Goal: Check status: Check status

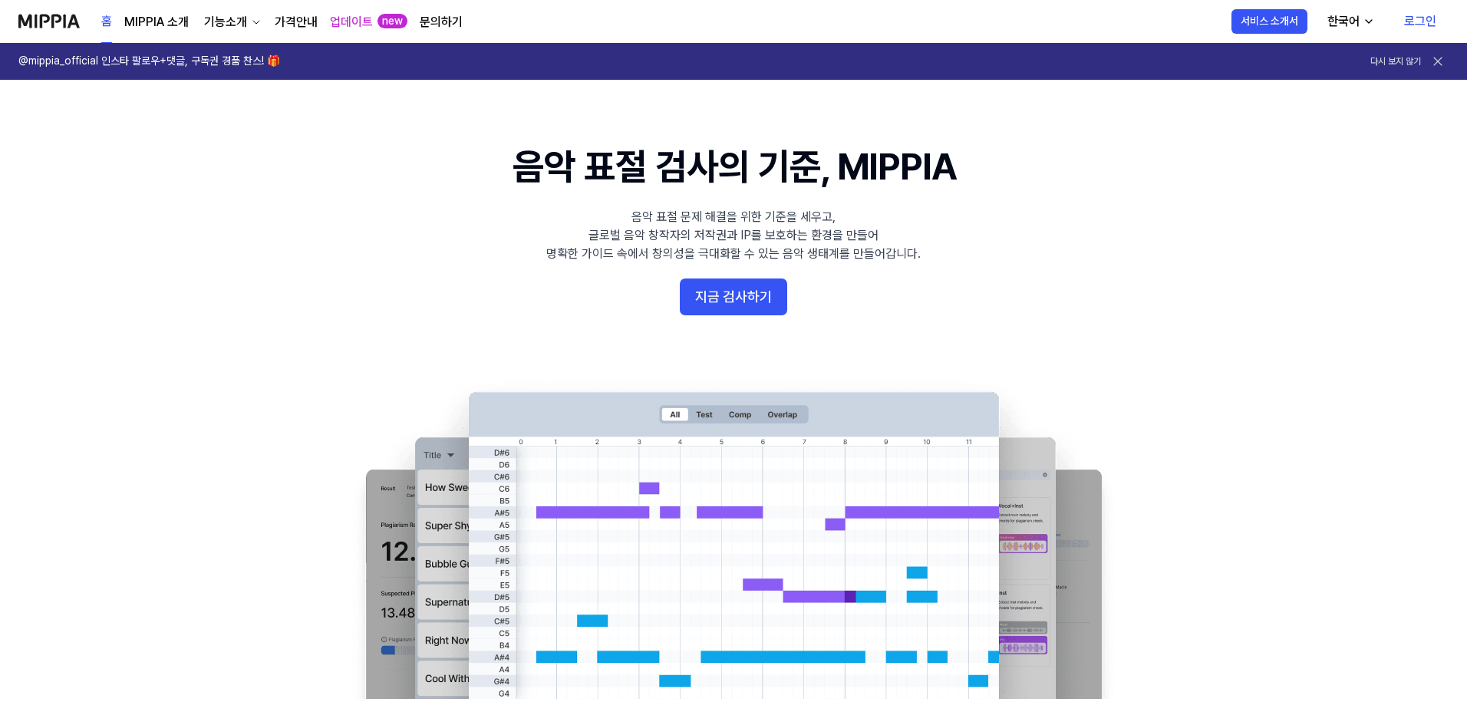
click at [1417, 21] on link "로그인" at bounding box center [1420, 21] width 57 height 43
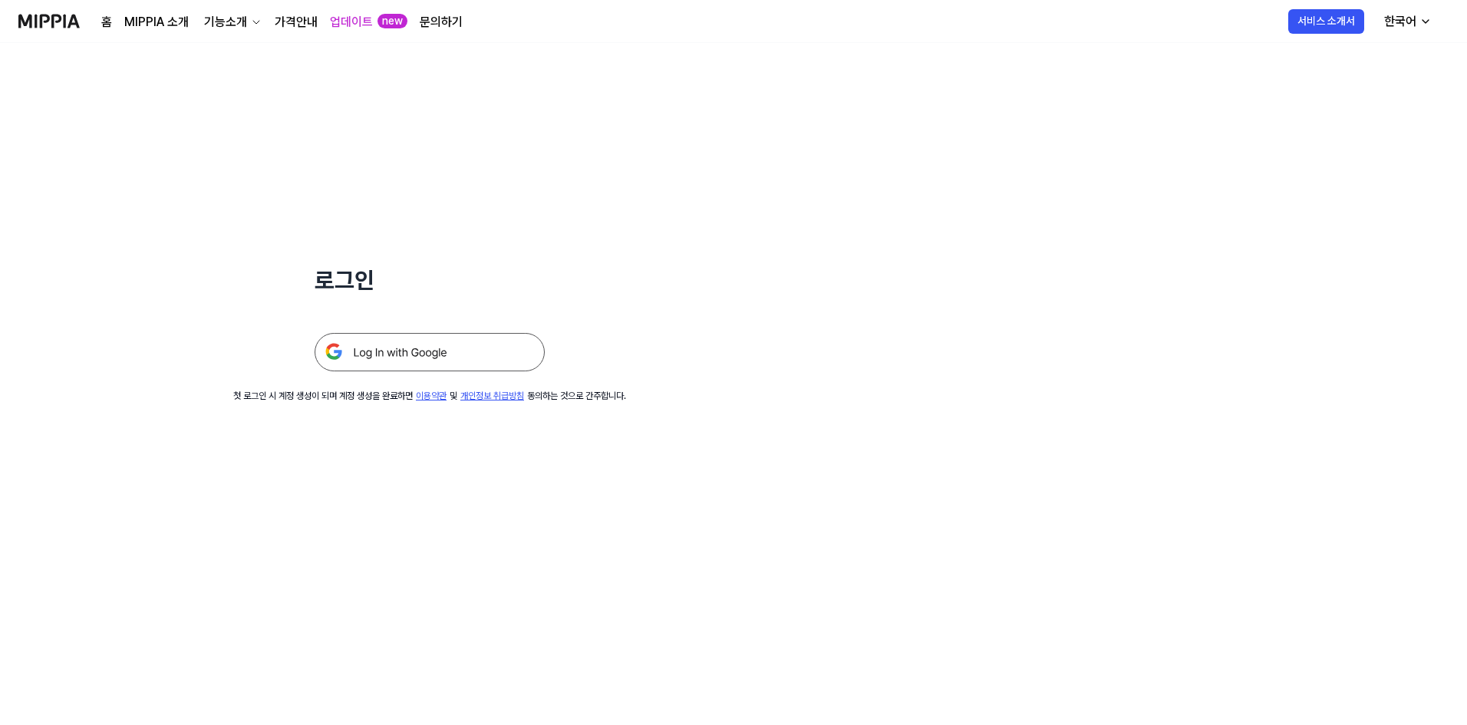
click at [449, 360] on img at bounding box center [430, 352] width 230 height 38
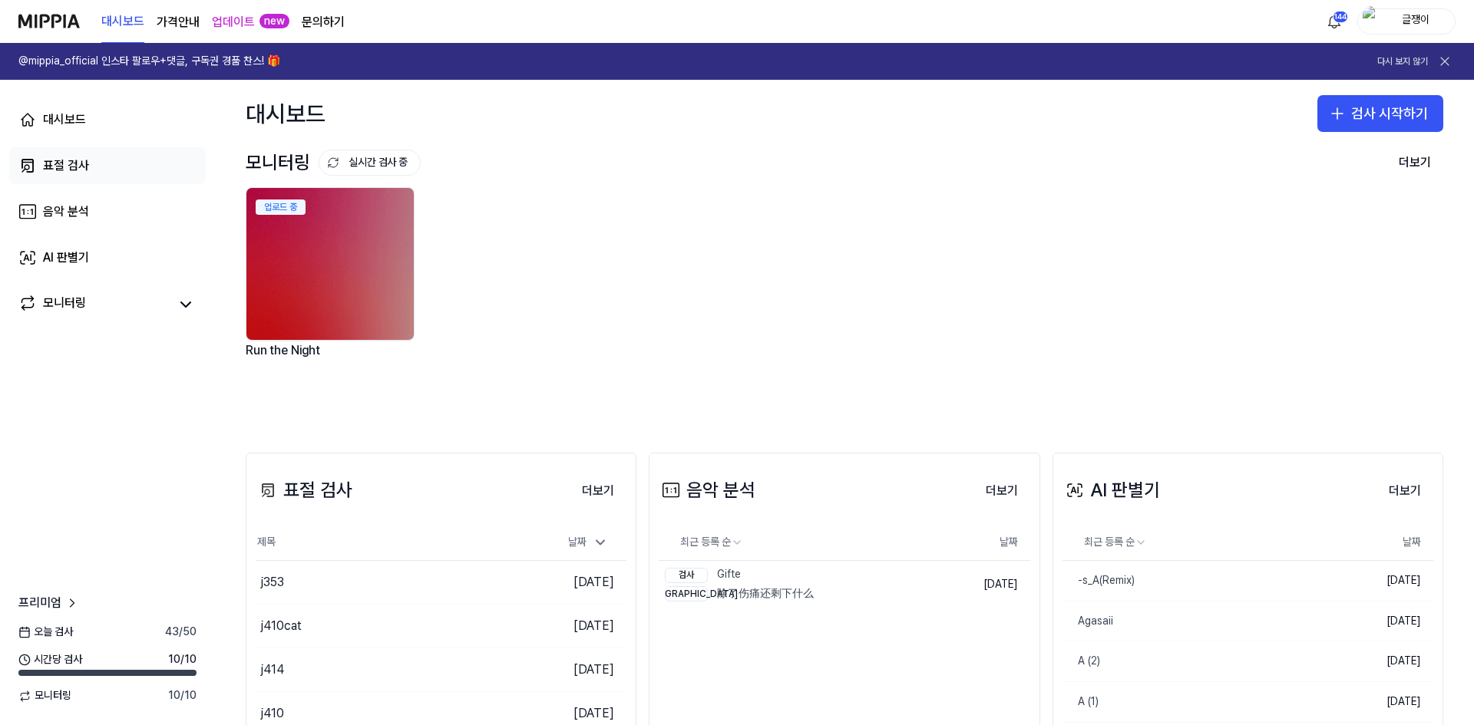
click at [60, 160] on div "표절 검사" at bounding box center [66, 166] width 46 height 18
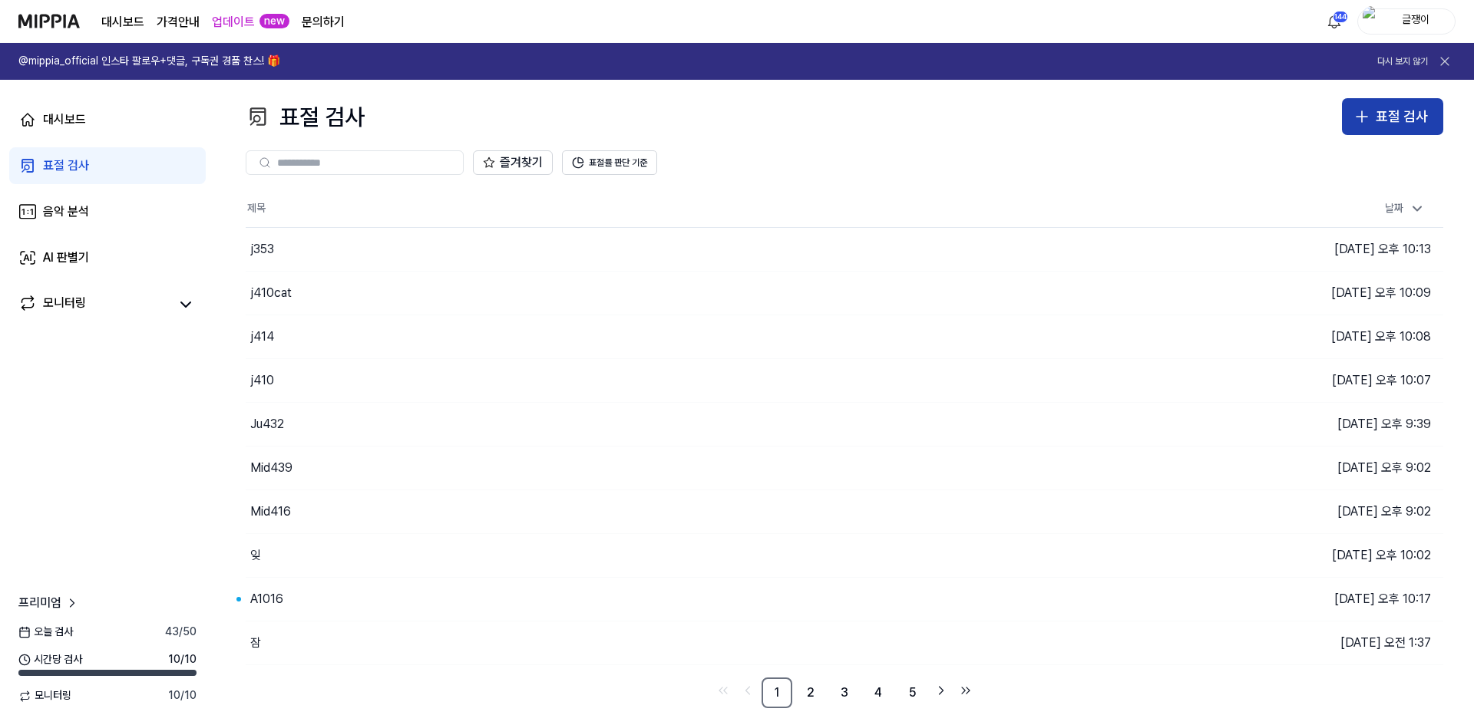
click at [1385, 117] on div "표절 검사" at bounding box center [1401, 117] width 52 height 22
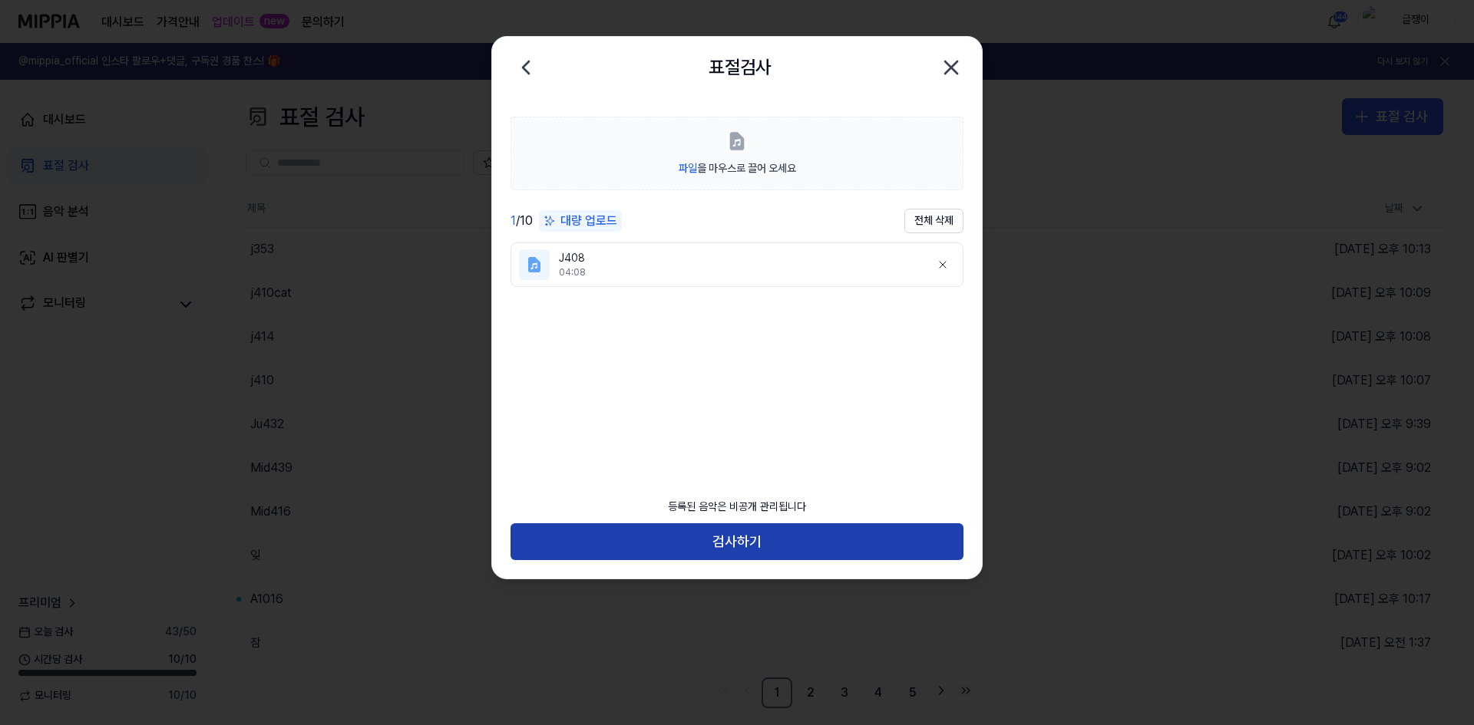
click at [734, 539] on button "검사하기" at bounding box center [736, 541] width 453 height 37
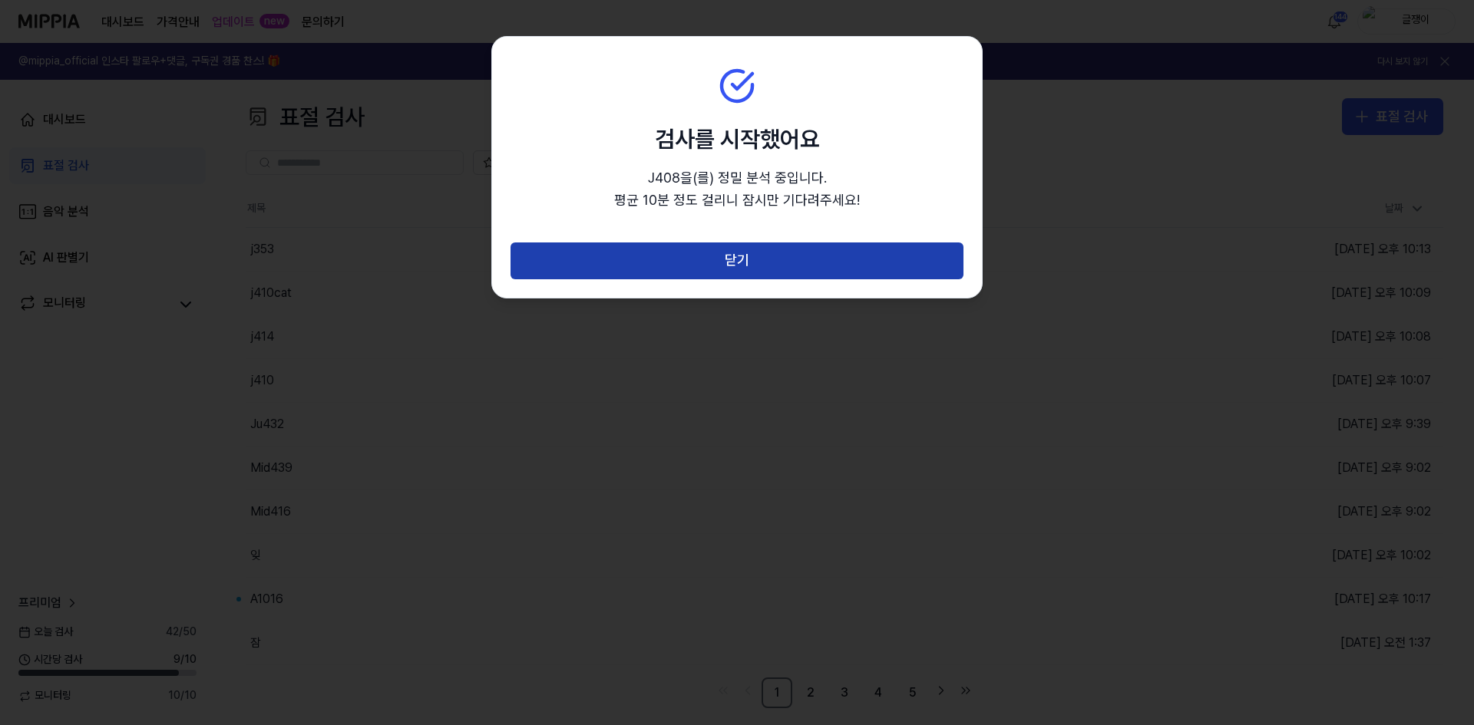
click at [734, 260] on button "닫기" at bounding box center [736, 261] width 453 height 37
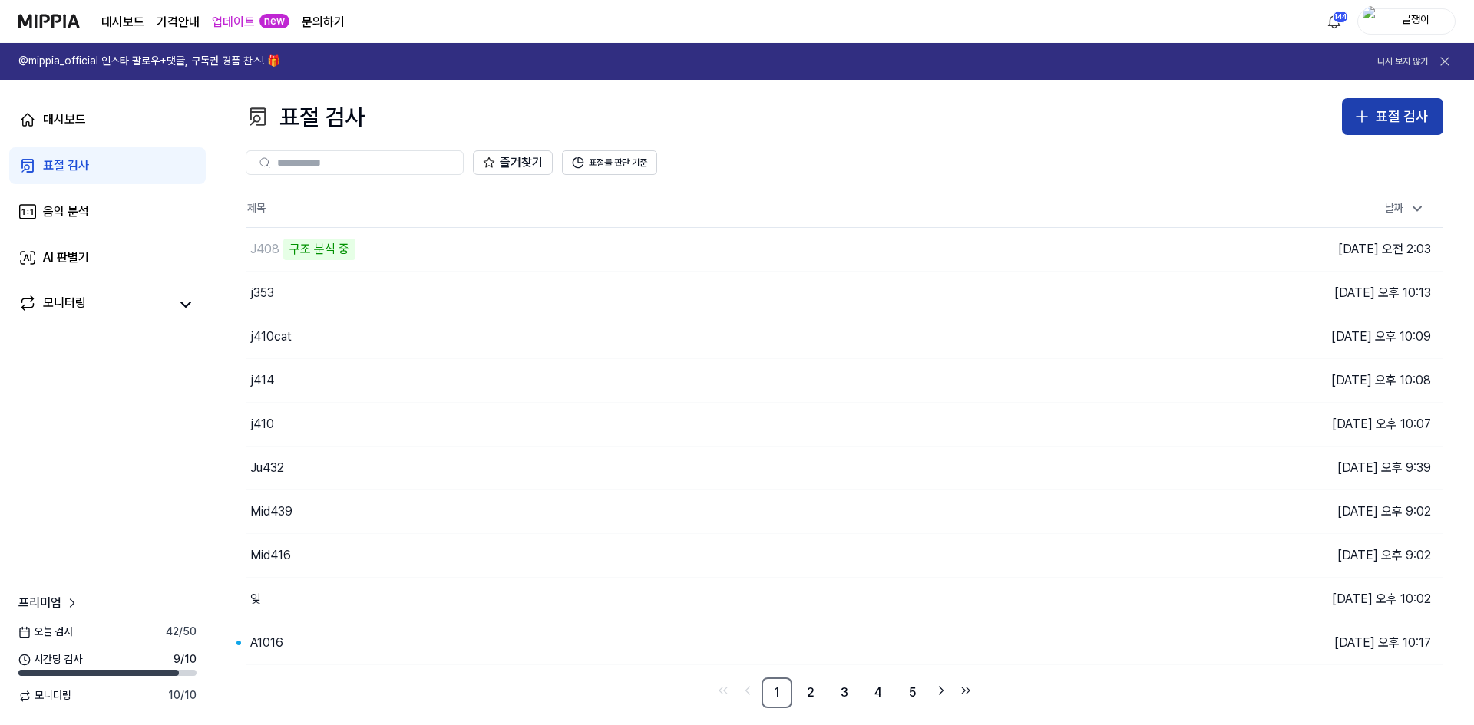
click at [1402, 106] on div "표절 검사" at bounding box center [1401, 117] width 52 height 22
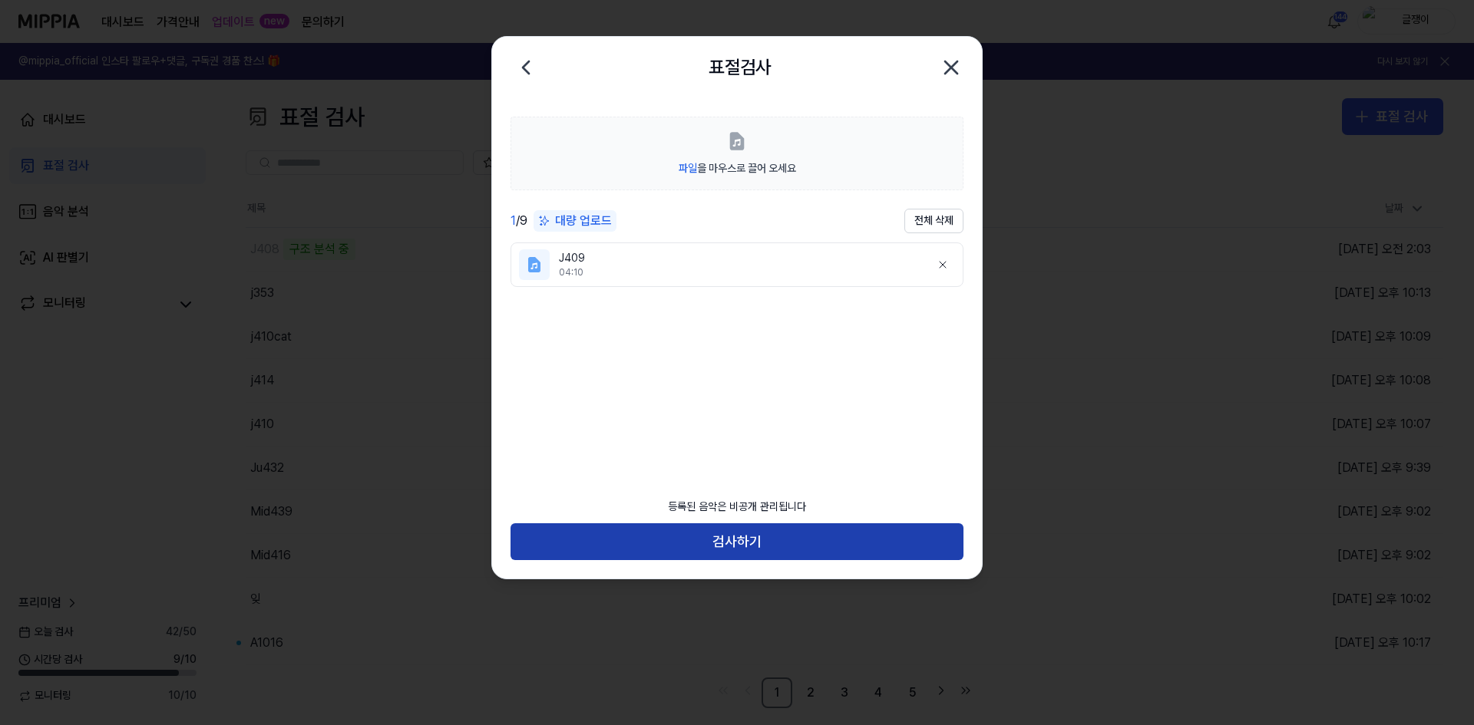
click at [747, 540] on button "검사하기" at bounding box center [736, 541] width 453 height 37
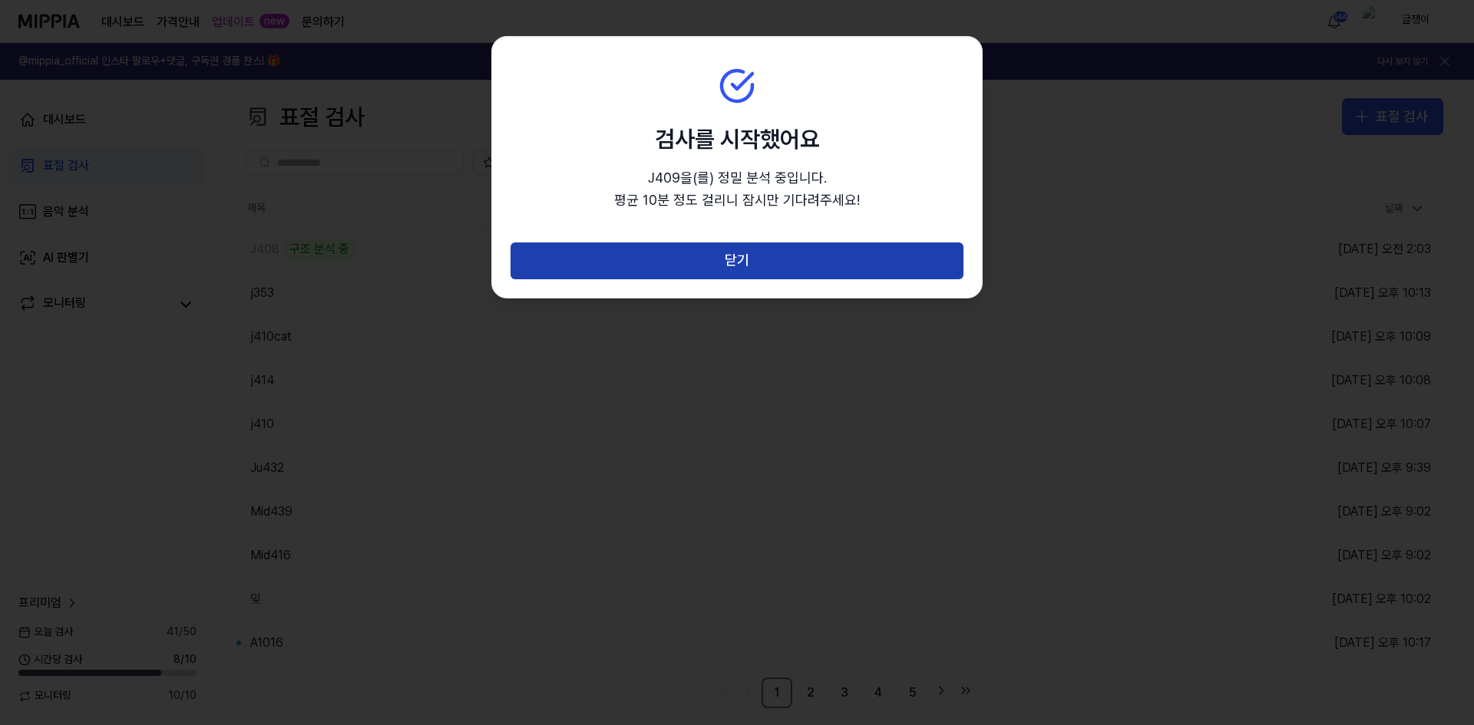
click at [739, 264] on button "닫기" at bounding box center [736, 261] width 453 height 37
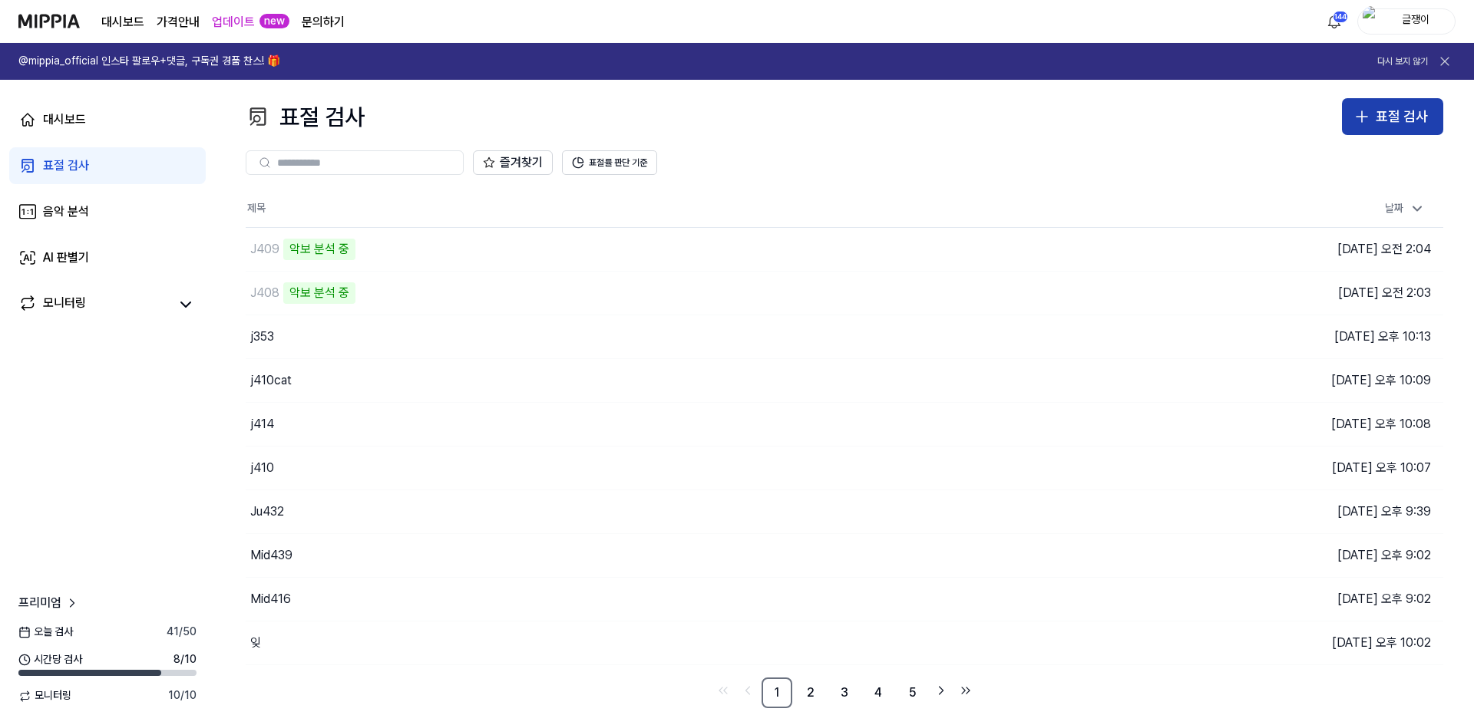
click at [1380, 115] on div "표절 검사" at bounding box center [1401, 117] width 52 height 22
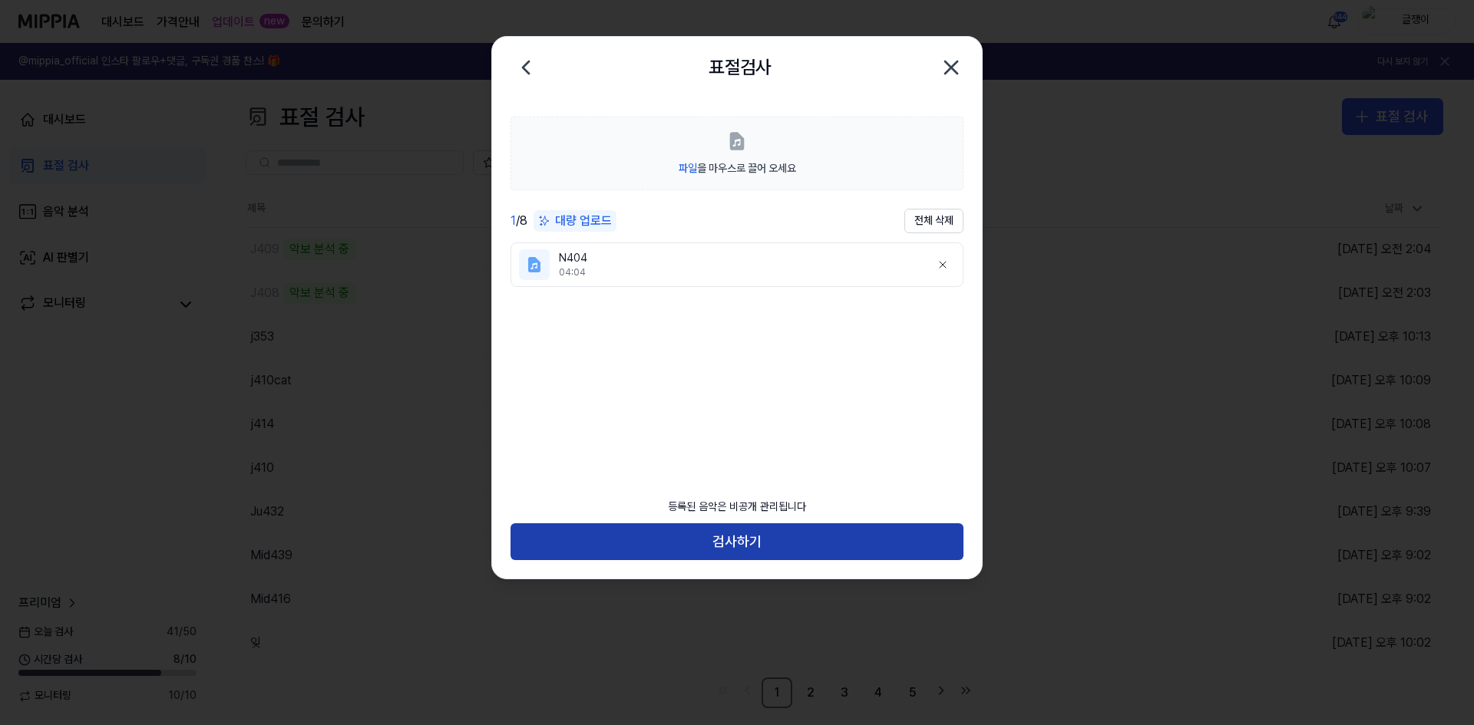
click at [734, 539] on button "검사하기" at bounding box center [736, 541] width 453 height 37
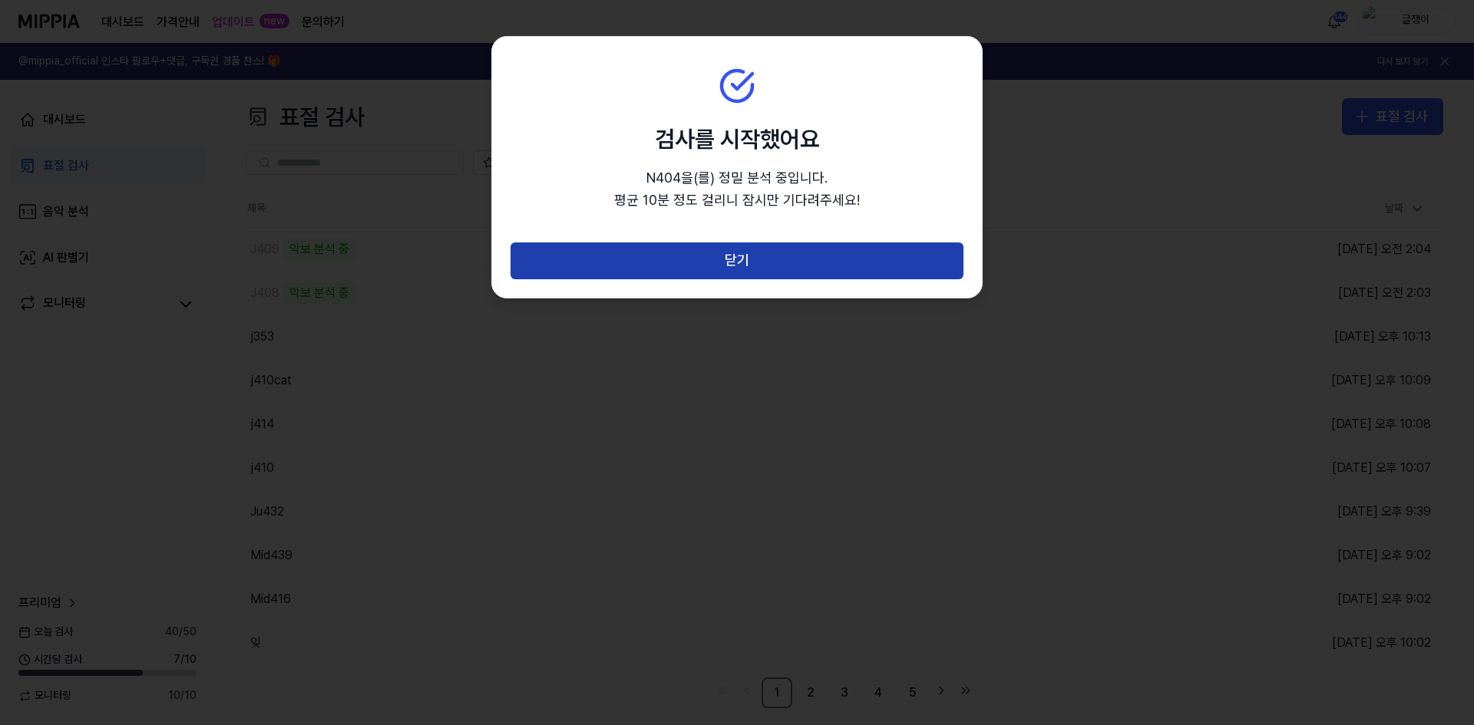
click at [736, 259] on button "닫기" at bounding box center [736, 261] width 453 height 37
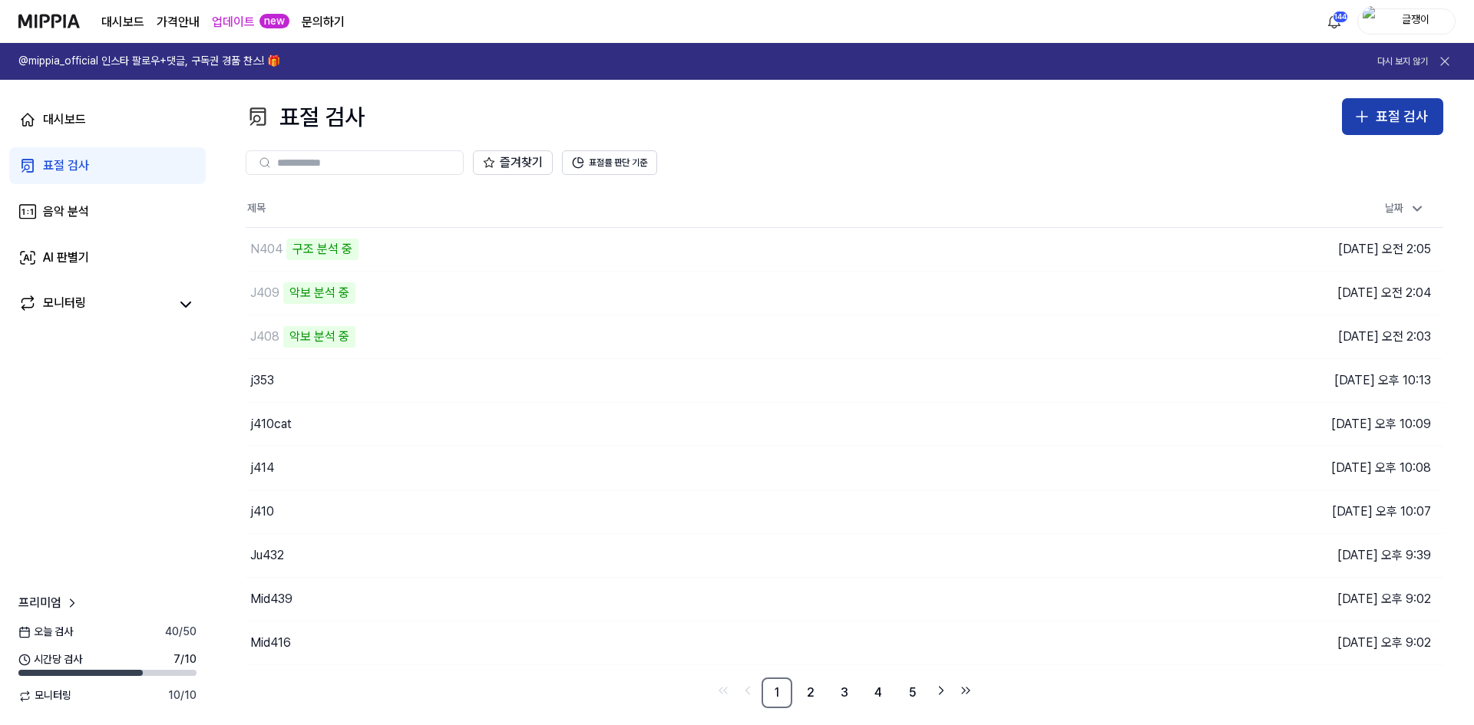
click at [1368, 117] on icon "button" at bounding box center [1361, 116] width 18 height 18
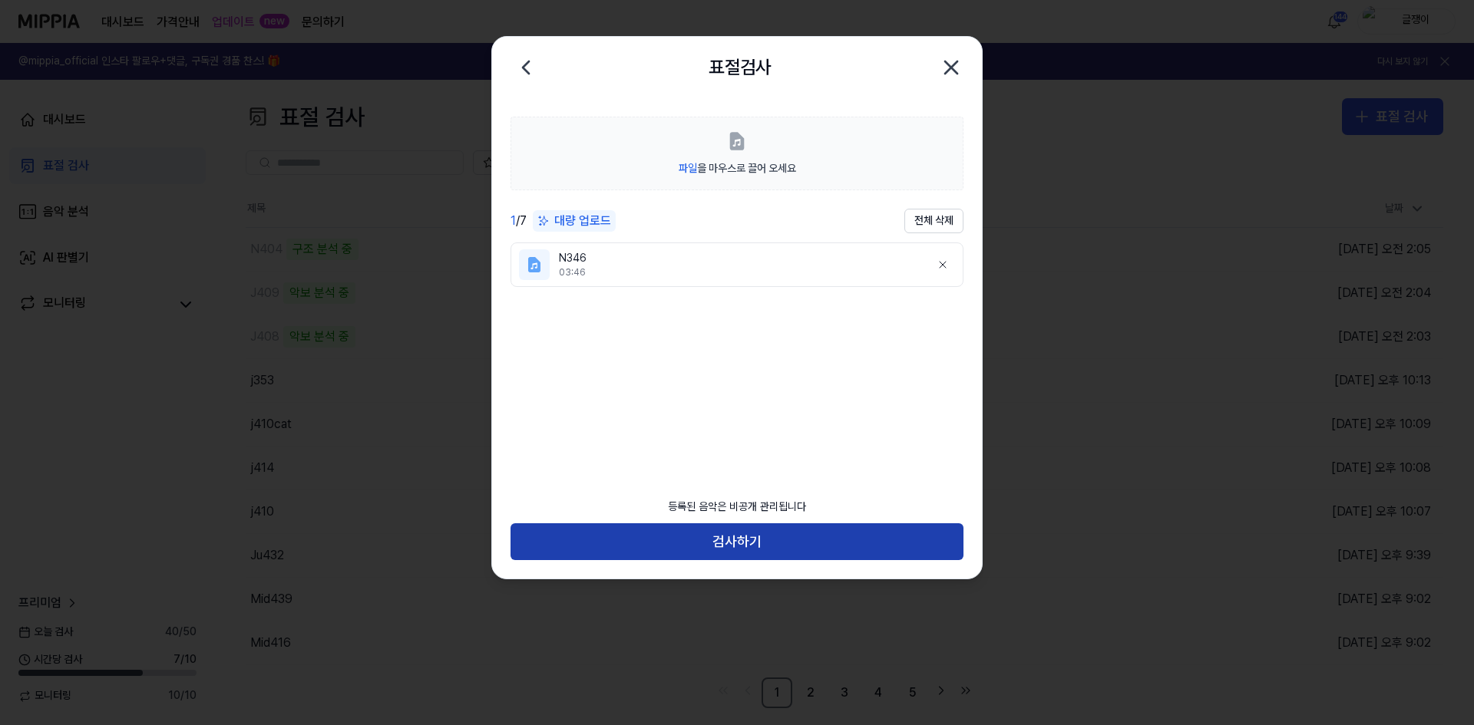
click at [734, 541] on button "검사하기" at bounding box center [736, 541] width 453 height 37
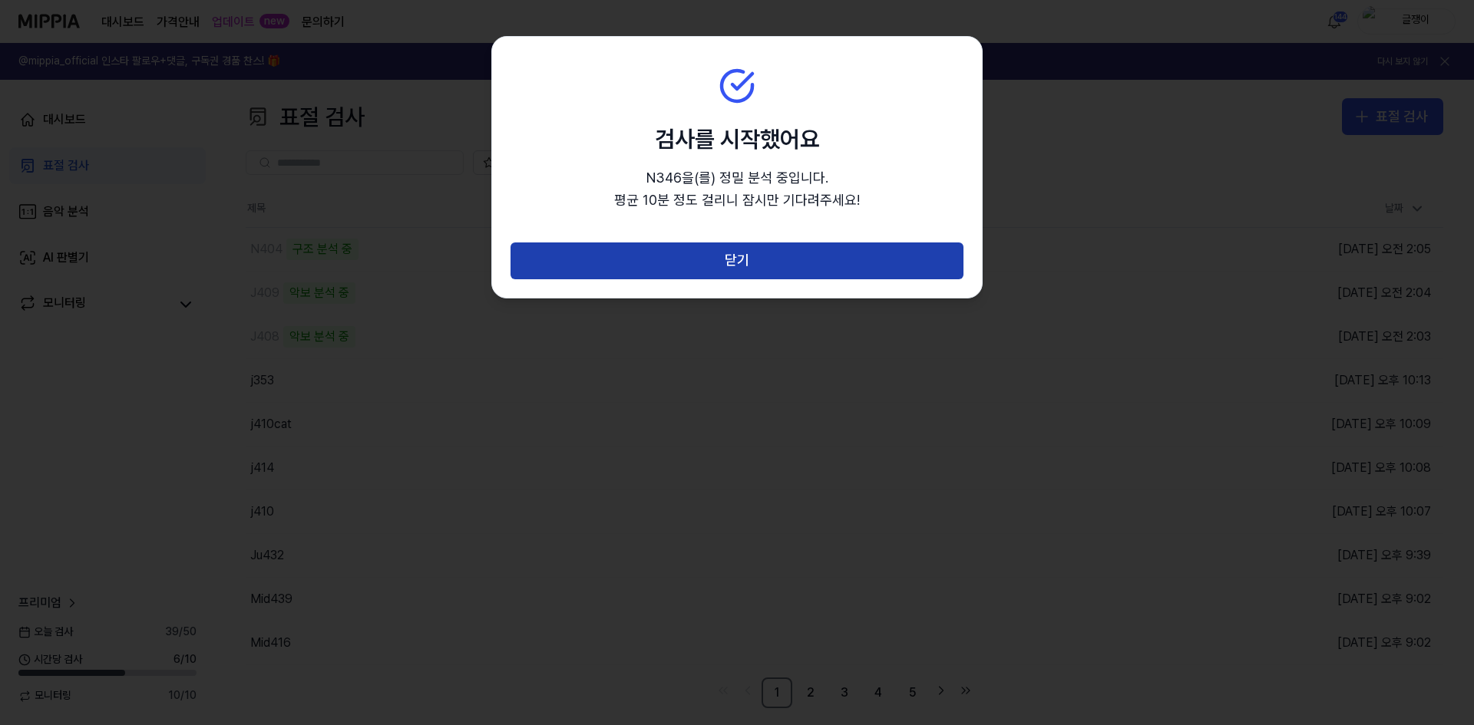
click at [735, 261] on button "닫기" at bounding box center [736, 261] width 453 height 37
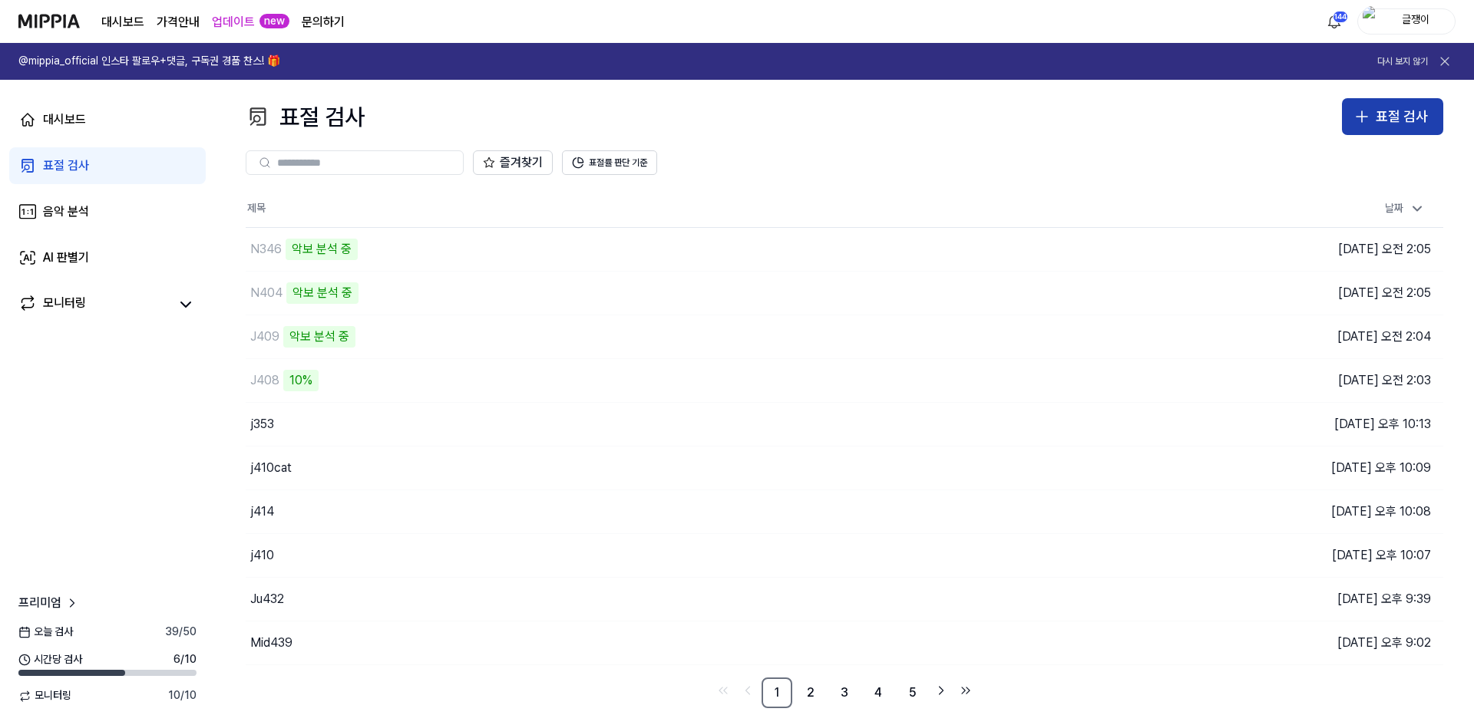
click at [1361, 111] on icon "button" at bounding box center [1361, 116] width 18 height 18
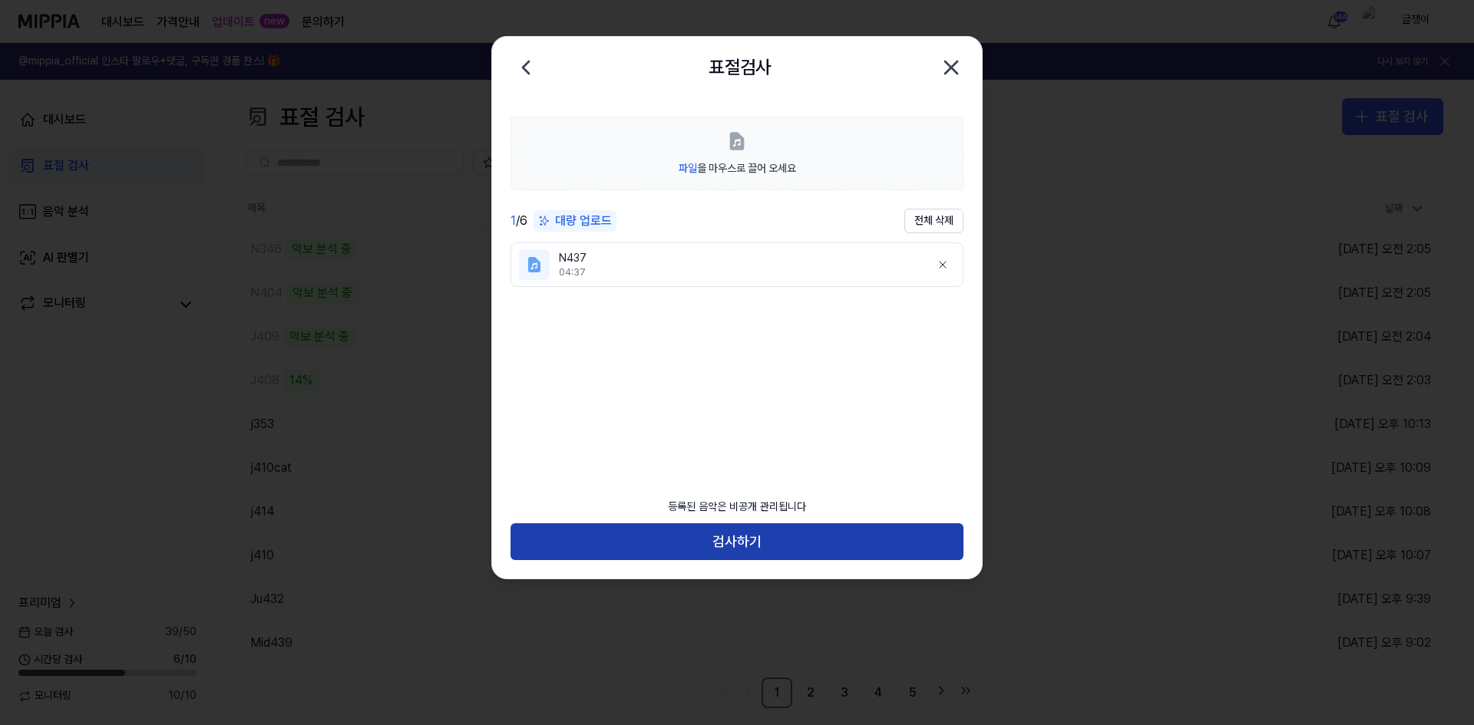
click at [734, 540] on button "검사하기" at bounding box center [736, 541] width 453 height 37
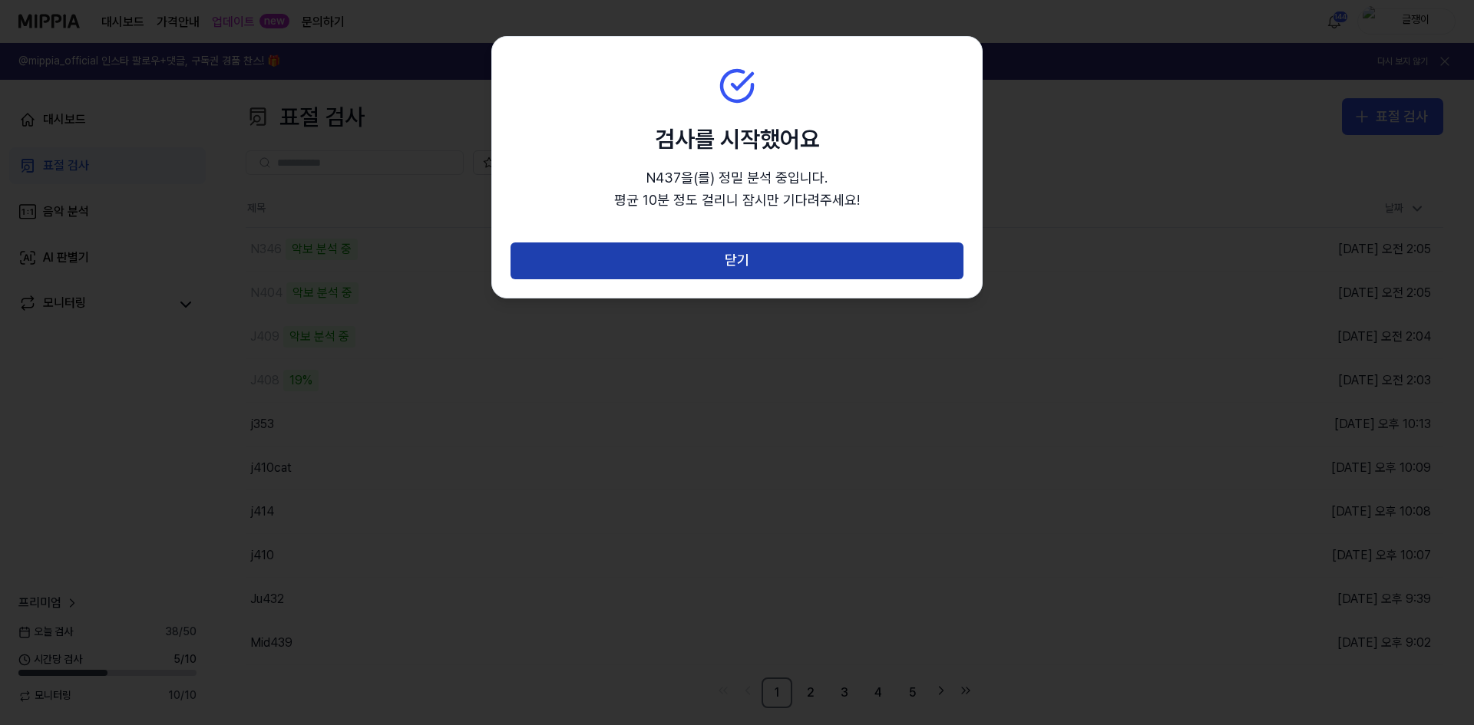
click at [732, 266] on button "닫기" at bounding box center [736, 261] width 453 height 37
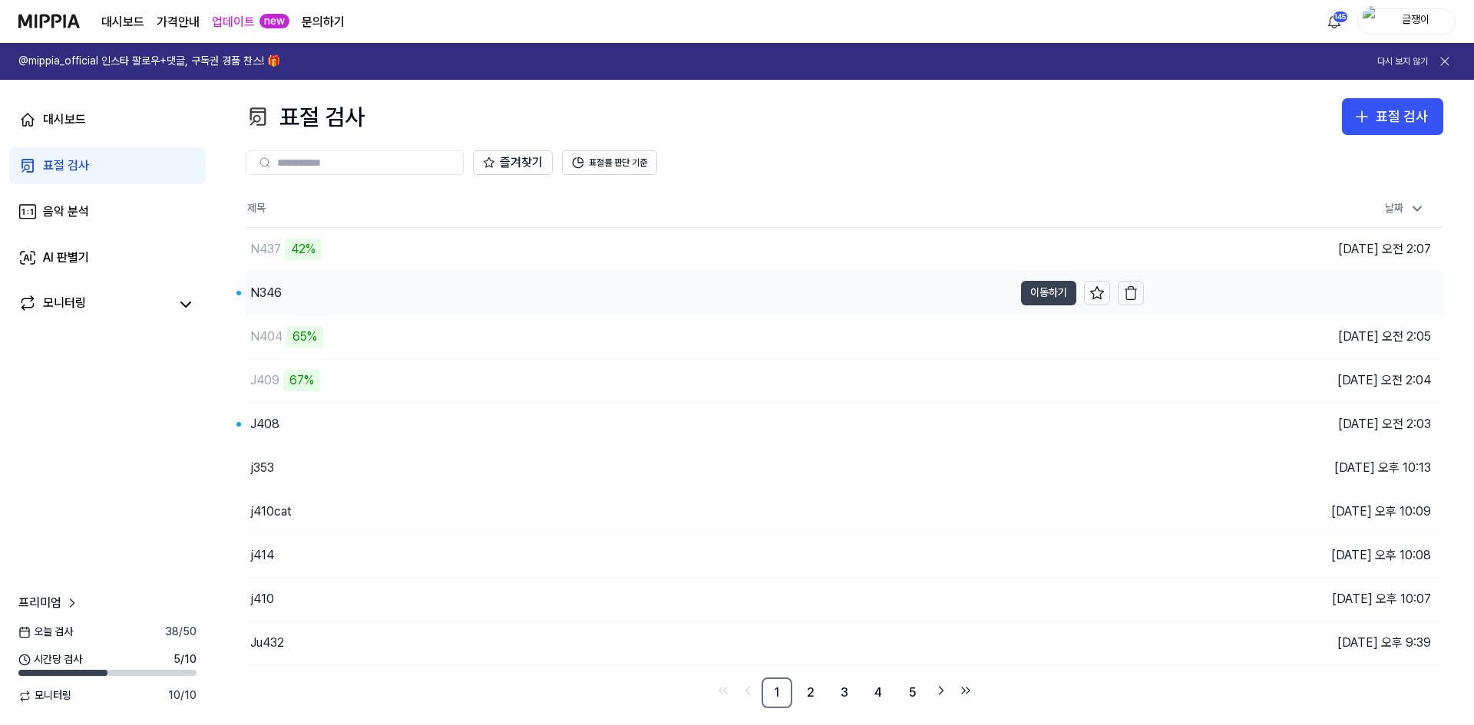
click at [1032, 285] on button "이동하기" at bounding box center [1048, 293] width 55 height 25
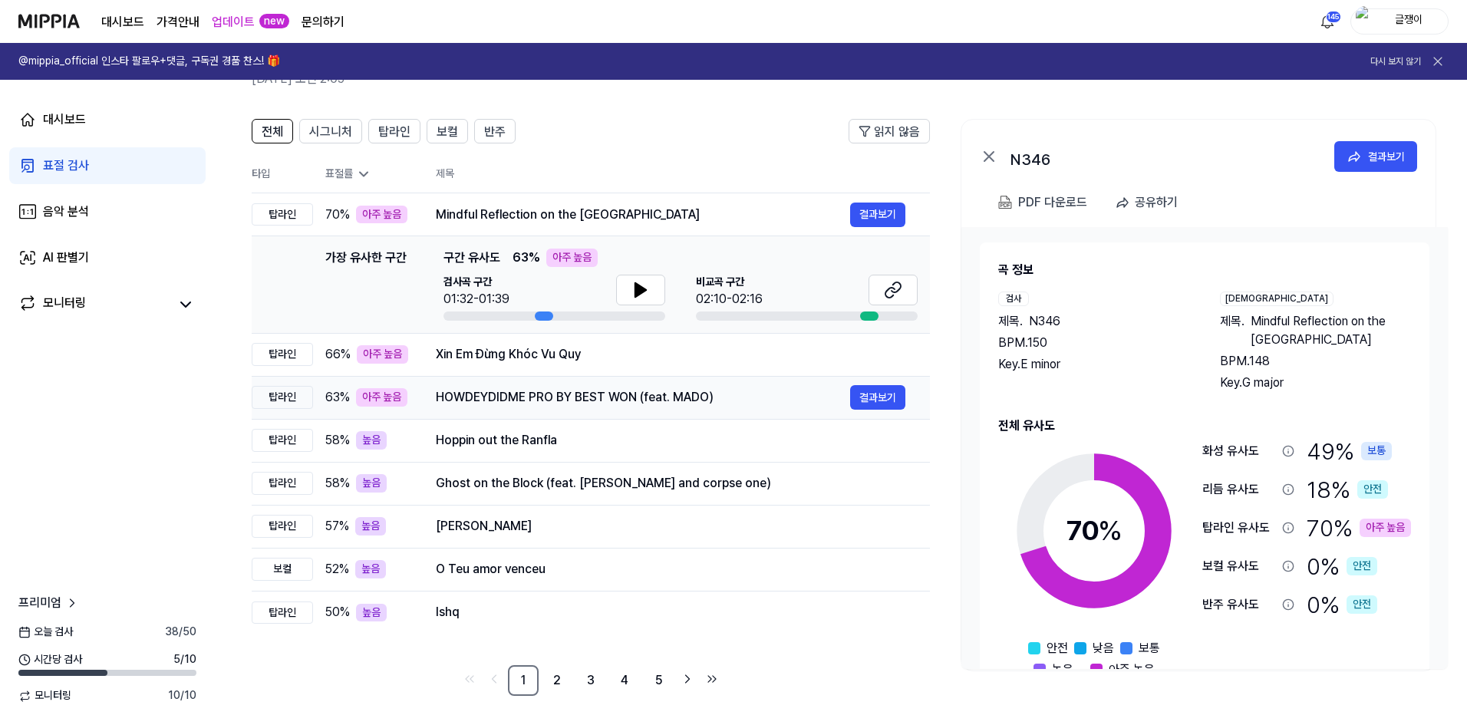
scroll to position [85, 0]
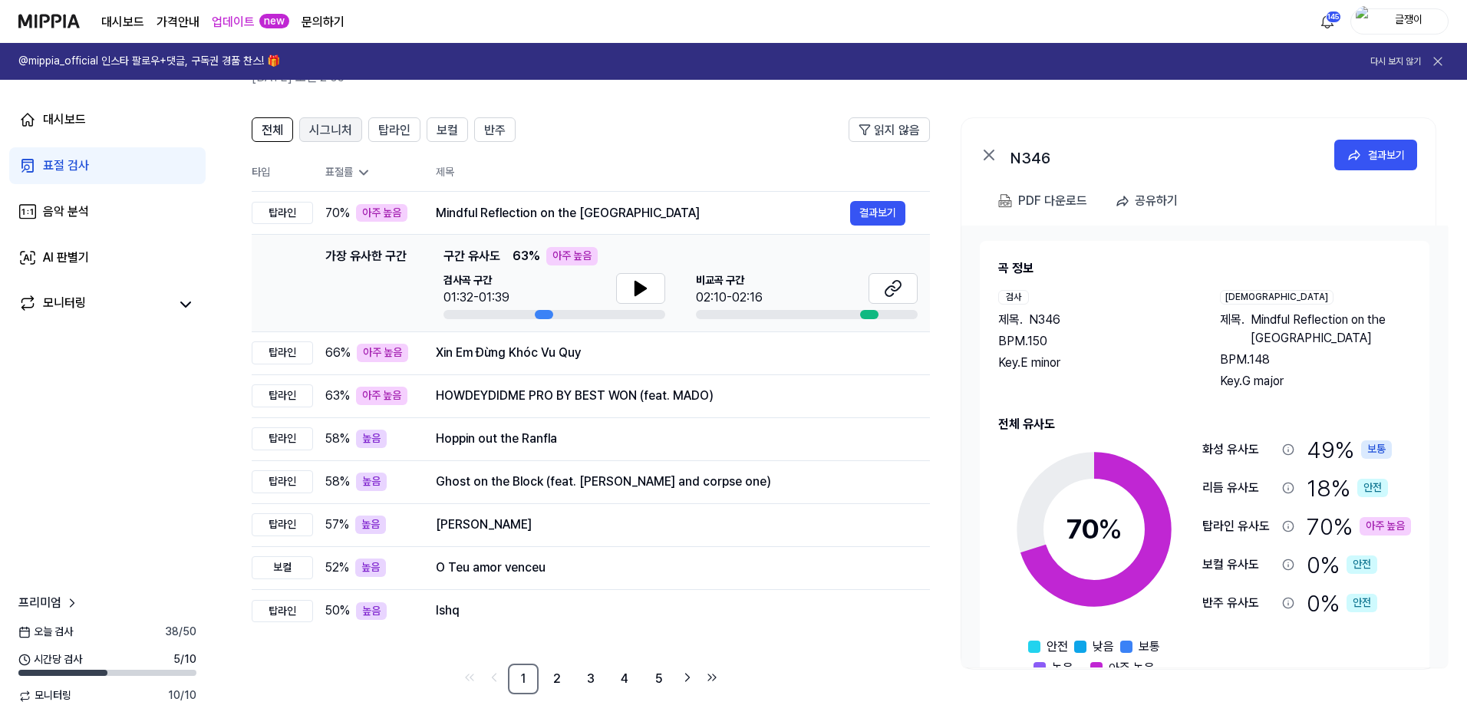
click at [339, 135] on span "시그니처" at bounding box center [330, 130] width 43 height 18
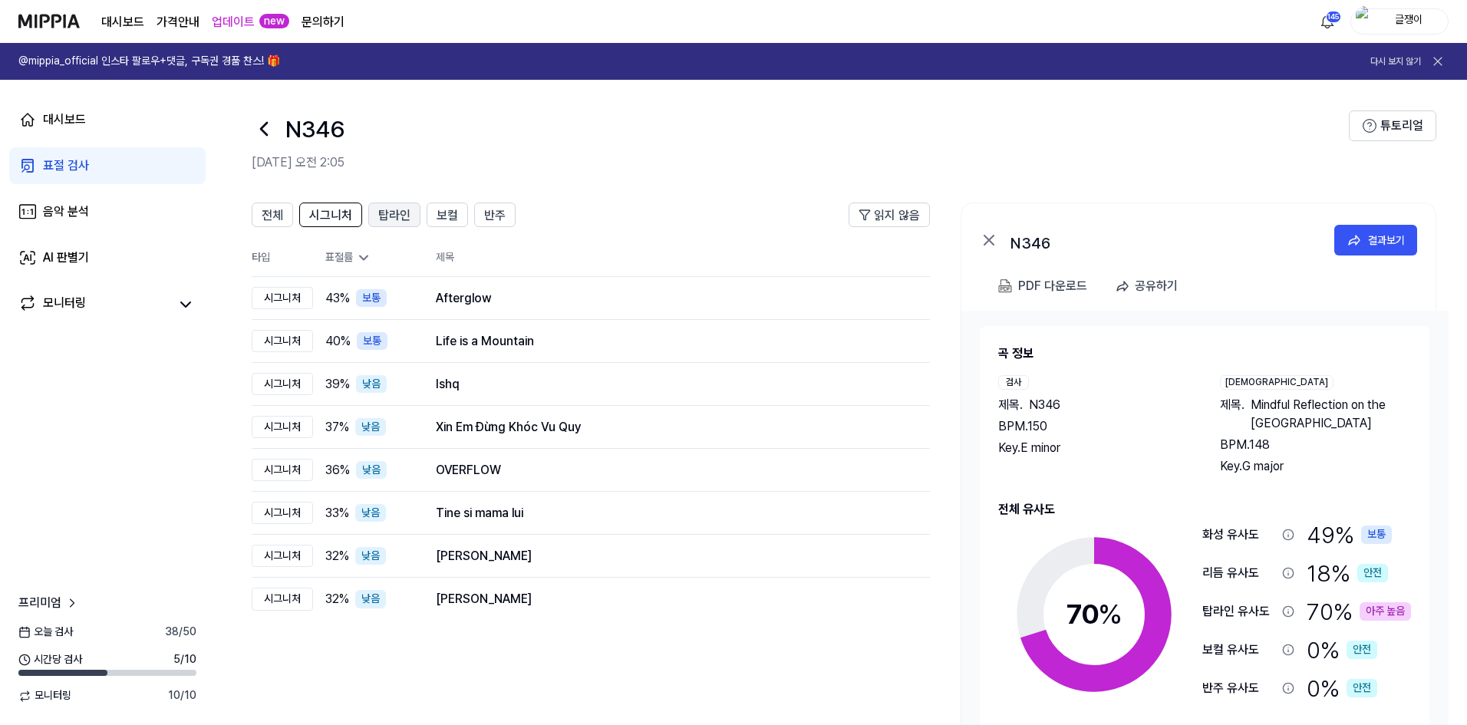
click at [392, 219] on span "탑라인" at bounding box center [394, 215] width 32 height 18
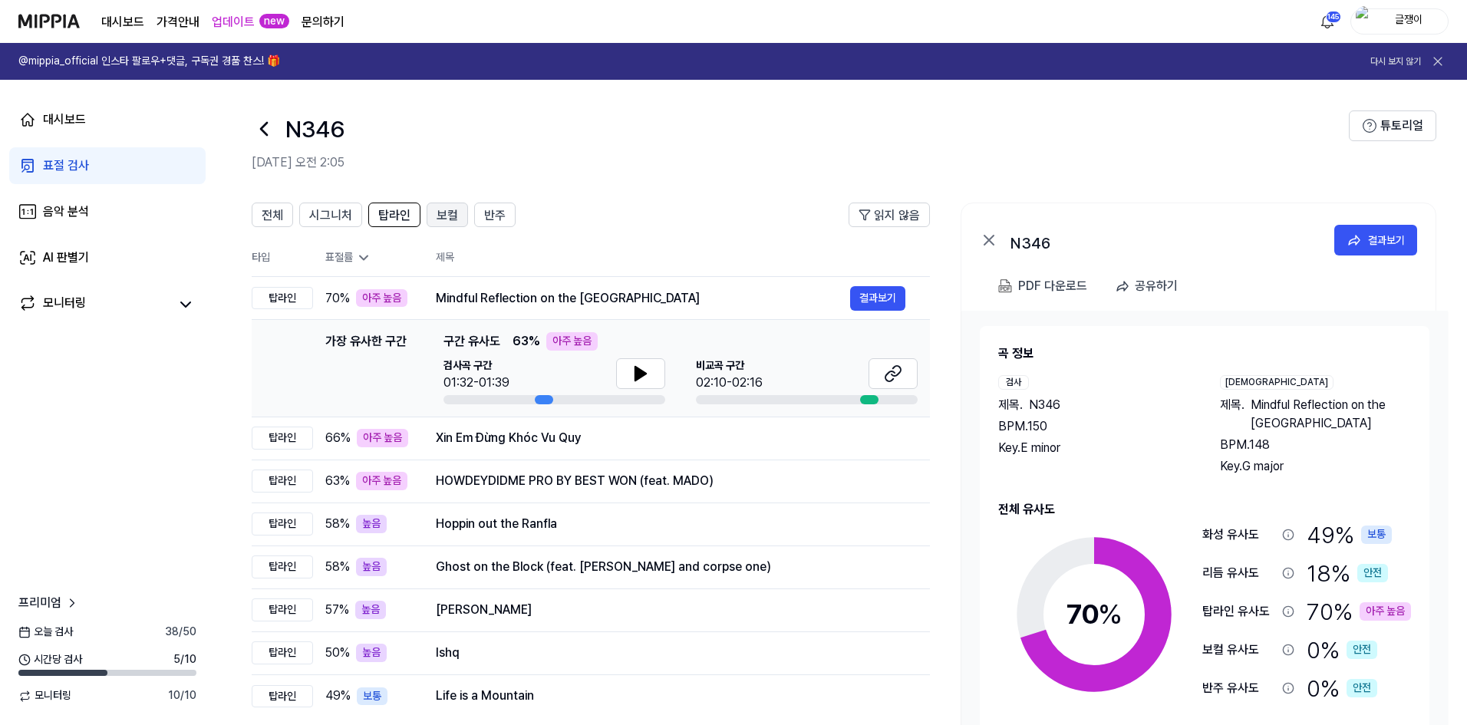
click at [445, 218] on span "보컬" at bounding box center [447, 215] width 21 height 18
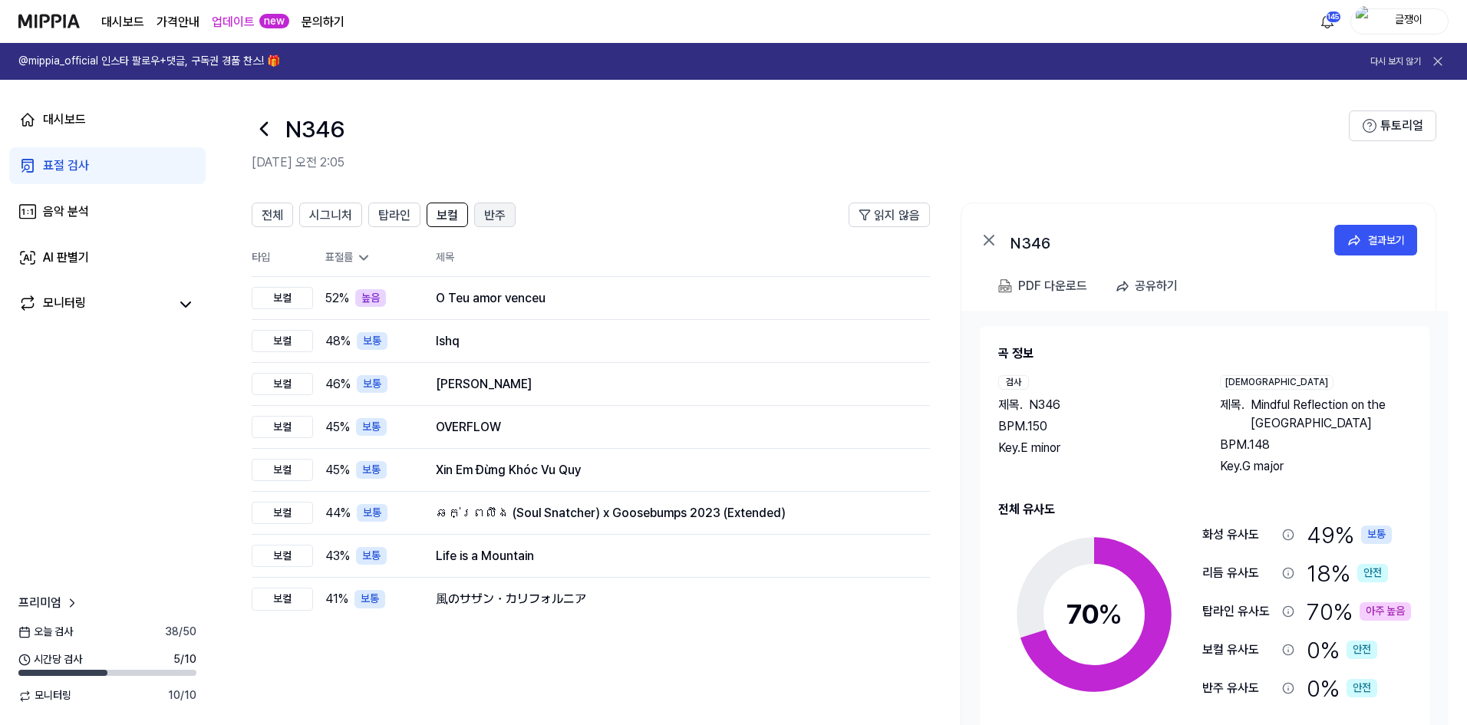
click at [494, 210] on span "반주" at bounding box center [494, 215] width 21 height 18
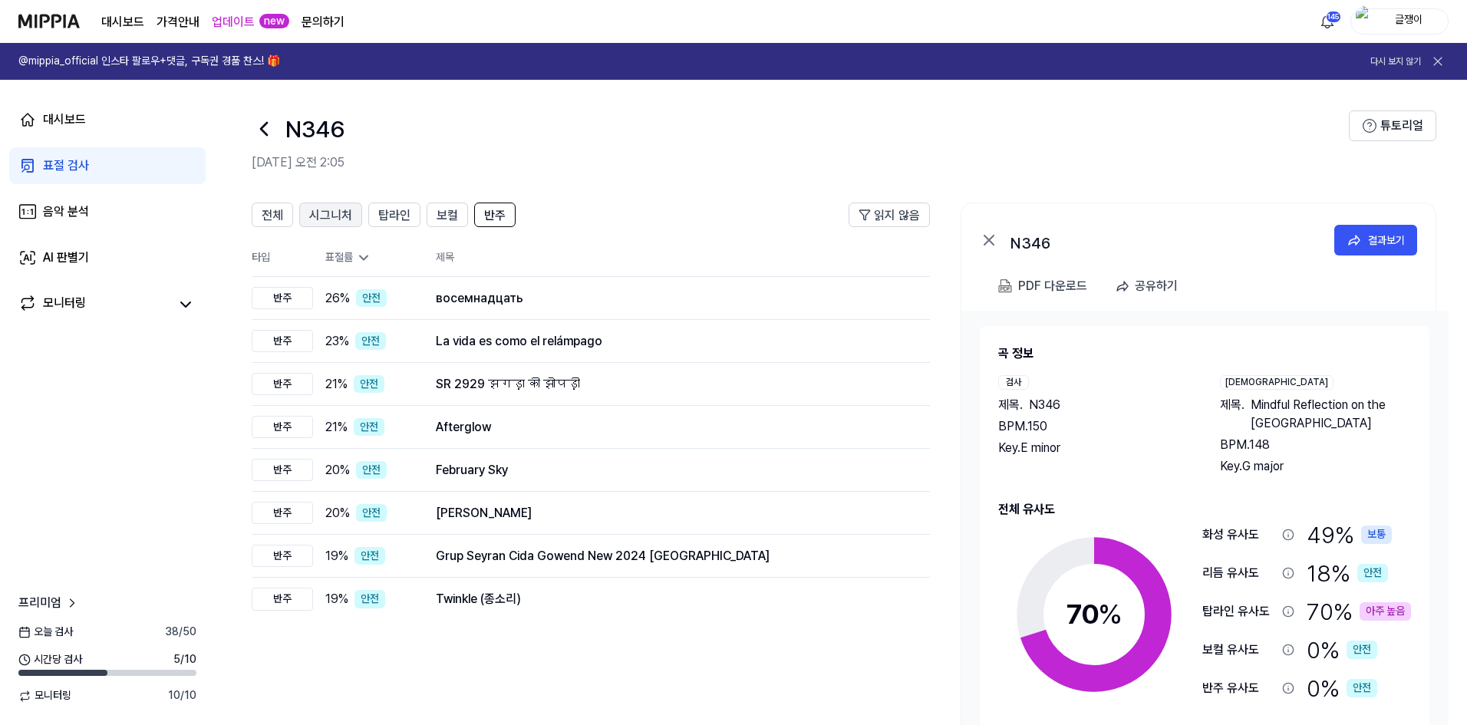
click at [329, 203] on button "시그니처" at bounding box center [330, 215] width 63 height 25
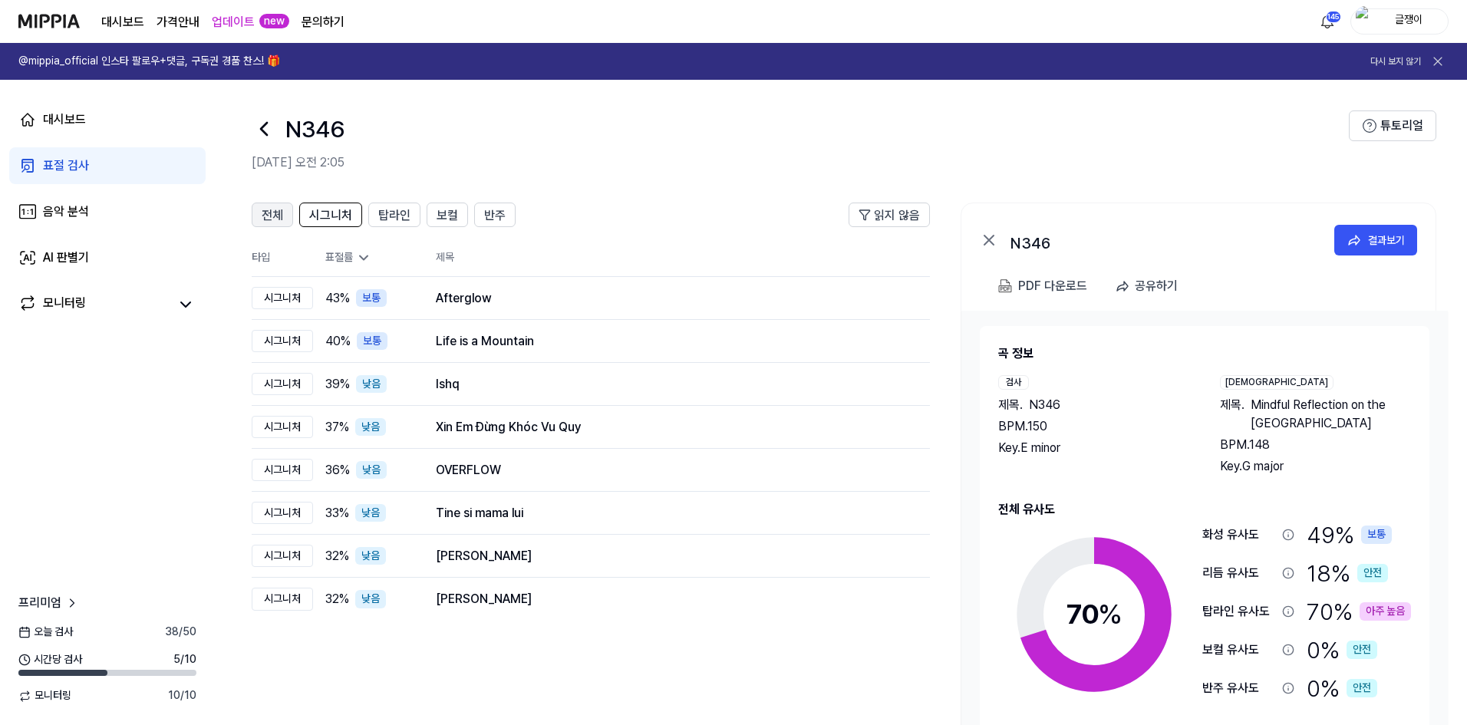
click at [278, 214] on span "전체" at bounding box center [272, 215] width 21 height 18
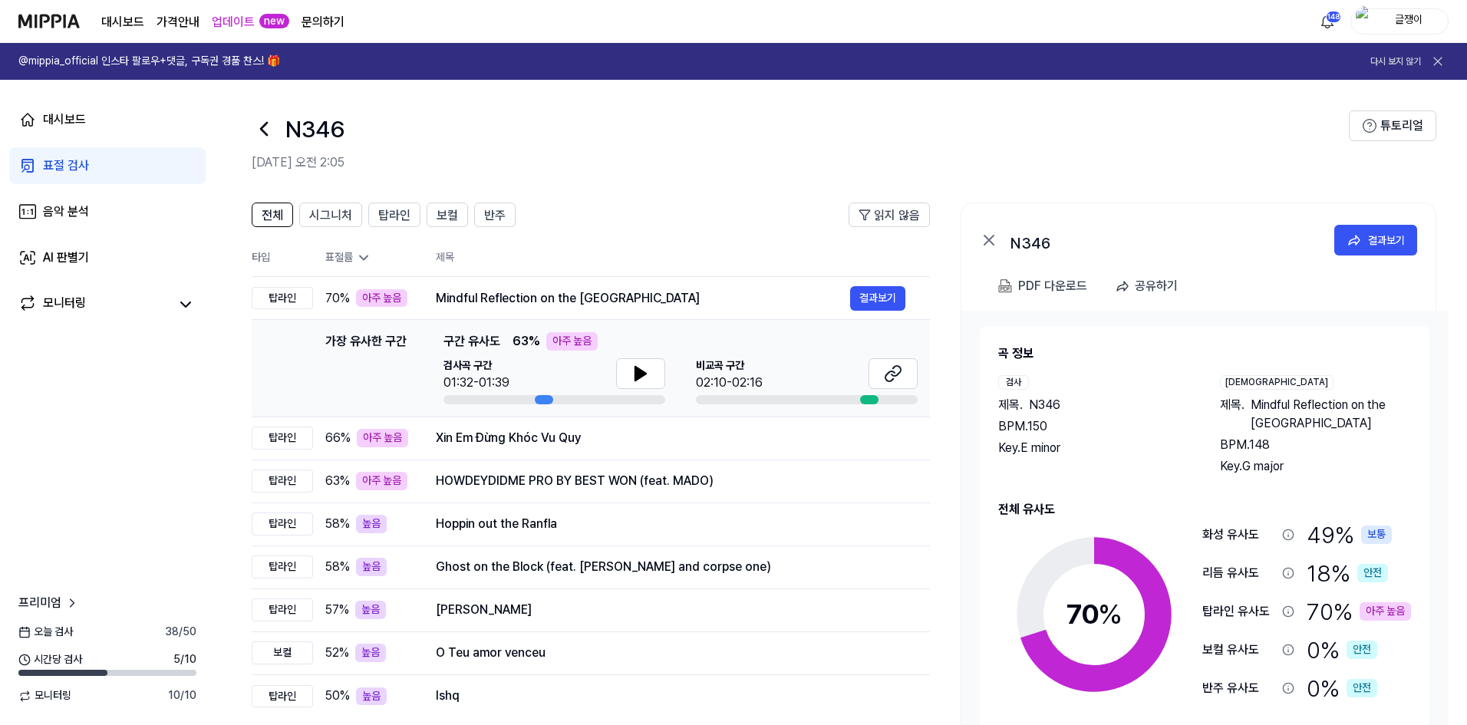
click at [240, 21] on link "업데이트" at bounding box center [233, 22] width 43 height 18
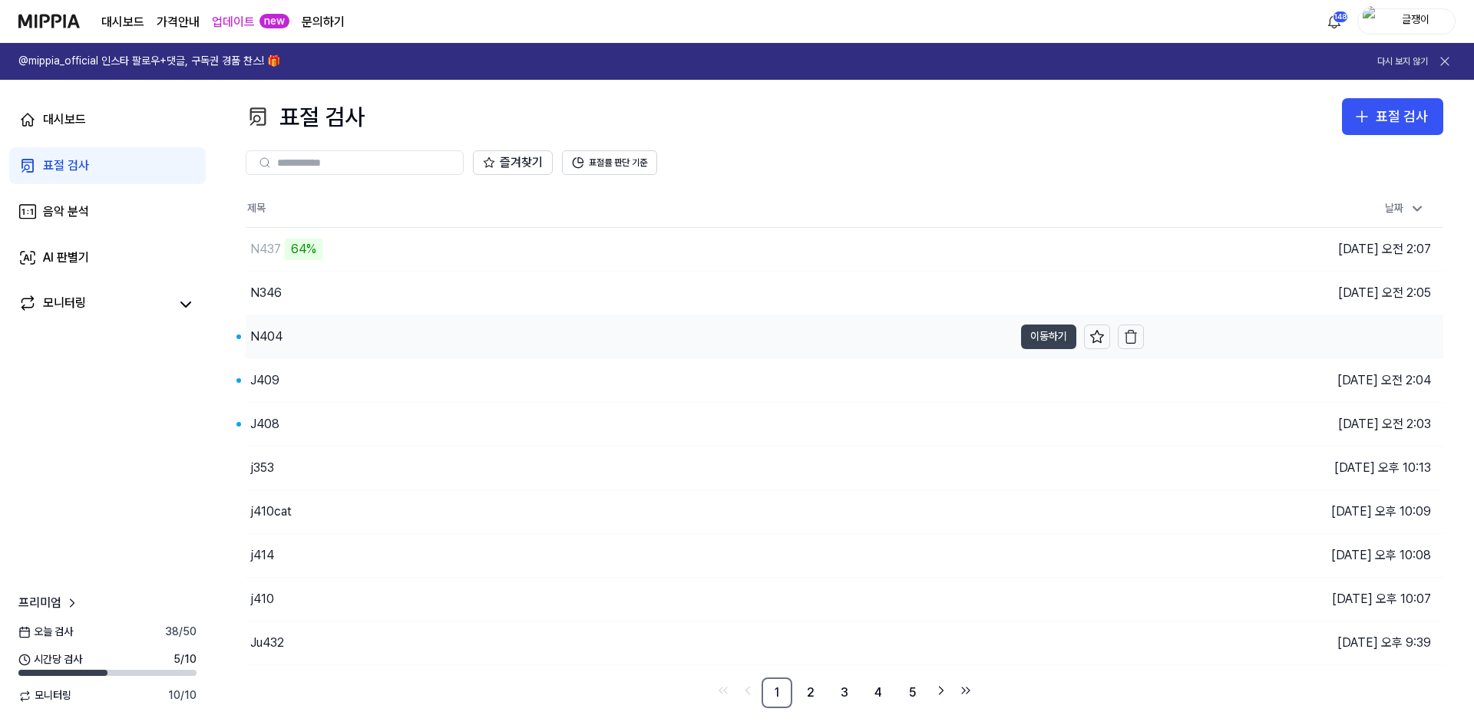
click at [1029, 335] on button "이동하기" at bounding box center [1048, 337] width 55 height 25
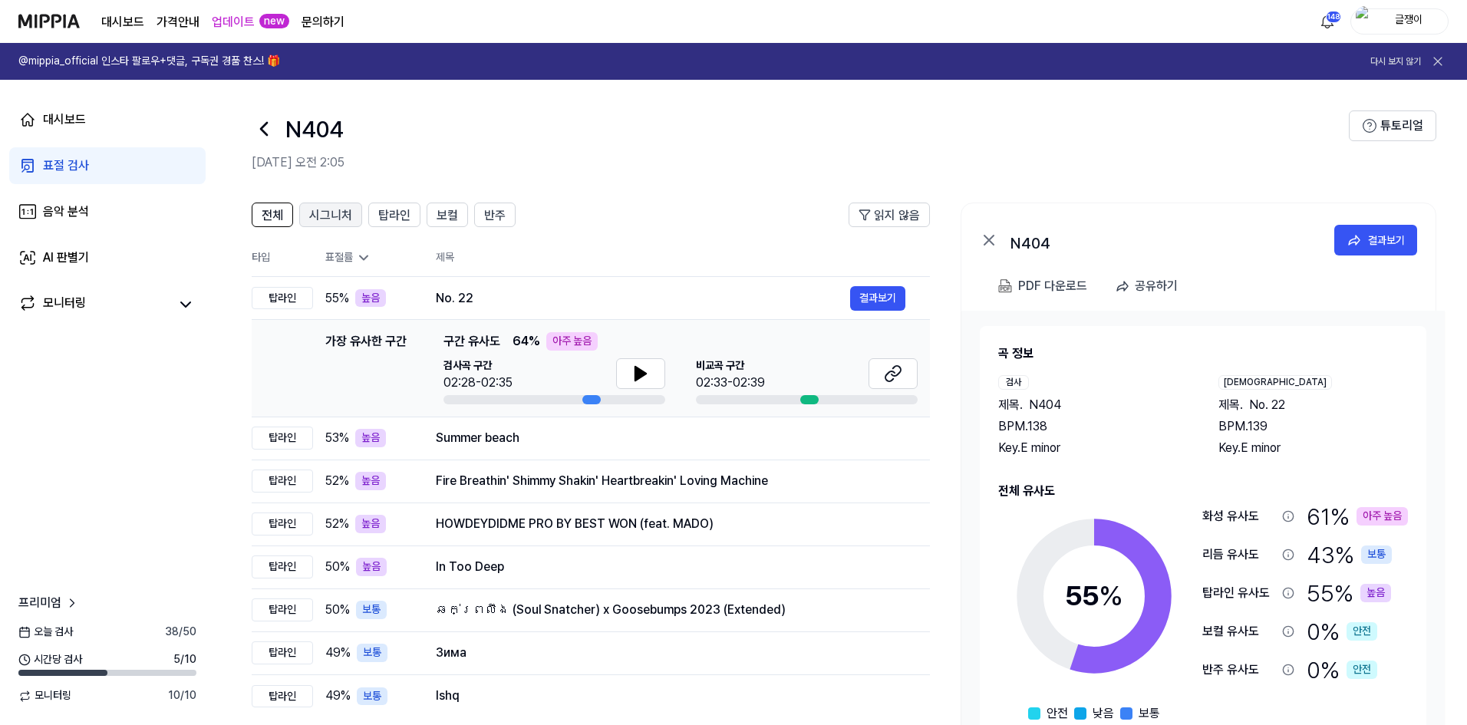
click at [330, 207] on span "시그니처" at bounding box center [330, 215] width 43 height 18
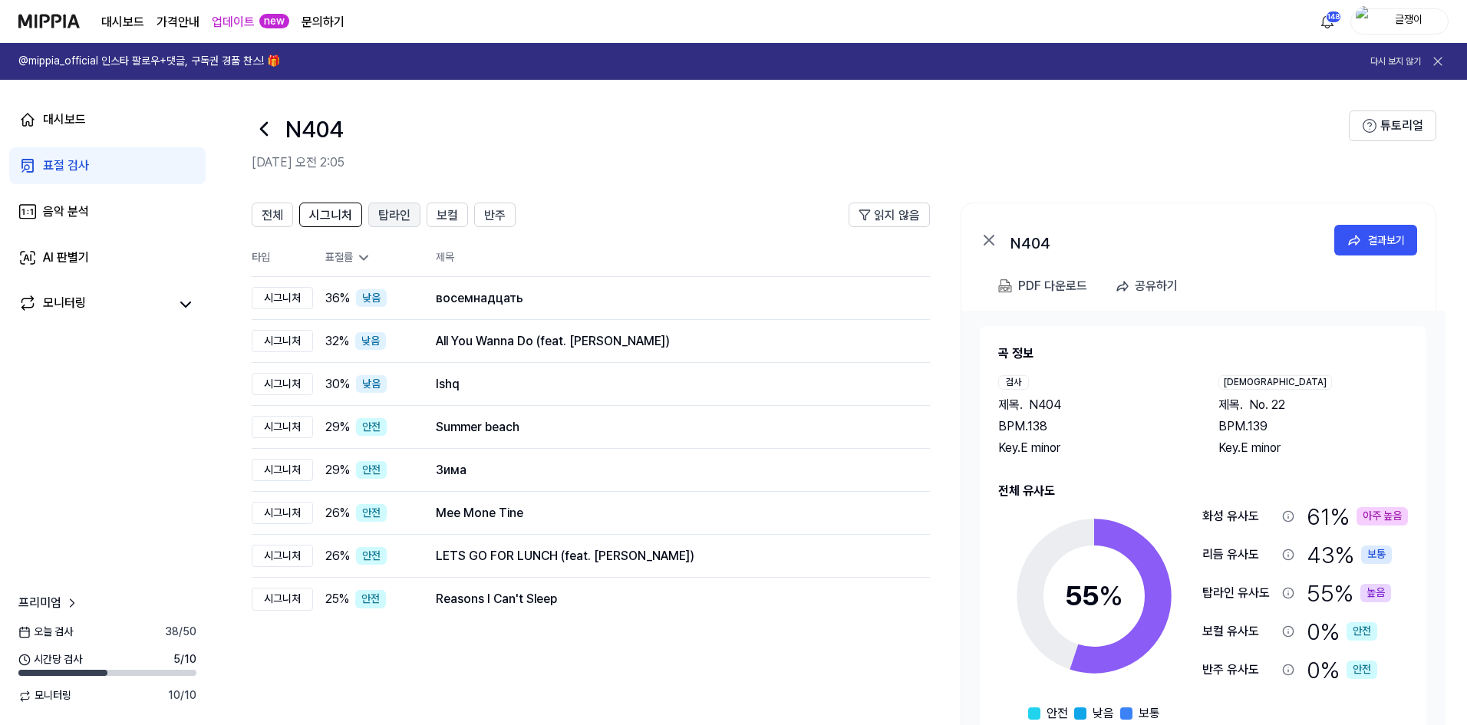
click at [389, 210] on span "탑라인" at bounding box center [394, 215] width 32 height 18
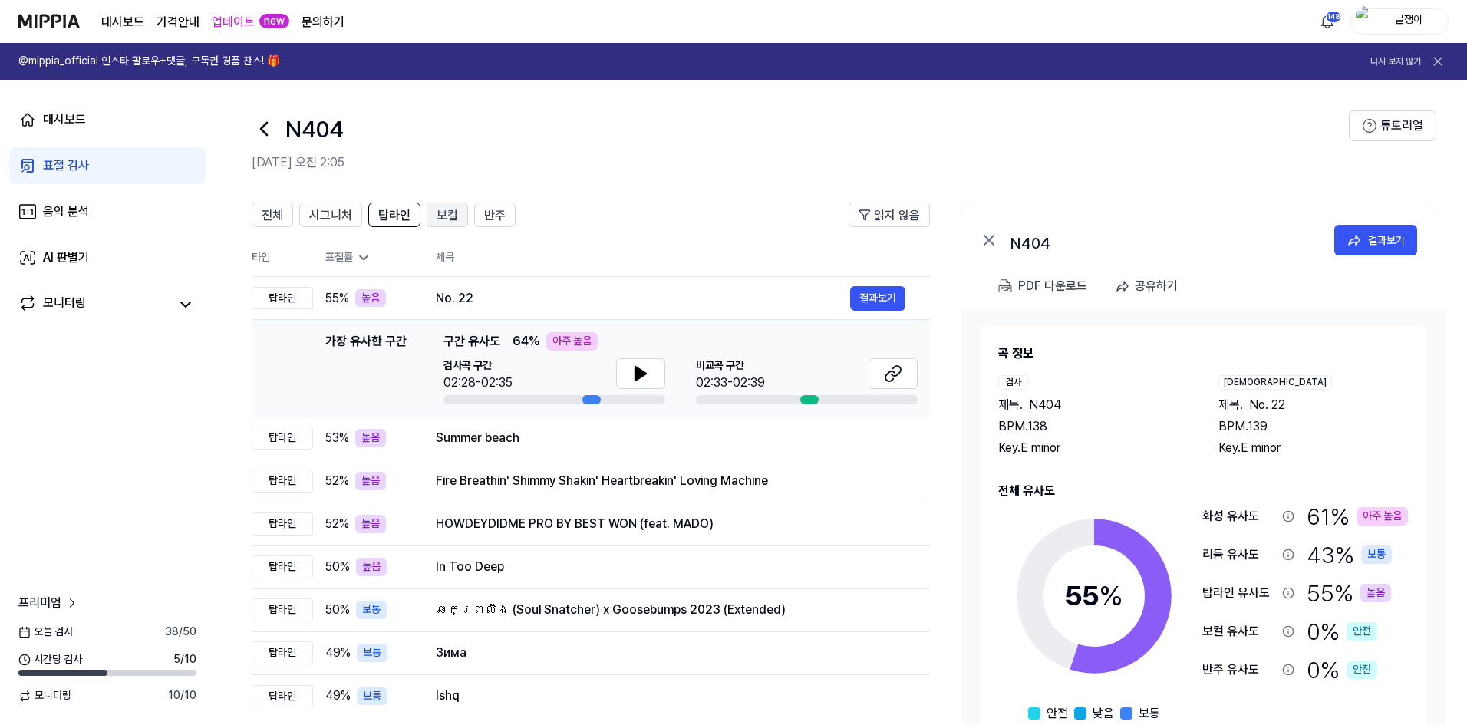
click at [446, 211] on span "보컬" at bounding box center [447, 215] width 21 height 18
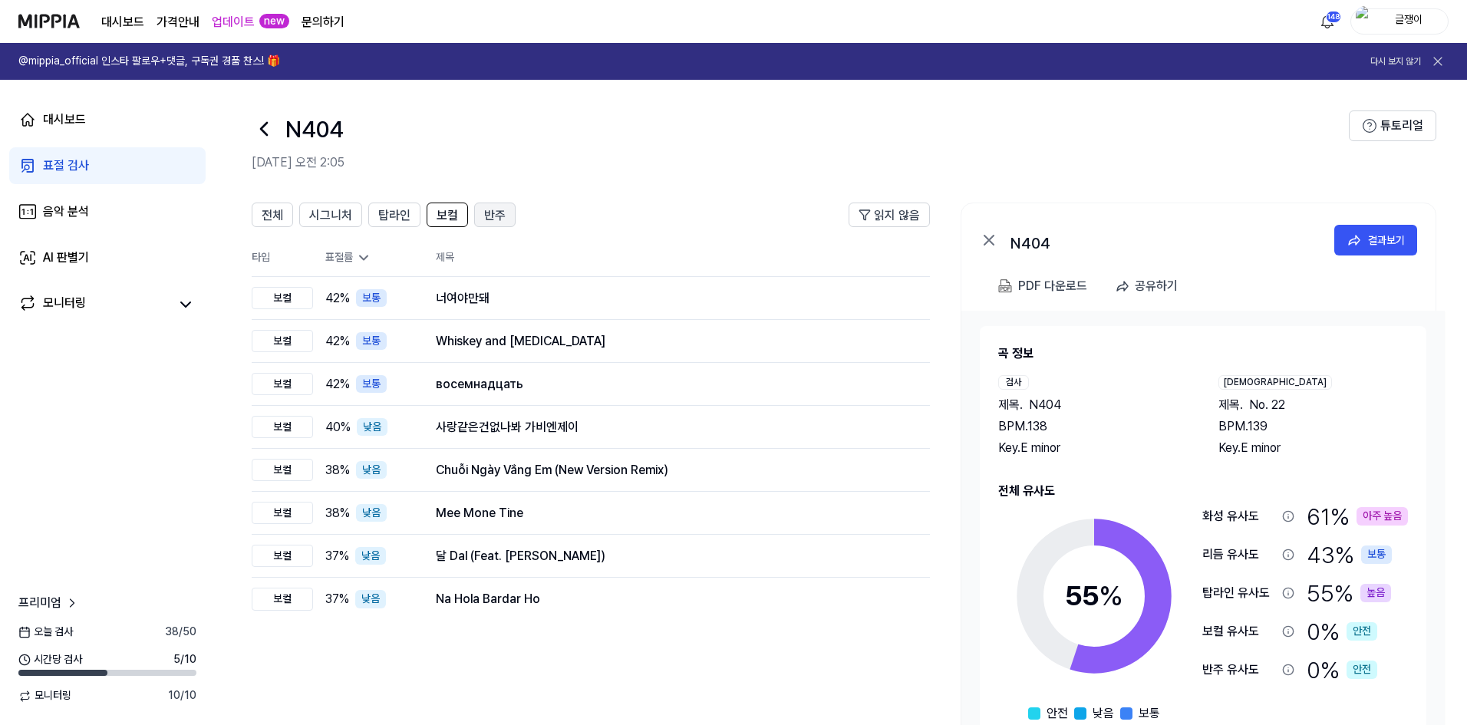
click at [500, 216] on span "반주" at bounding box center [494, 215] width 21 height 18
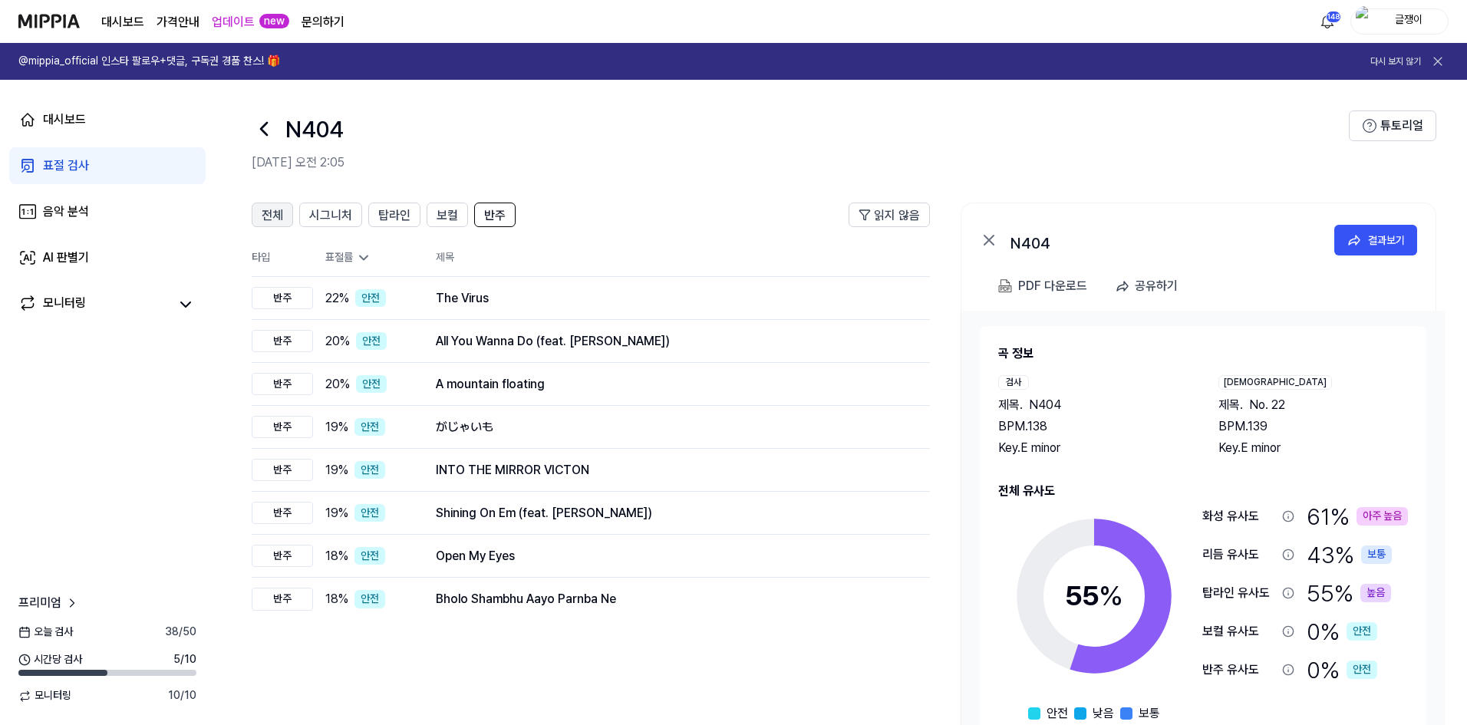
click at [276, 216] on span "전체" at bounding box center [272, 215] width 21 height 18
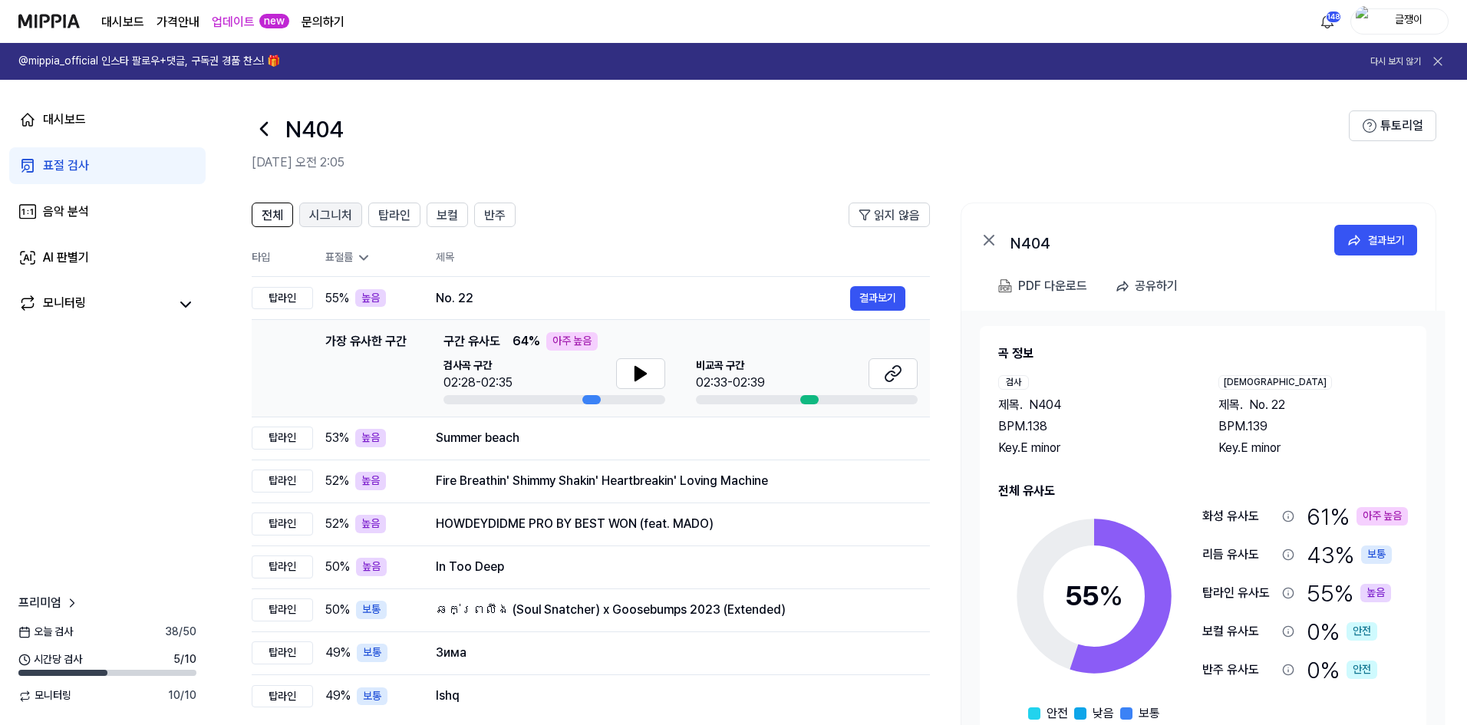
click at [322, 213] on span "시그니처" at bounding box center [330, 215] width 43 height 18
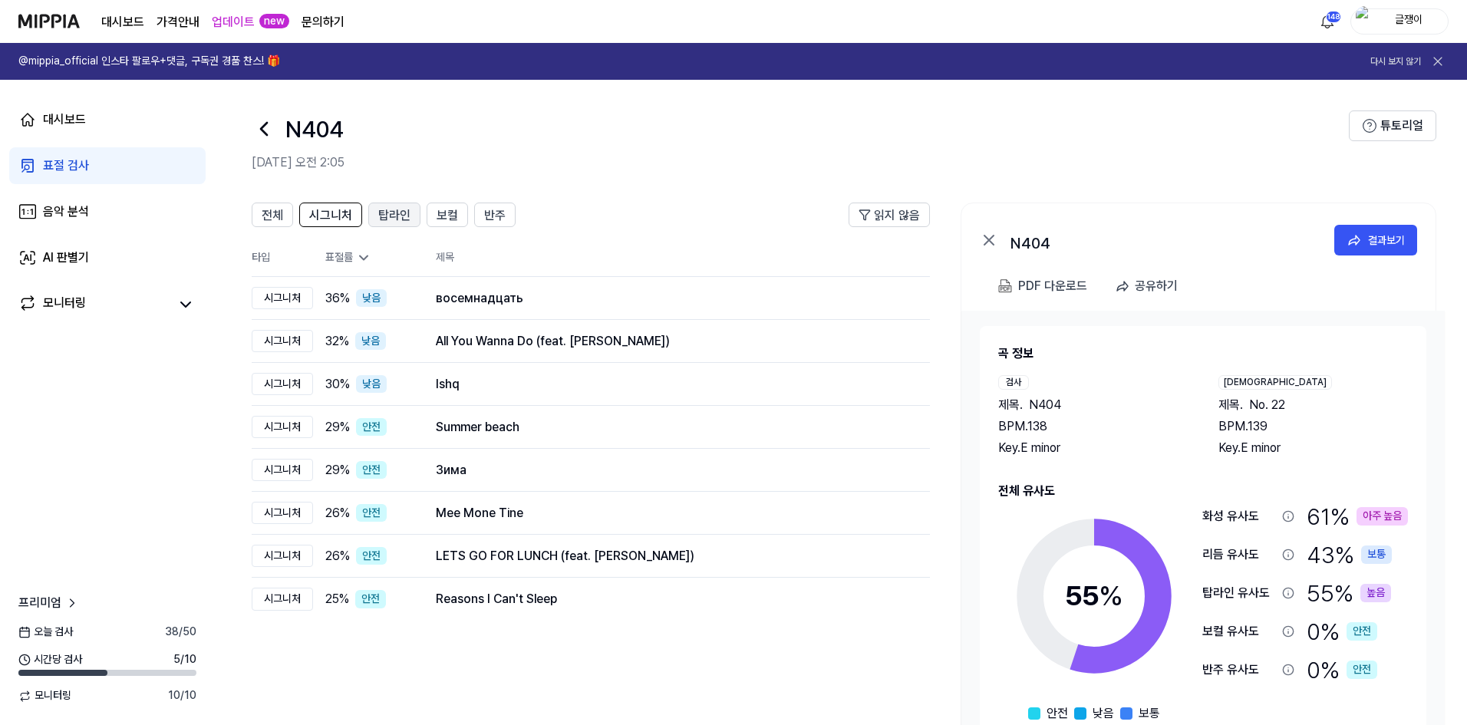
click at [386, 212] on span "탑라인" at bounding box center [394, 215] width 32 height 18
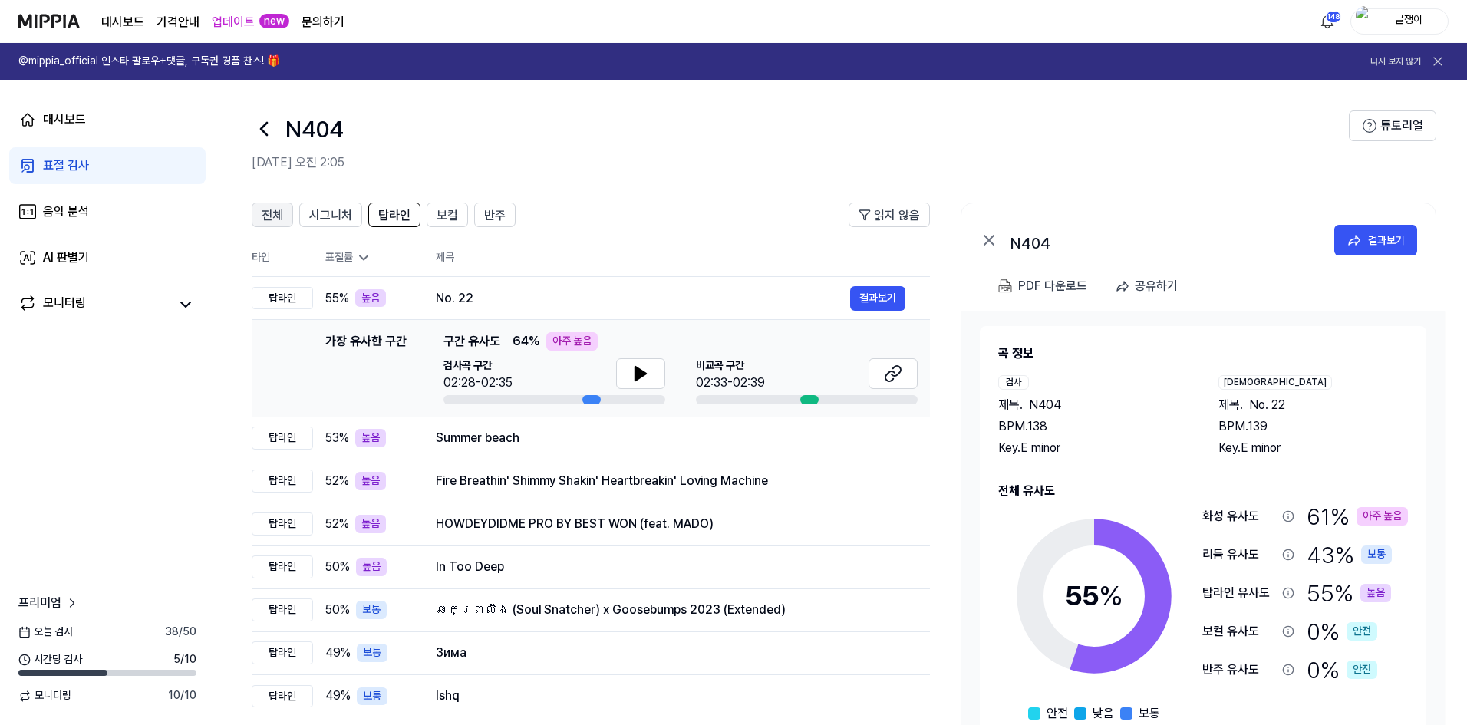
click at [276, 219] on span "전체" at bounding box center [272, 215] width 21 height 18
click at [71, 160] on div "표절 검사" at bounding box center [66, 166] width 46 height 18
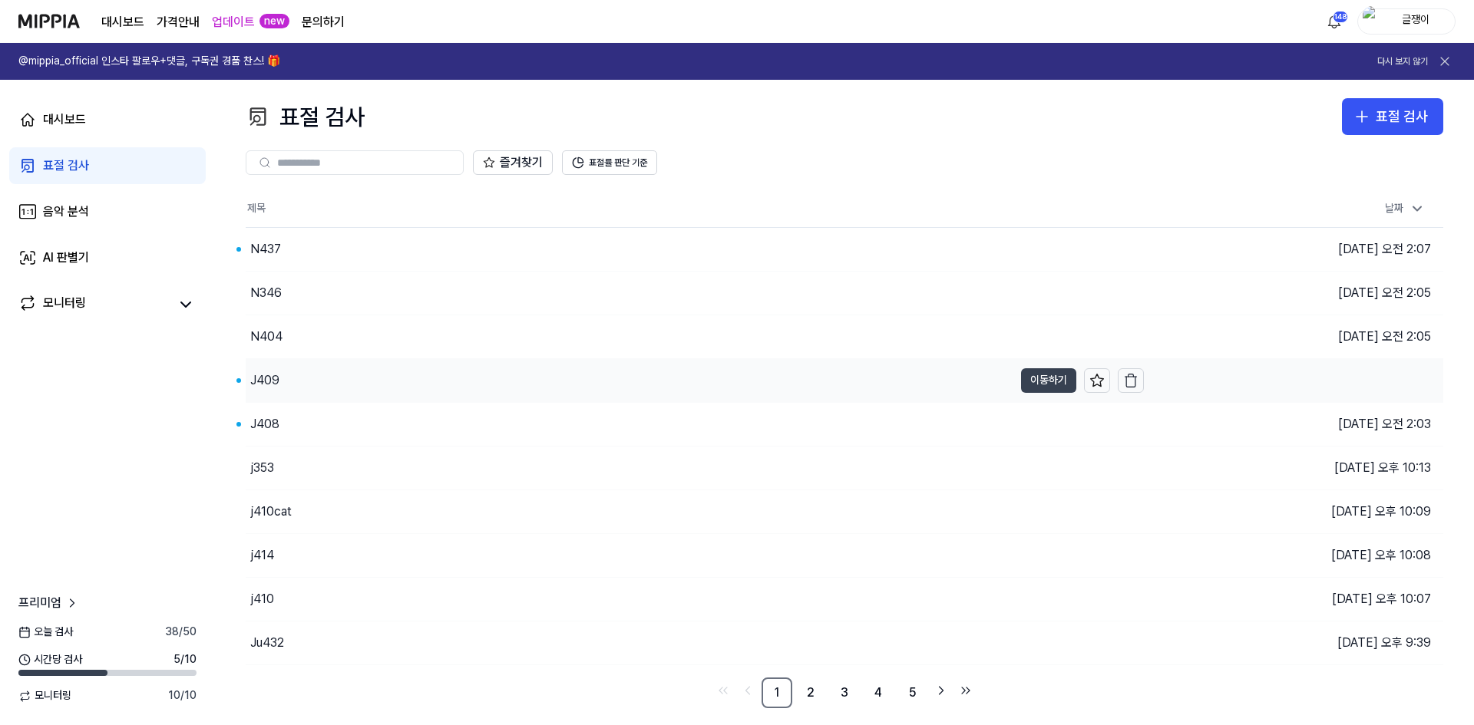
click at [1029, 384] on button "이동하기" at bounding box center [1048, 380] width 55 height 25
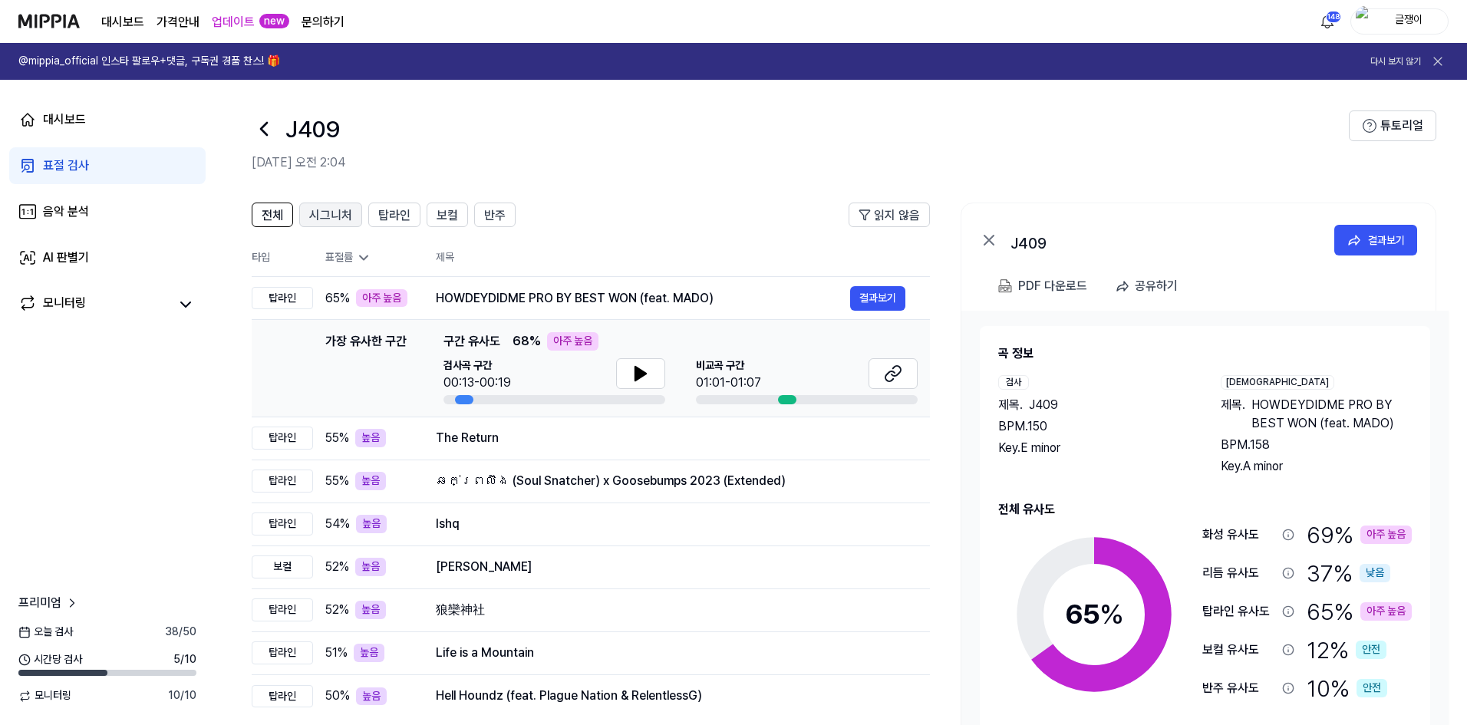
click at [342, 208] on span "시그니처" at bounding box center [330, 215] width 43 height 18
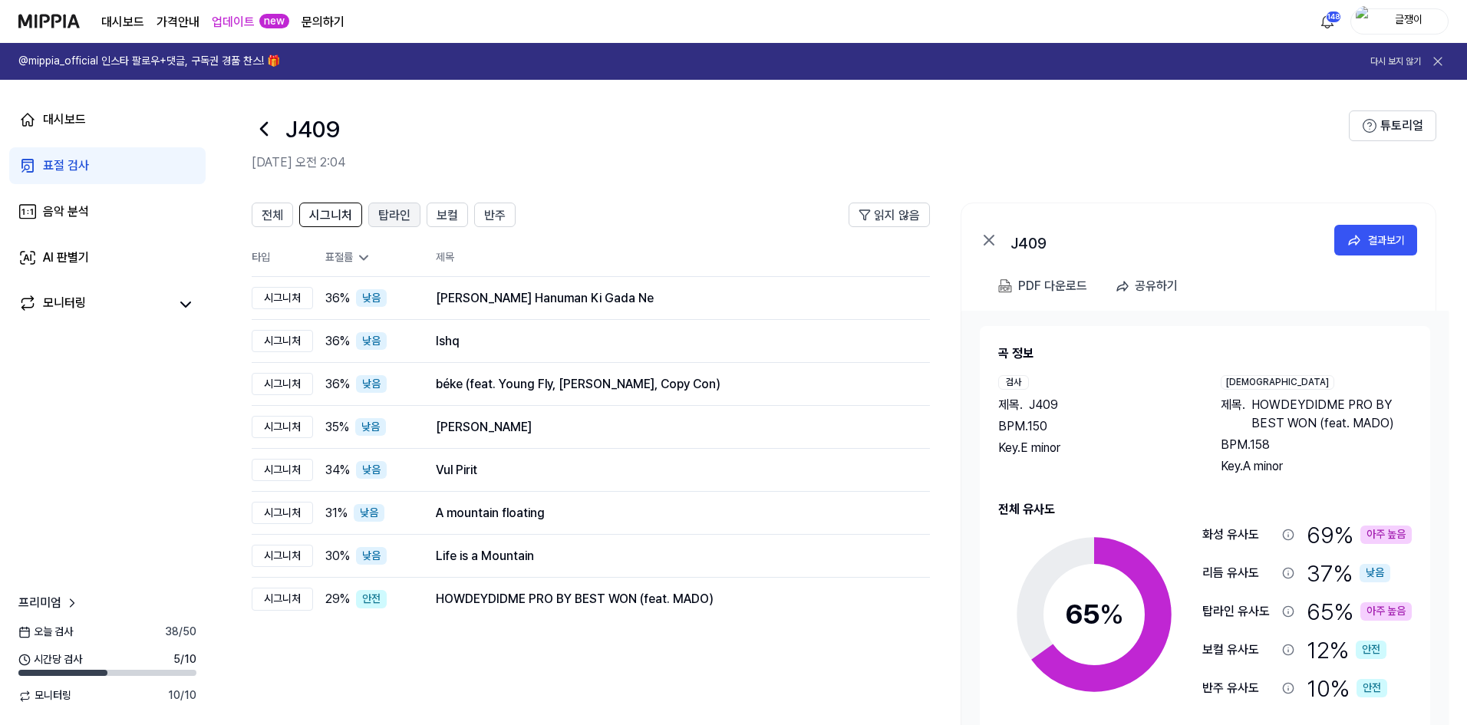
click at [391, 219] on span "탑라인" at bounding box center [394, 215] width 32 height 18
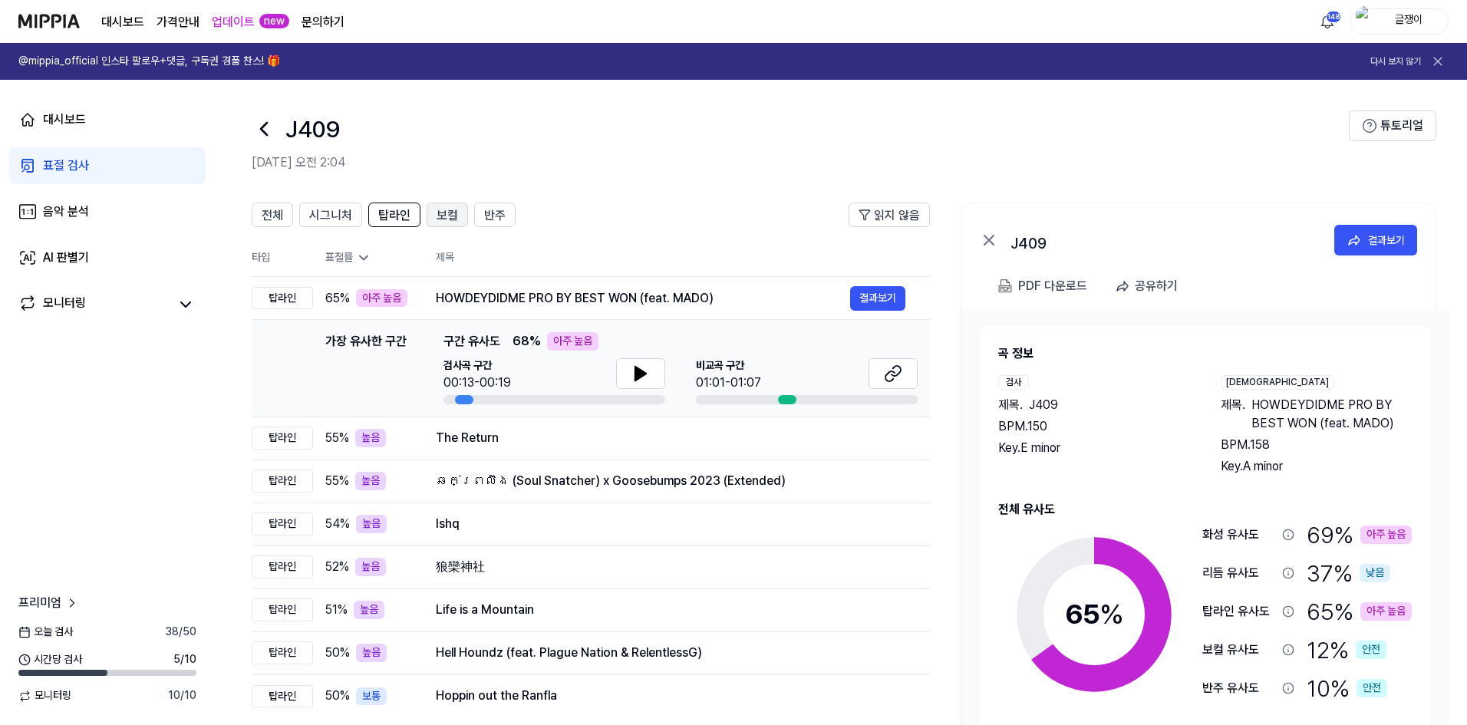
click at [450, 213] on span "보컬" at bounding box center [447, 215] width 21 height 18
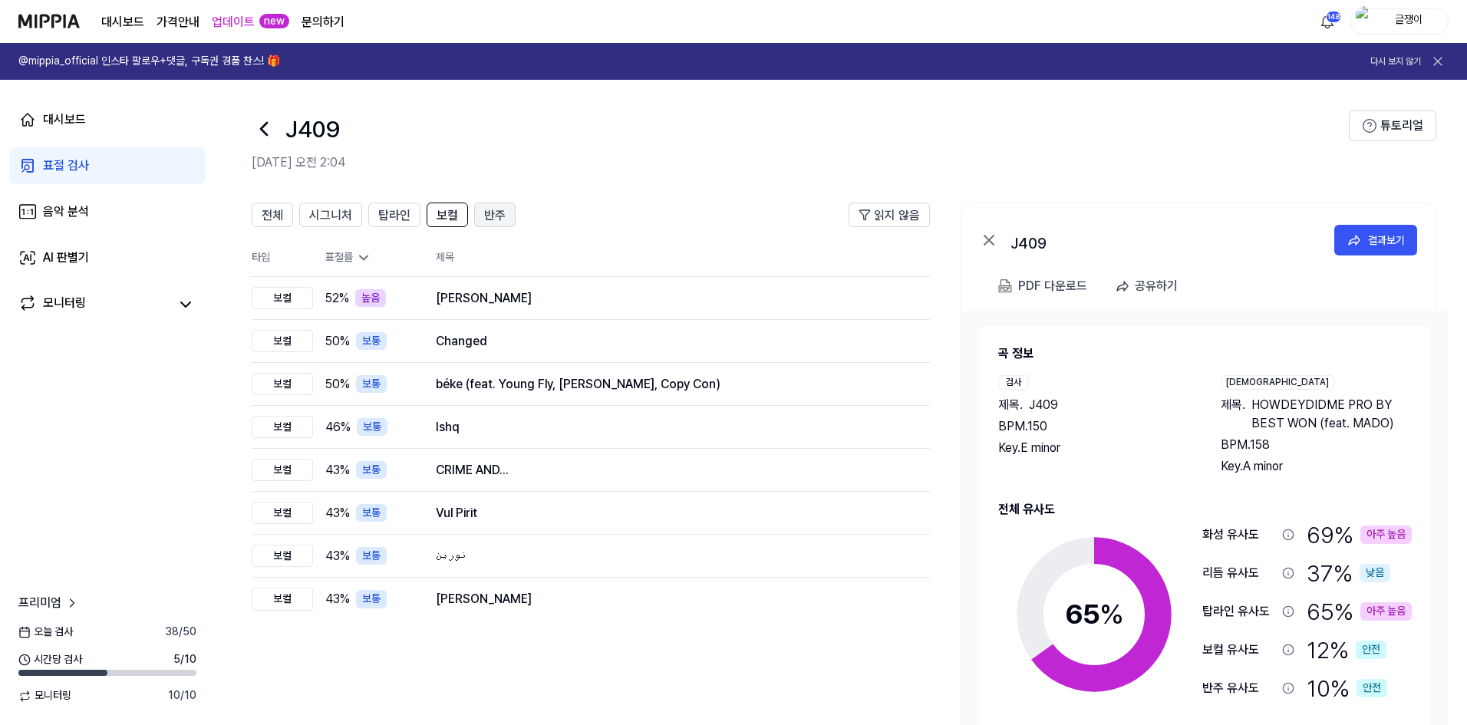
click at [490, 212] on span "반주" at bounding box center [494, 215] width 21 height 18
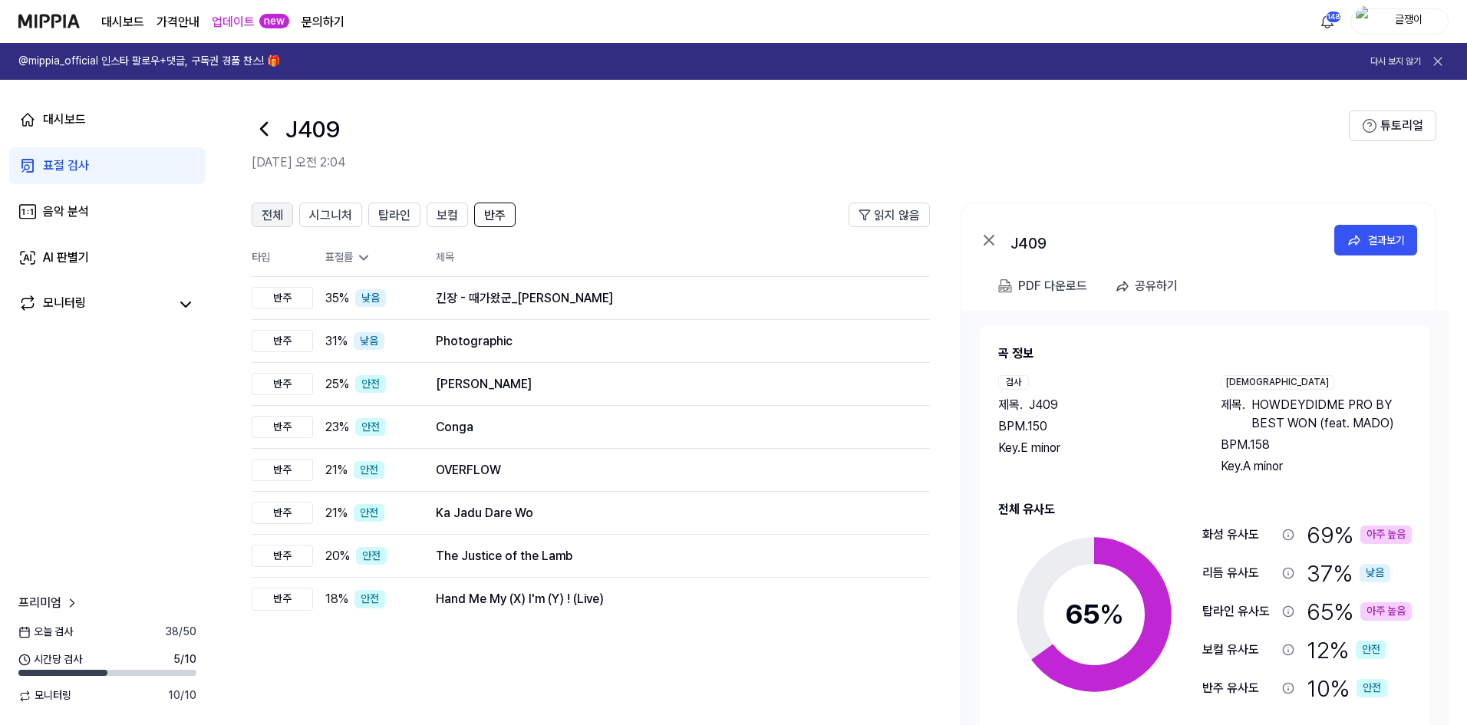
click at [279, 221] on span "전체" at bounding box center [272, 215] width 21 height 18
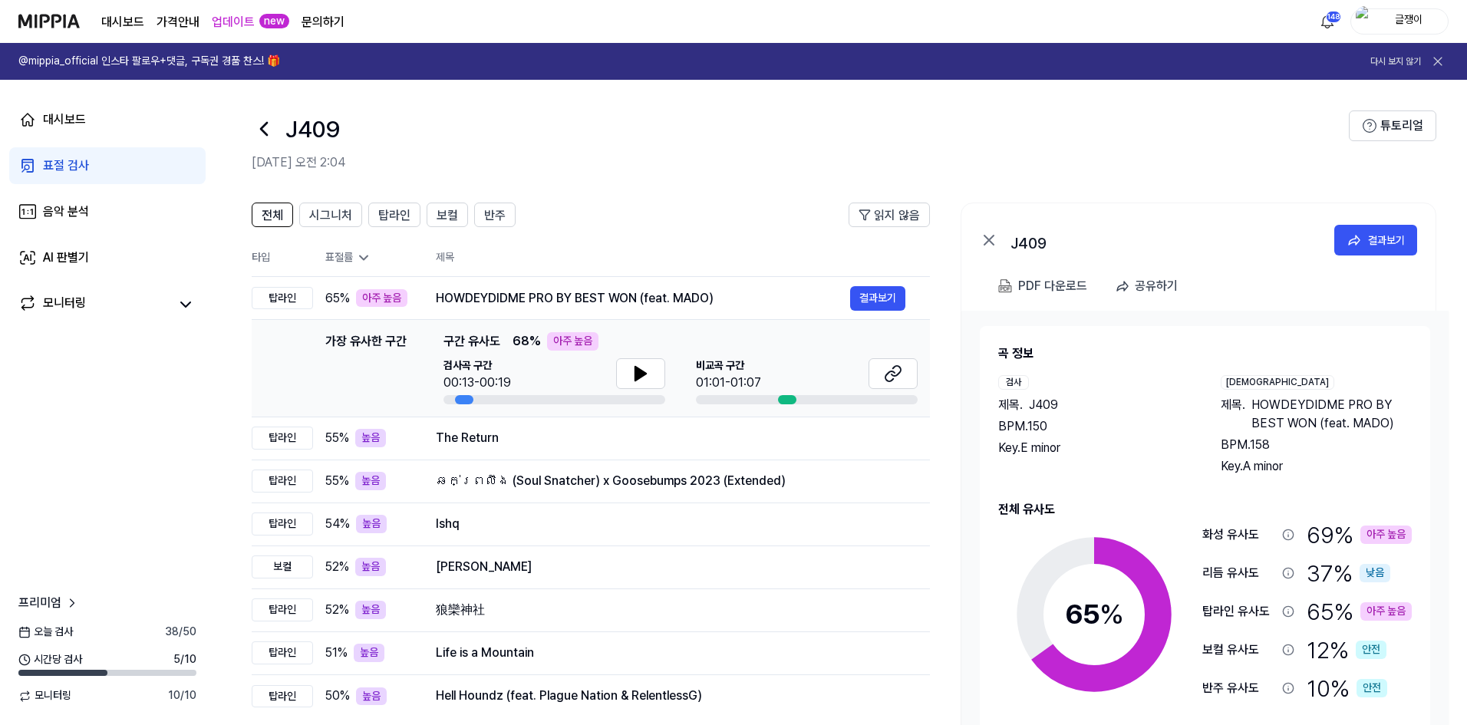
click at [83, 157] on div "표절 검사" at bounding box center [66, 166] width 46 height 18
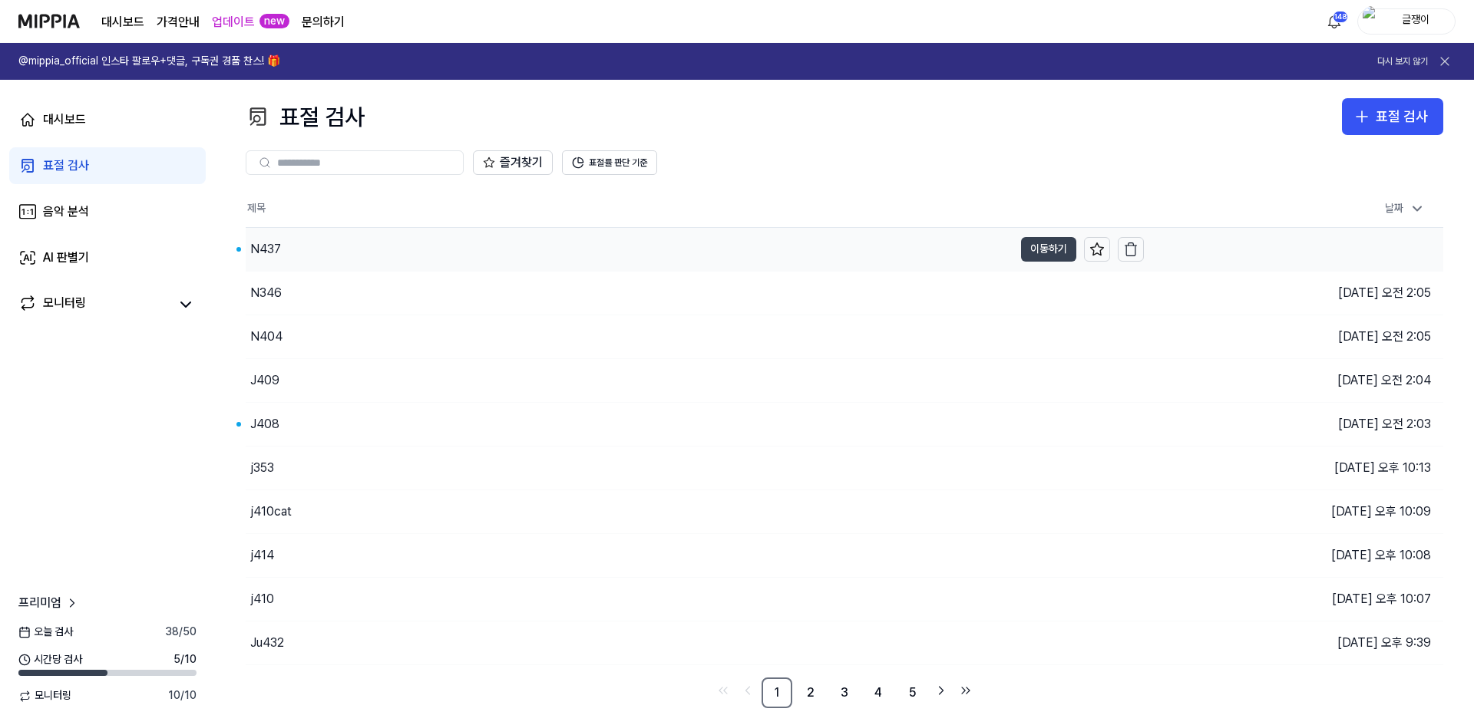
click at [1044, 248] on button "이동하기" at bounding box center [1048, 249] width 55 height 25
click at [1035, 470] on button "이동하기" at bounding box center [1048, 468] width 55 height 25
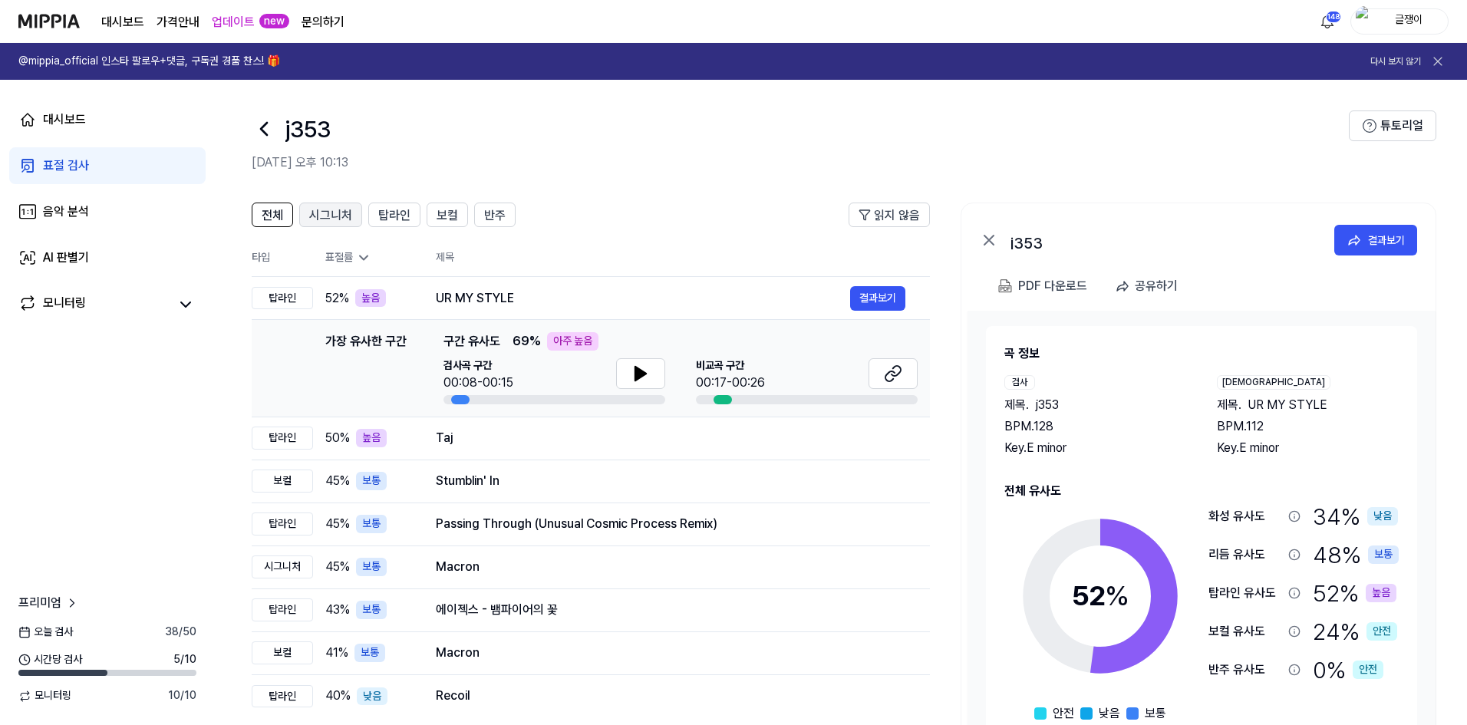
click at [338, 212] on span "시그니처" at bounding box center [330, 215] width 43 height 18
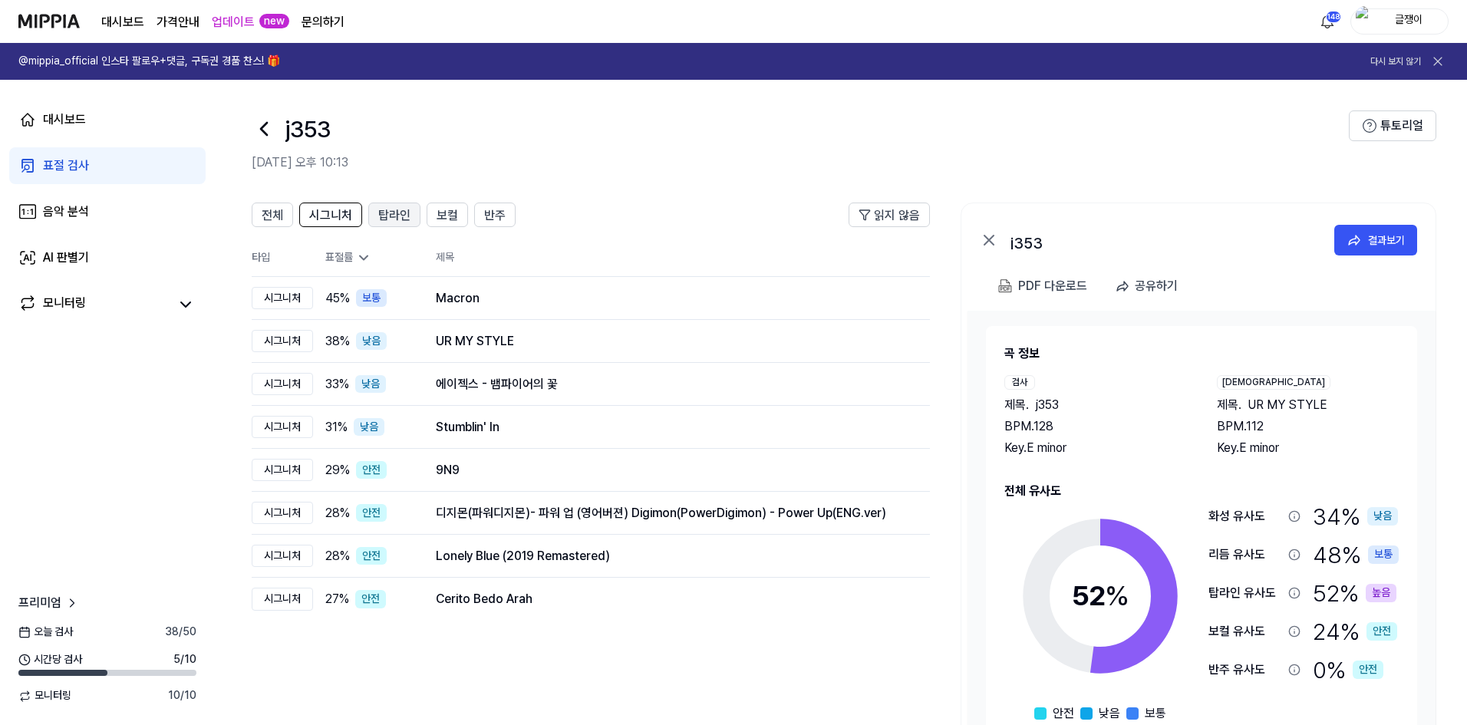
click at [393, 206] on span "탑라인" at bounding box center [394, 215] width 32 height 18
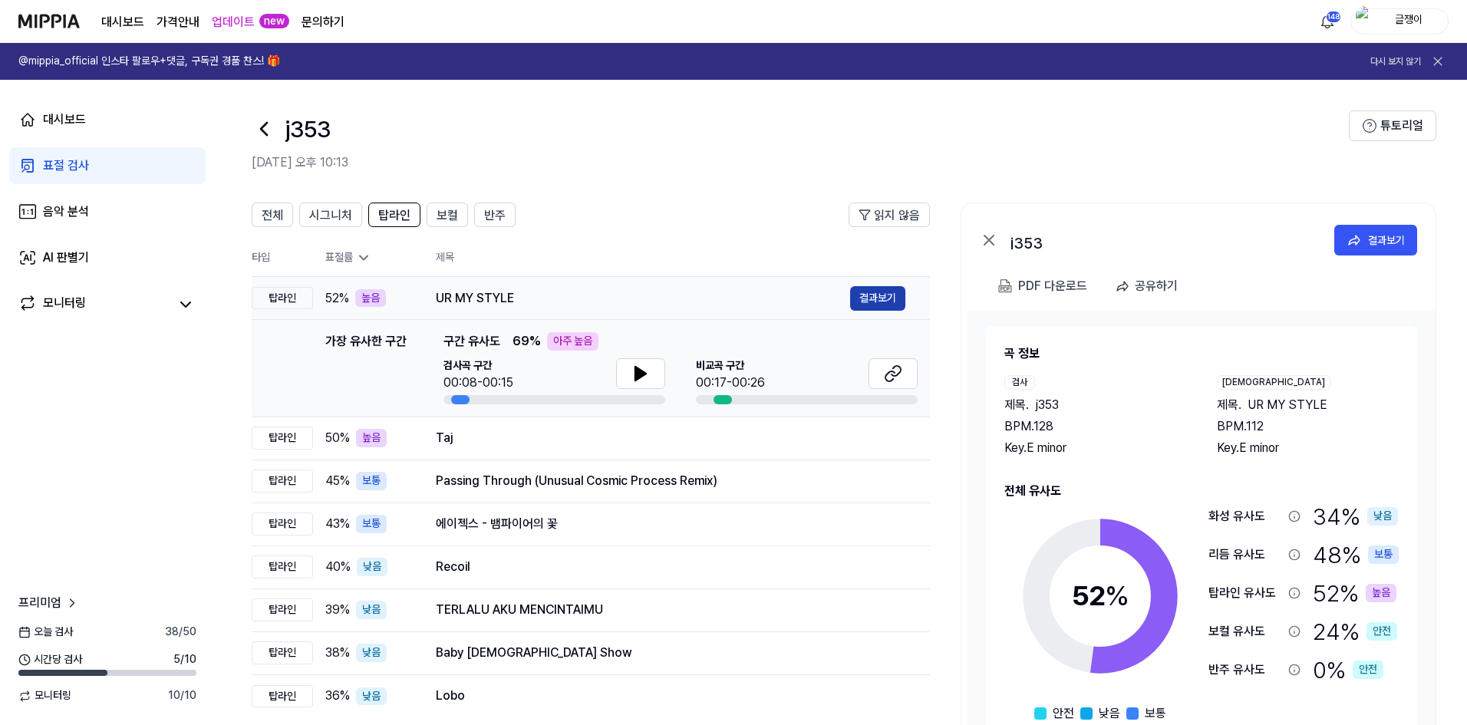
click at [880, 298] on button "결과보기" at bounding box center [877, 298] width 55 height 25
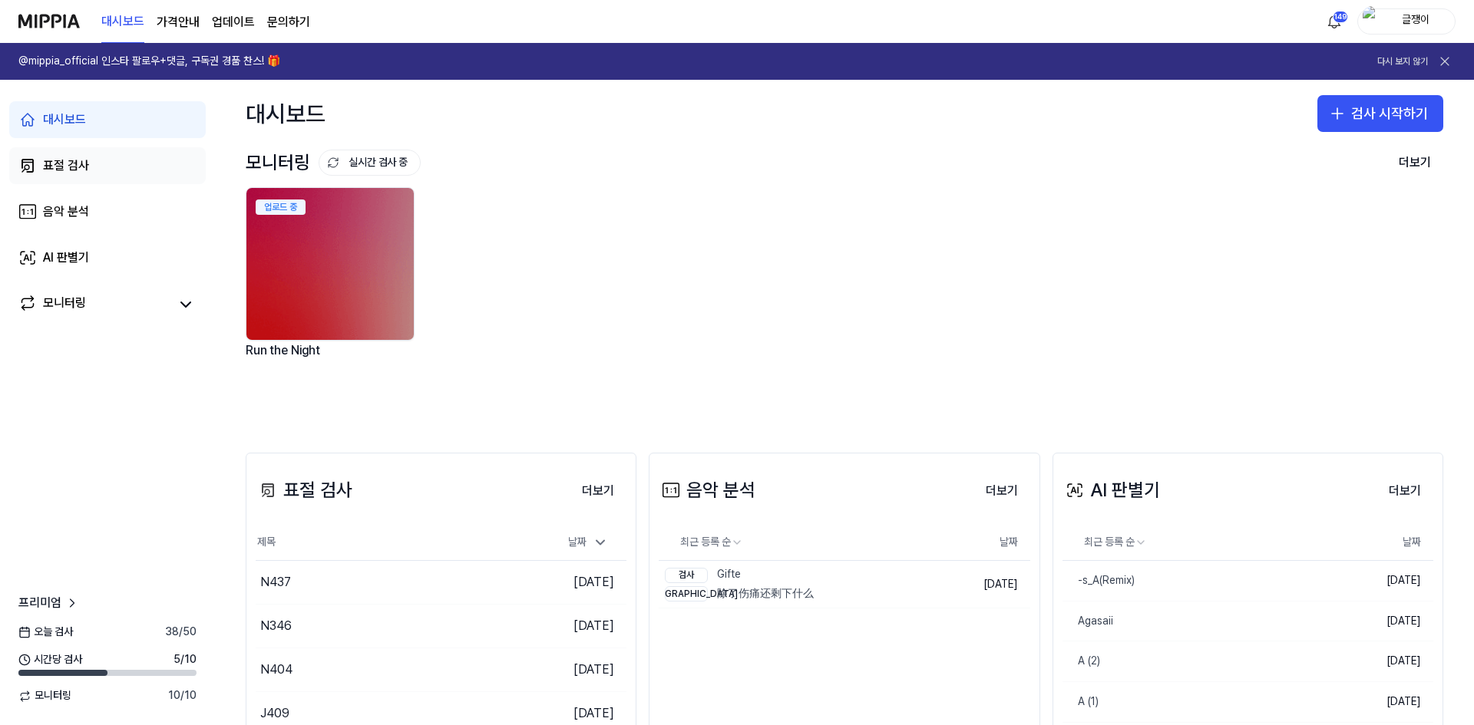
click at [68, 169] on div "표절 검사" at bounding box center [66, 166] width 46 height 18
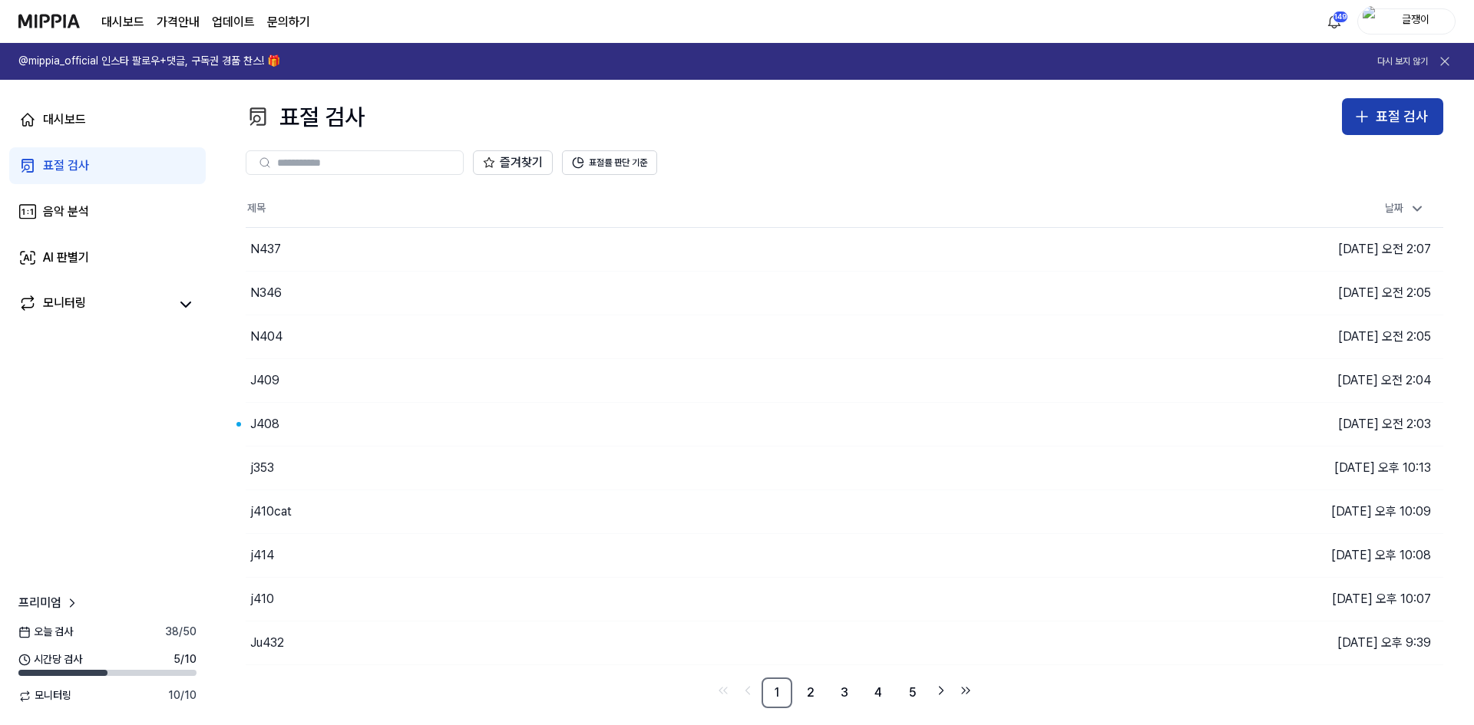
click at [1368, 108] on icon "button" at bounding box center [1361, 116] width 18 height 18
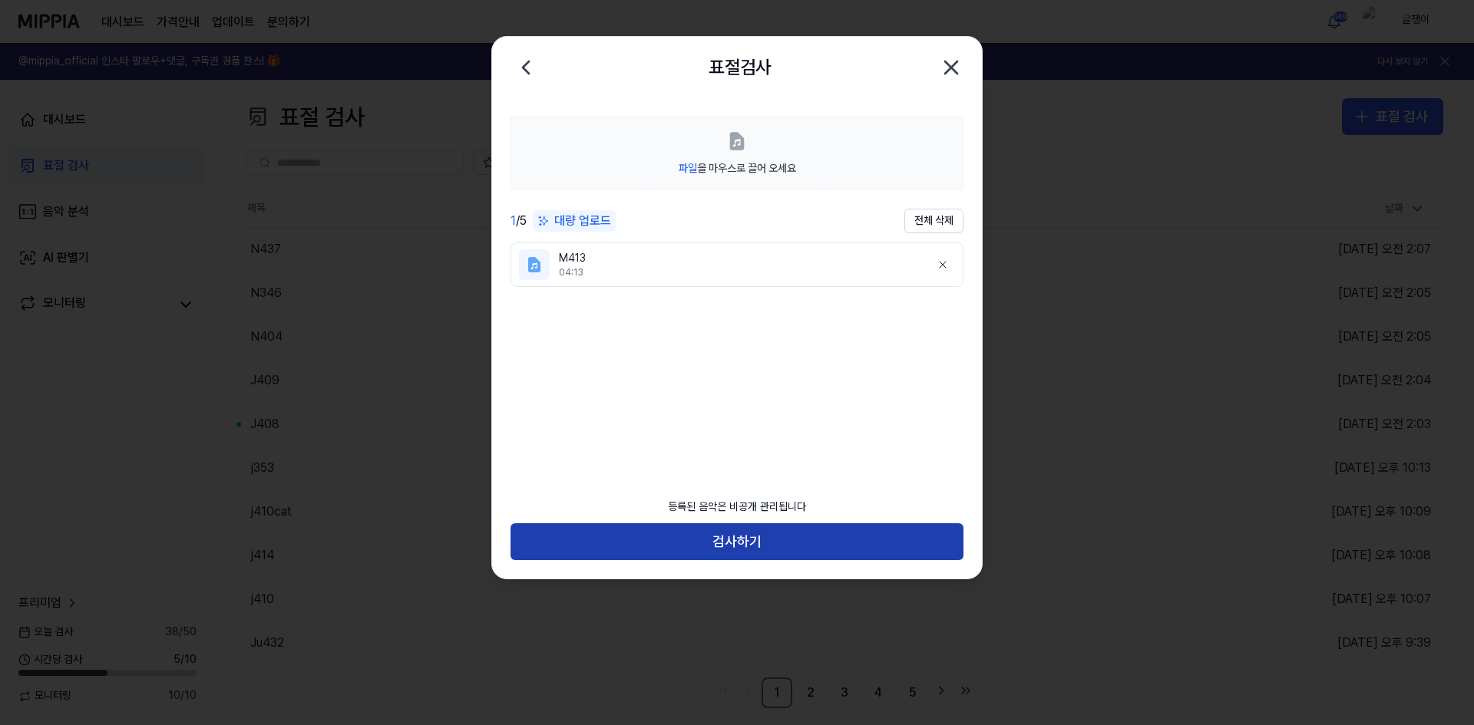
click at [748, 536] on button "검사하기" at bounding box center [736, 541] width 453 height 37
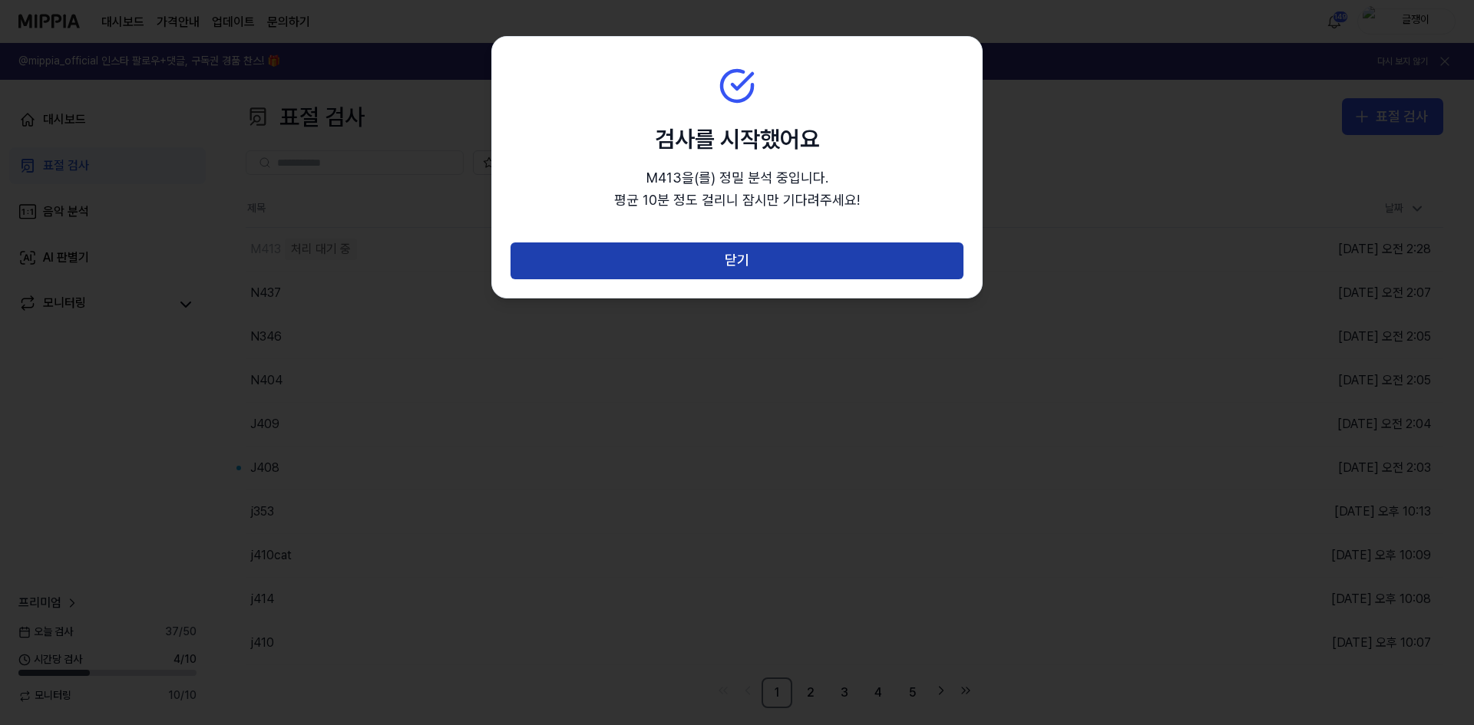
click at [728, 259] on button "닫기" at bounding box center [736, 261] width 453 height 37
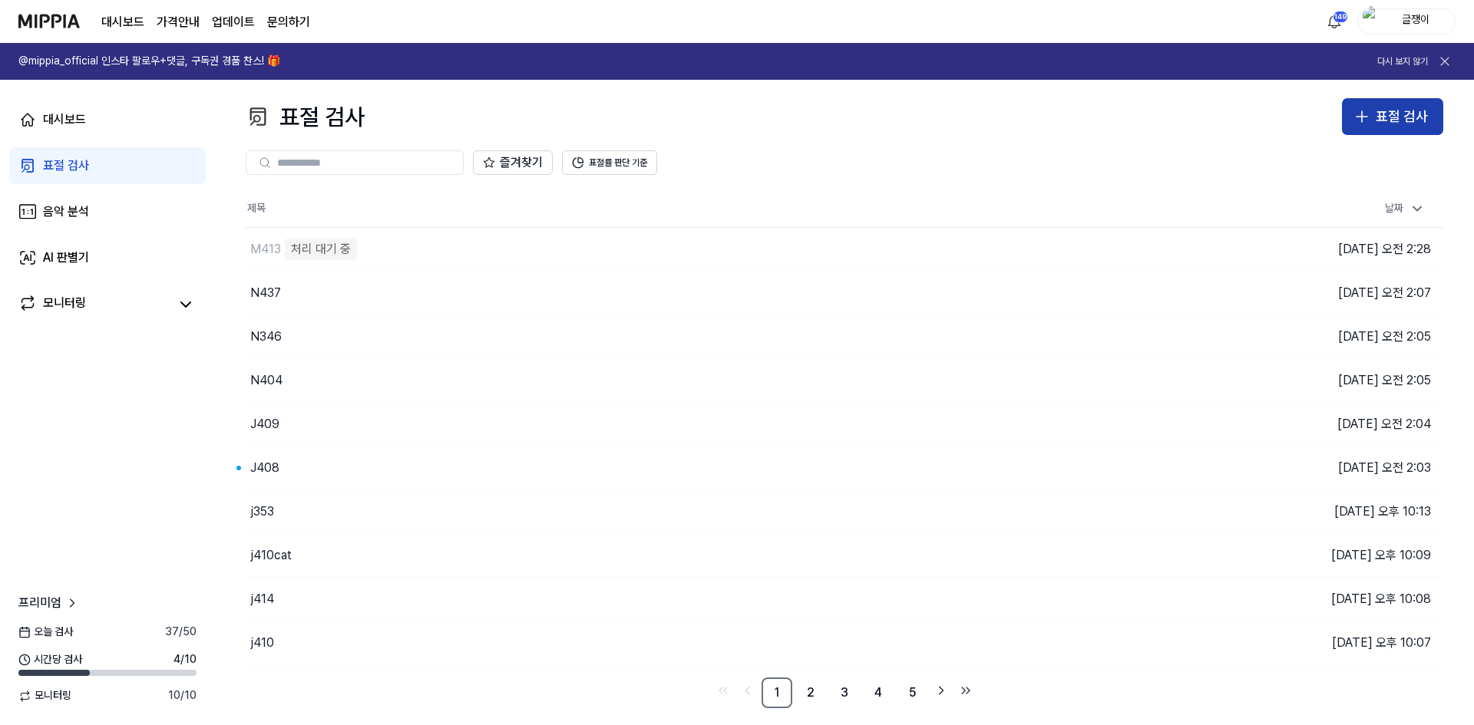
click at [1401, 111] on div "표절 검사" at bounding box center [1401, 117] width 52 height 22
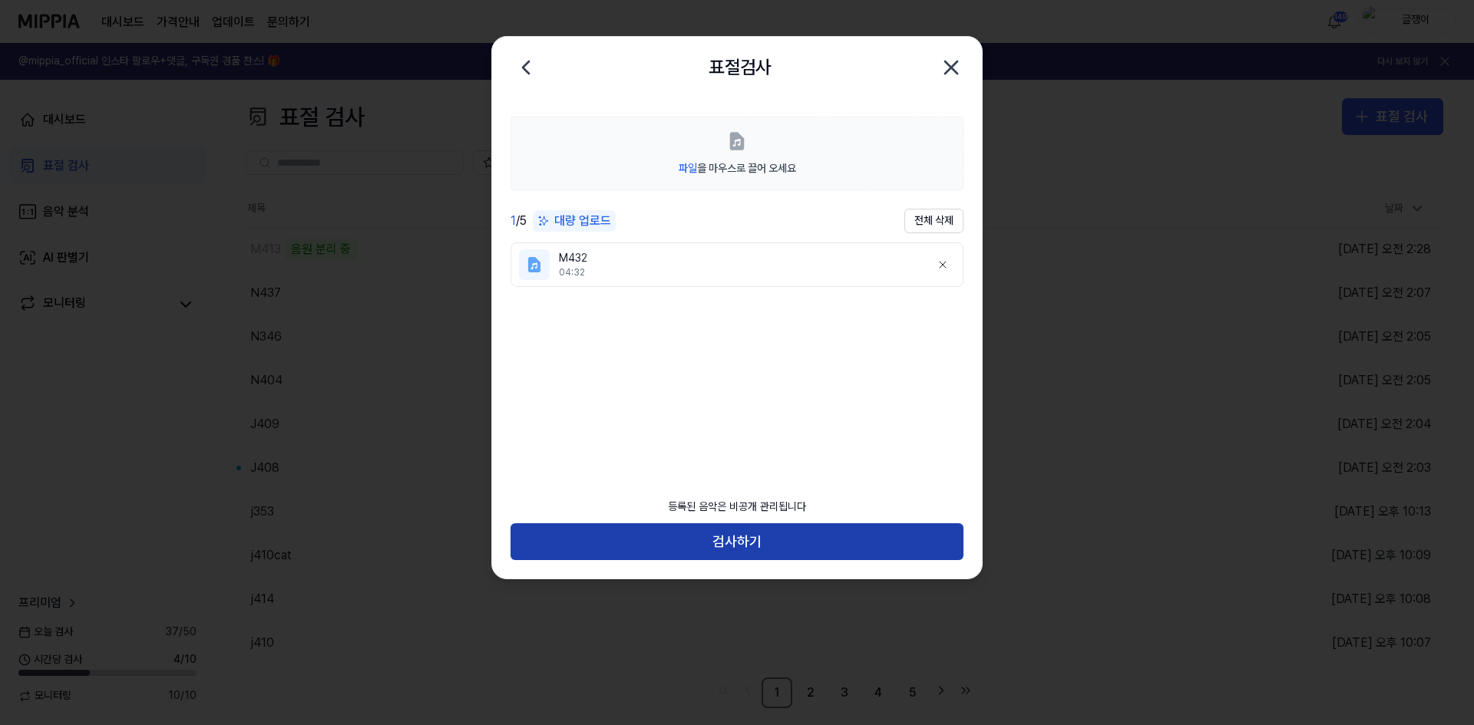
click at [742, 541] on button "검사하기" at bounding box center [736, 541] width 453 height 37
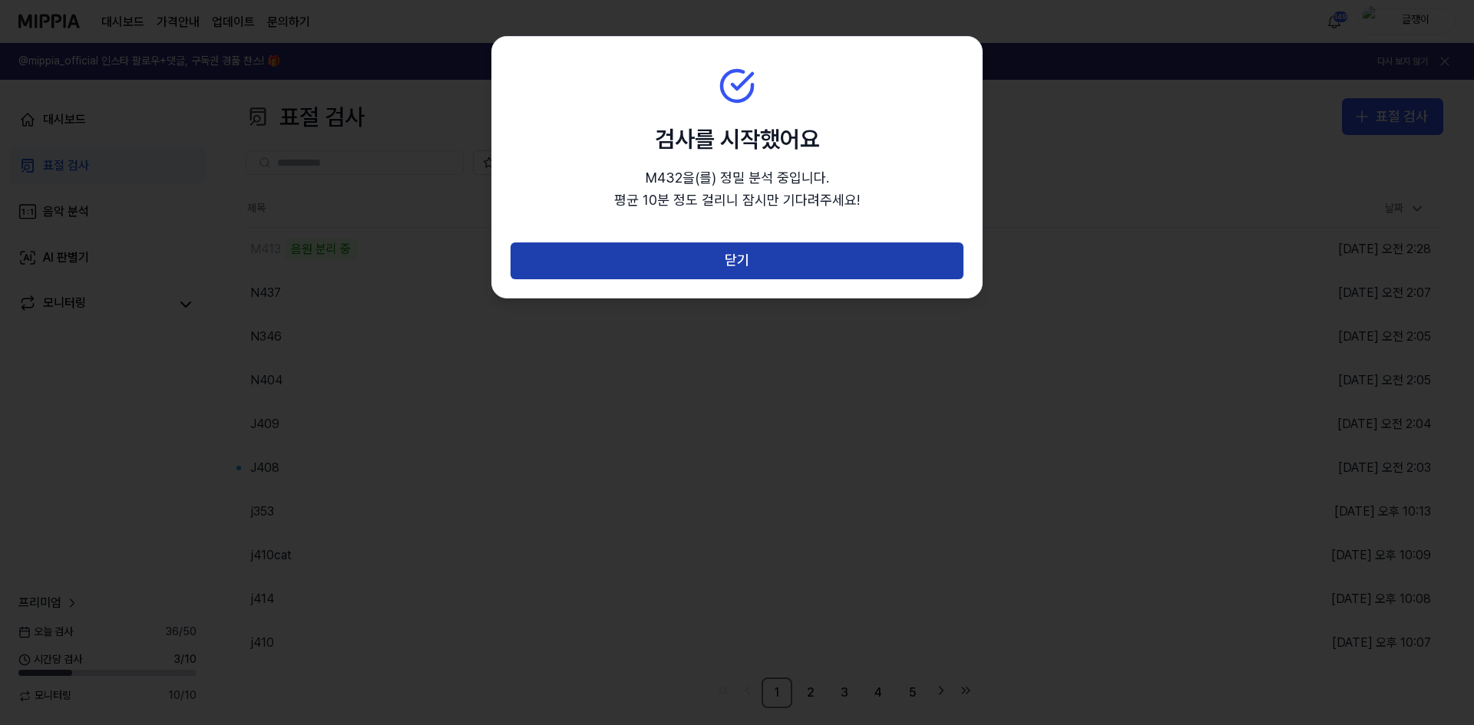
click at [746, 256] on button "닫기" at bounding box center [736, 261] width 453 height 37
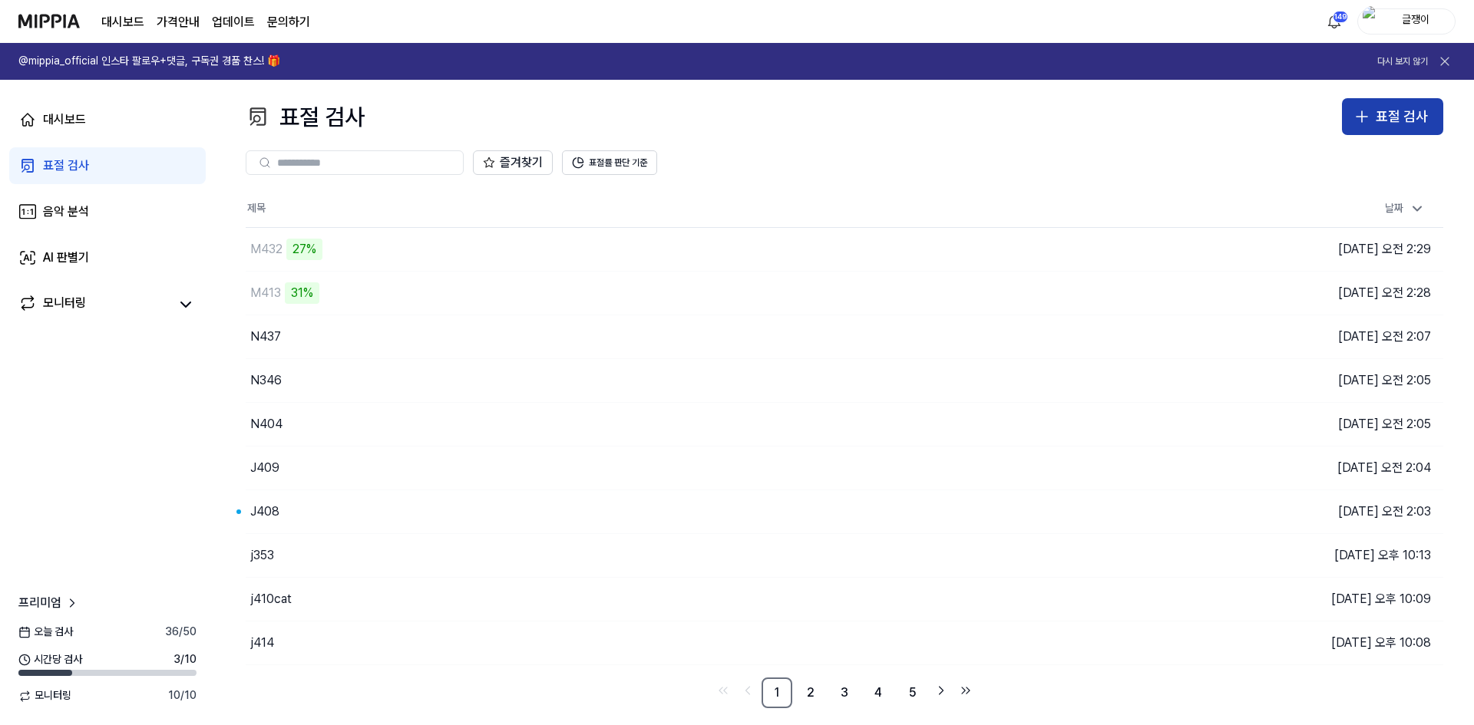
click at [1368, 114] on icon "button" at bounding box center [1361, 116] width 18 height 18
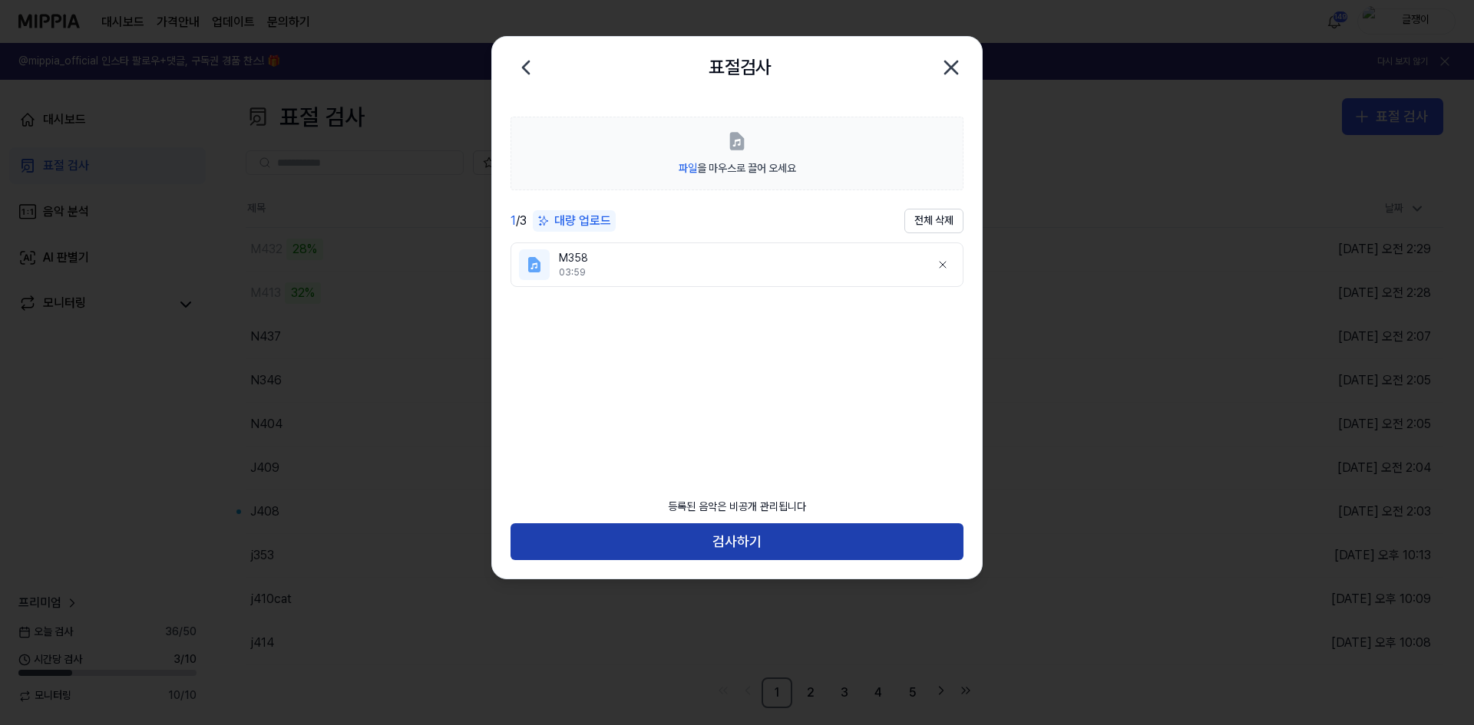
click at [741, 535] on button "검사하기" at bounding box center [736, 541] width 453 height 37
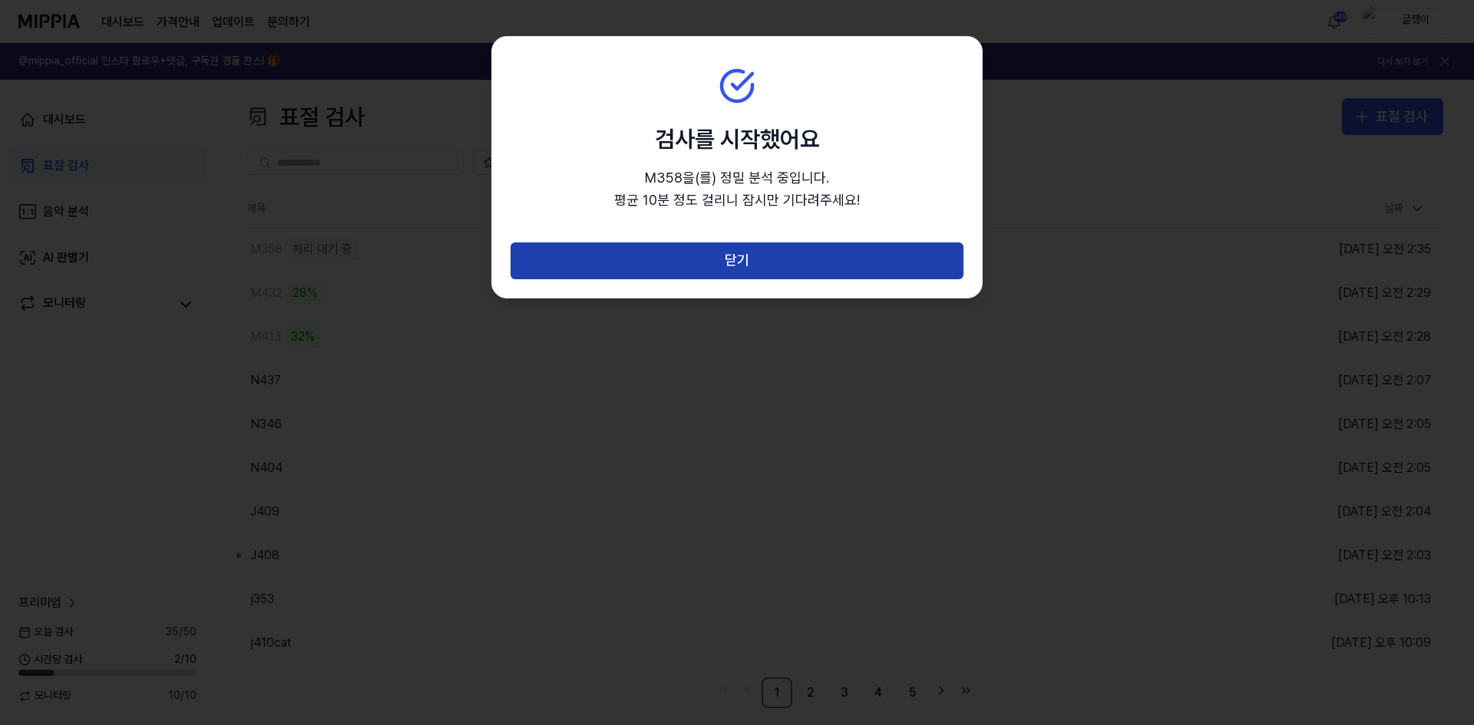
click at [757, 263] on button "닫기" at bounding box center [736, 261] width 453 height 37
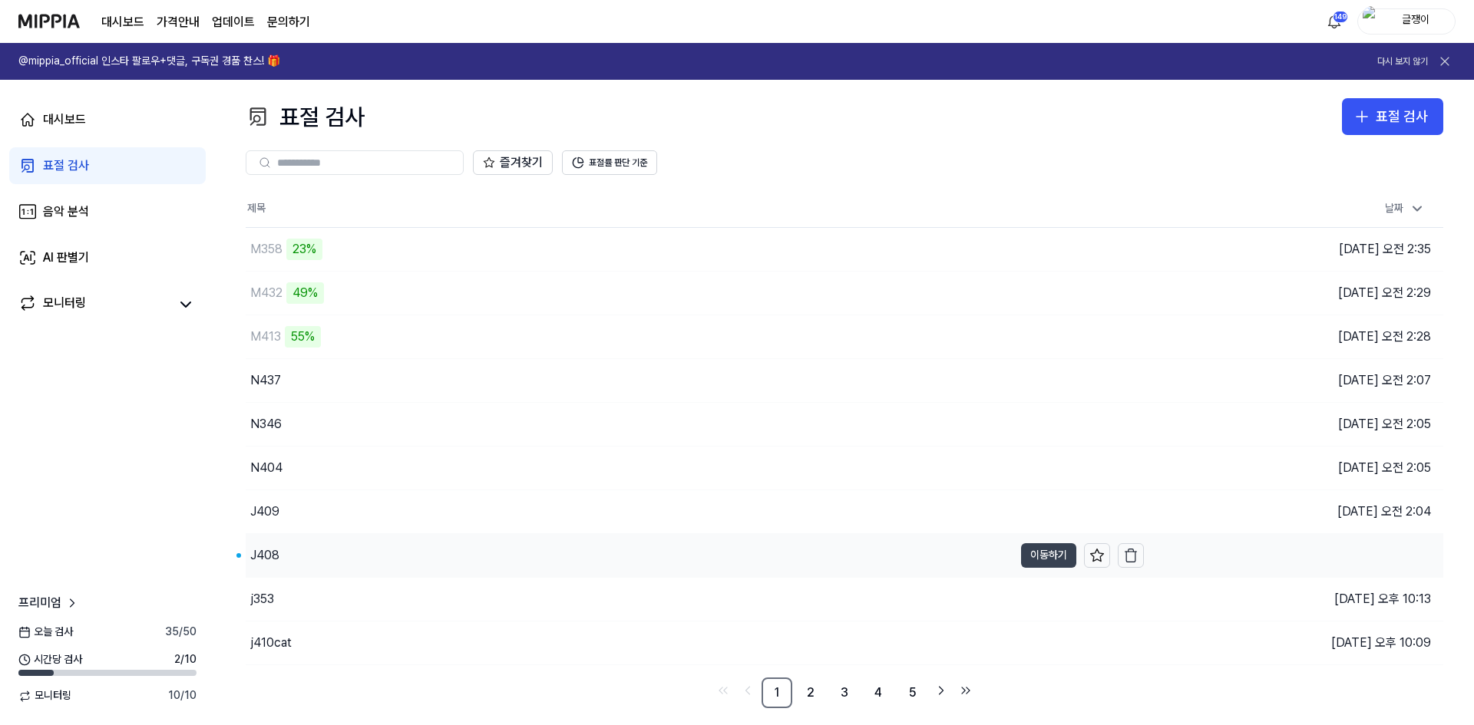
click at [1051, 552] on button "이동하기" at bounding box center [1048, 555] width 55 height 25
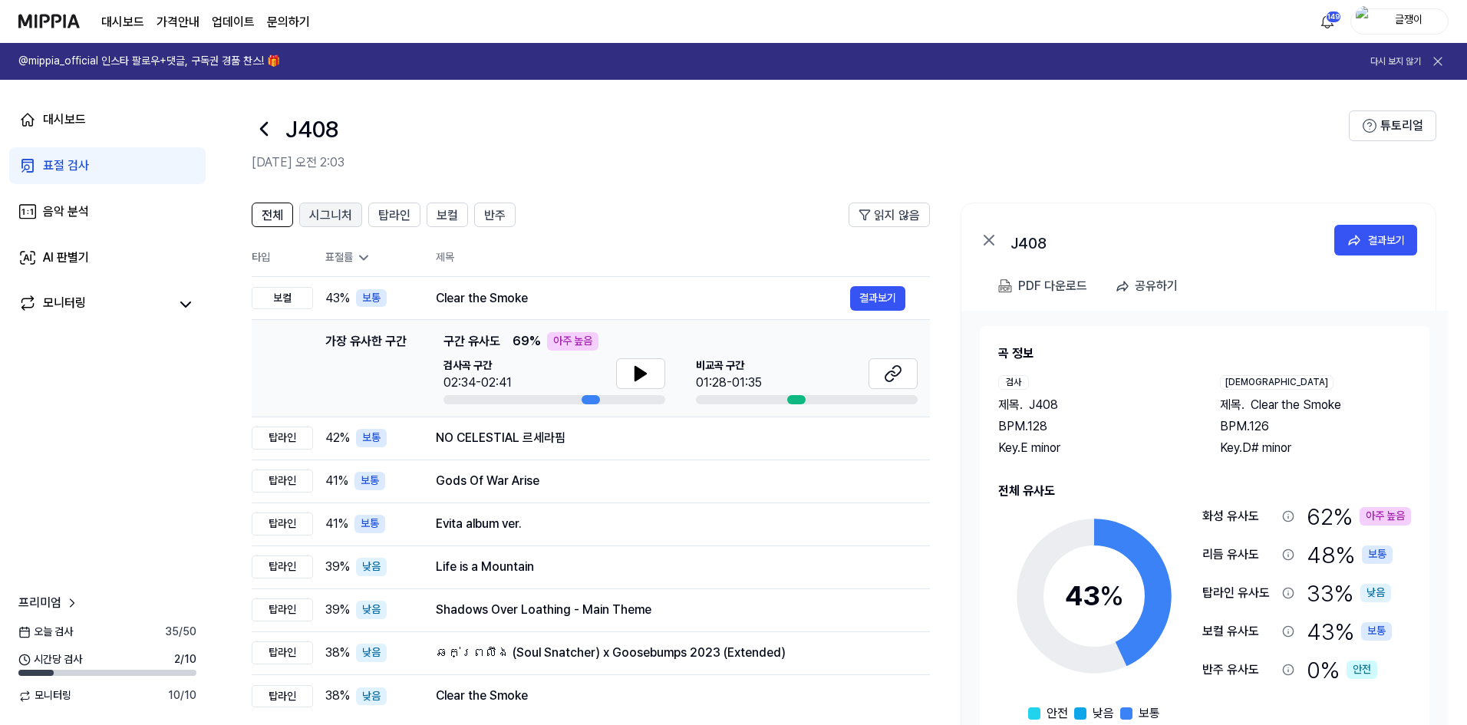
click at [335, 210] on span "시그니처" at bounding box center [330, 215] width 43 height 18
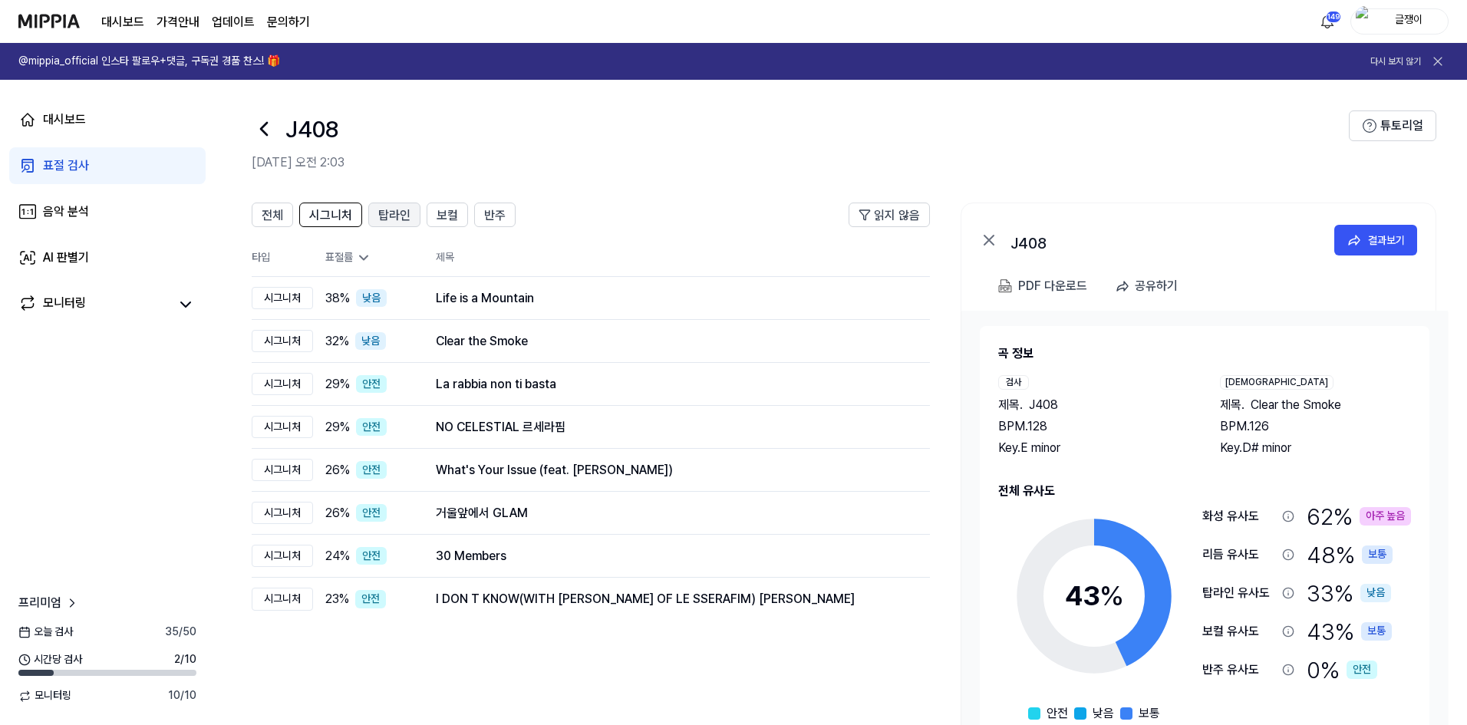
click at [395, 210] on span "탑라인" at bounding box center [394, 215] width 32 height 18
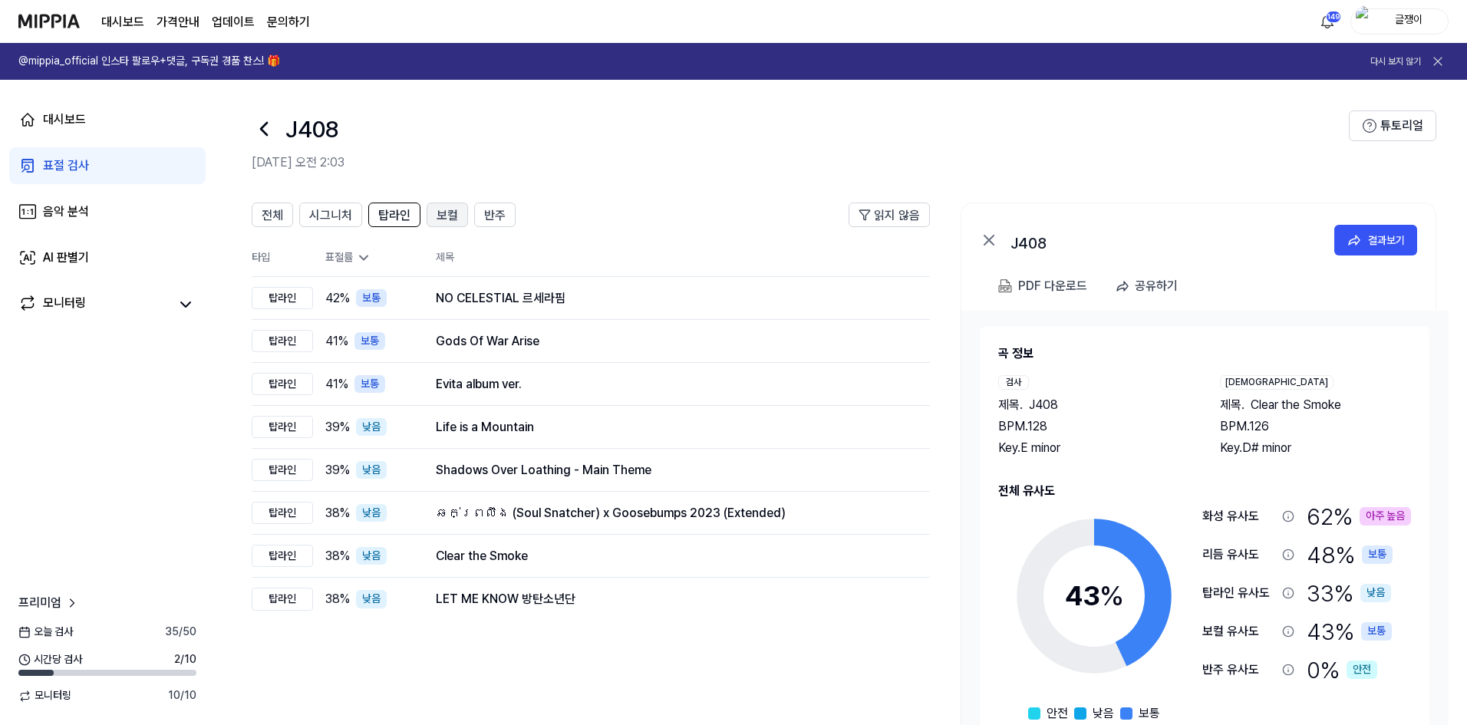
click at [439, 212] on span "보컬" at bounding box center [447, 215] width 21 height 18
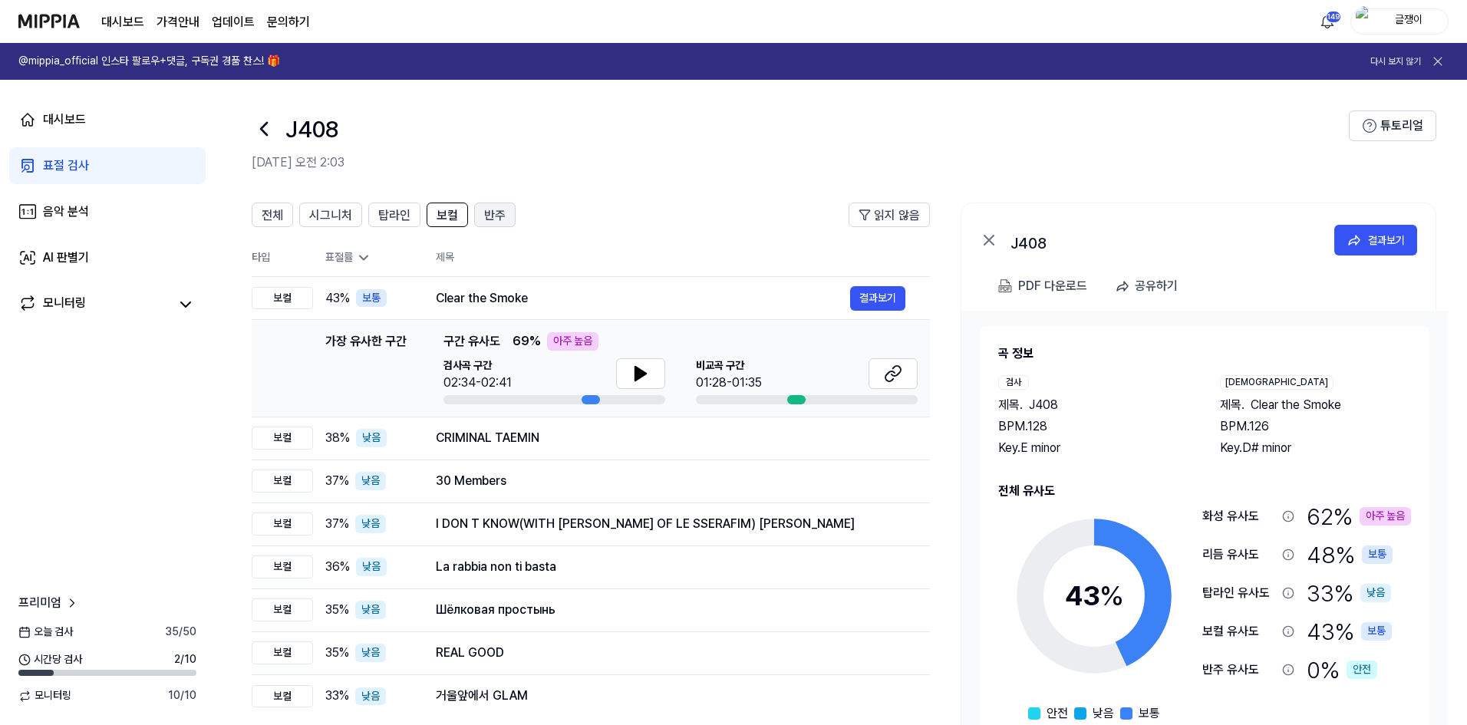
click at [494, 216] on span "반주" at bounding box center [494, 215] width 21 height 18
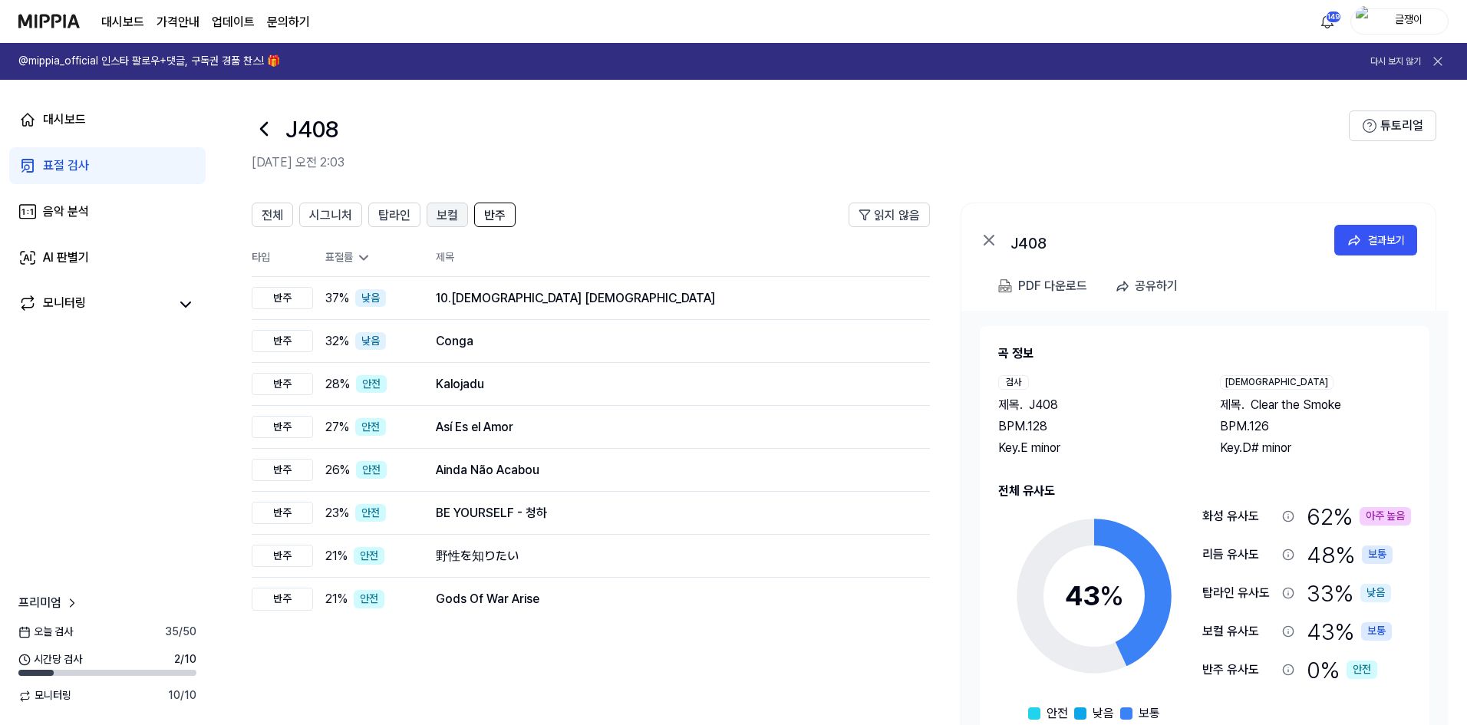
click at [441, 212] on span "보컬" at bounding box center [447, 215] width 21 height 18
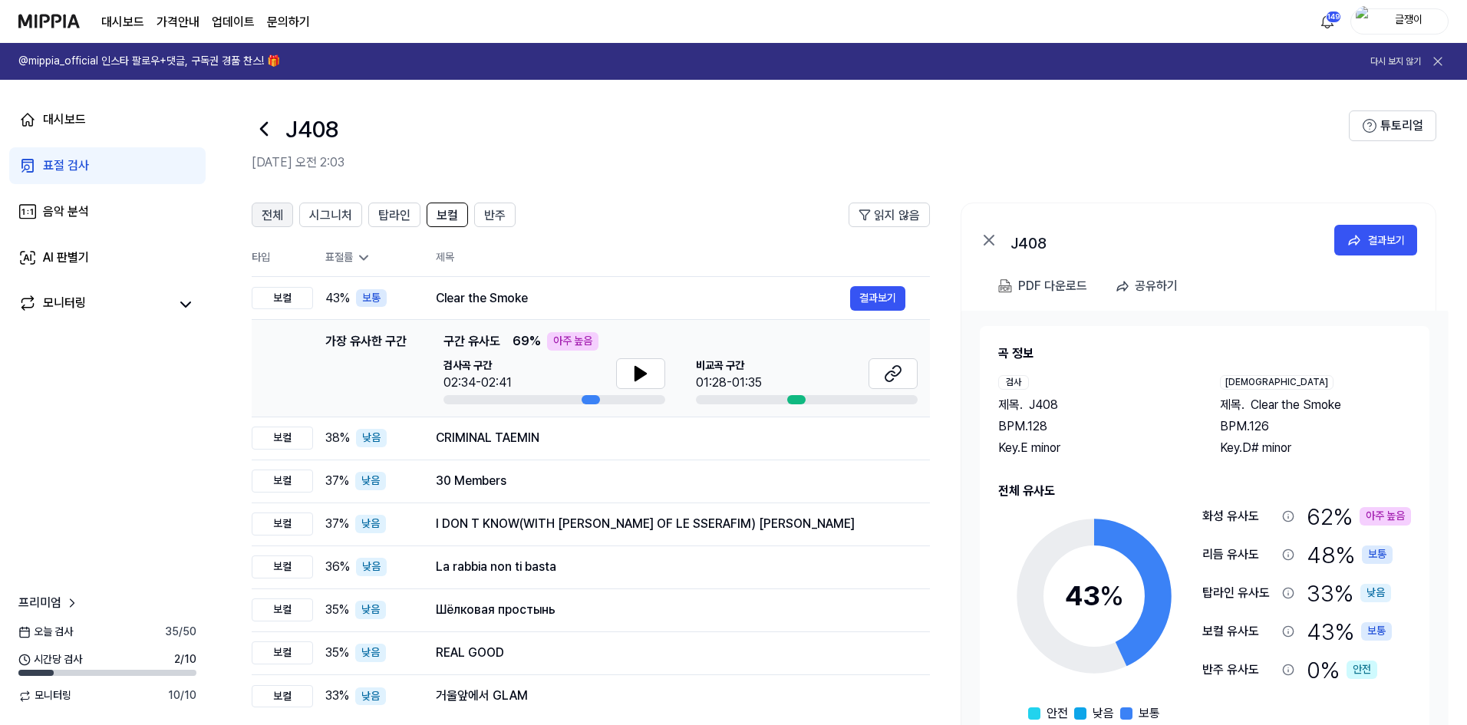
click at [280, 212] on span "전체" at bounding box center [272, 215] width 21 height 18
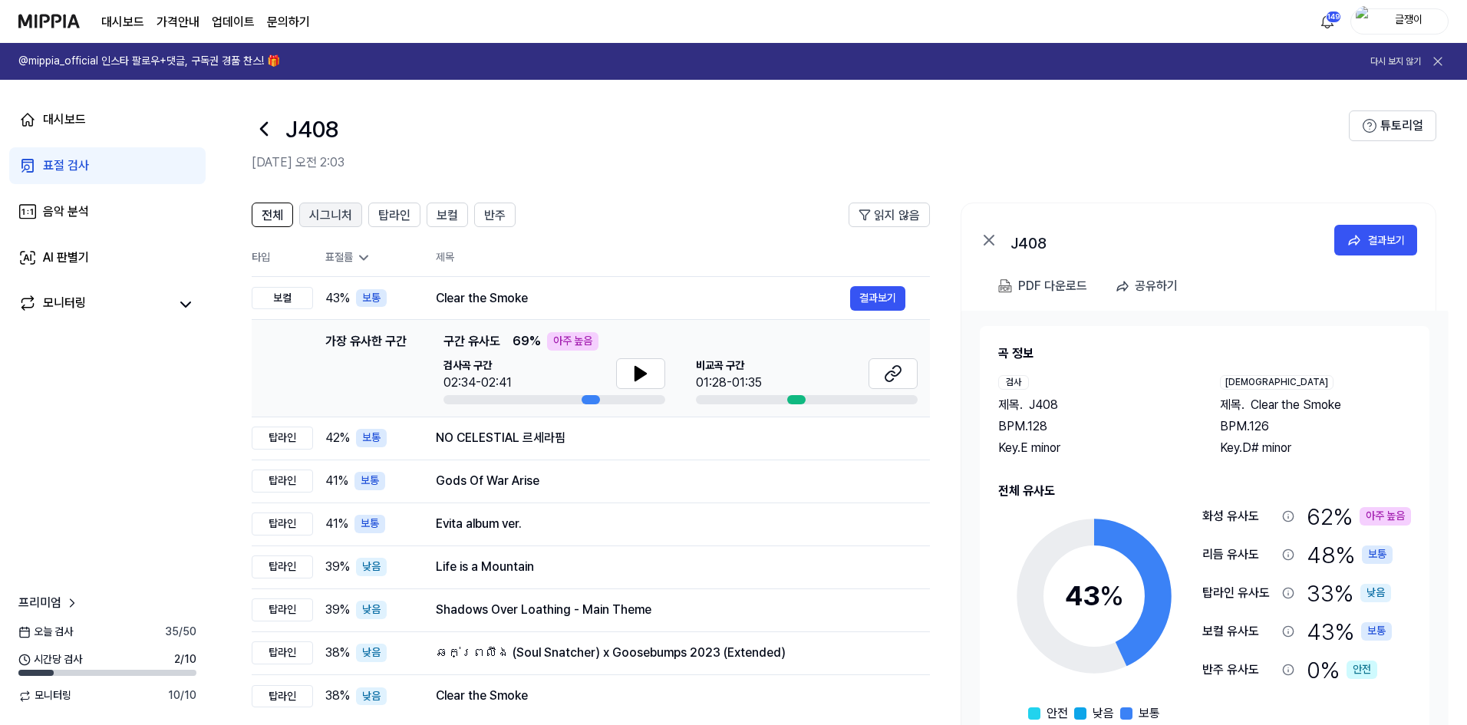
click at [327, 216] on span "시그니처" at bounding box center [330, 215] width 43 height 18
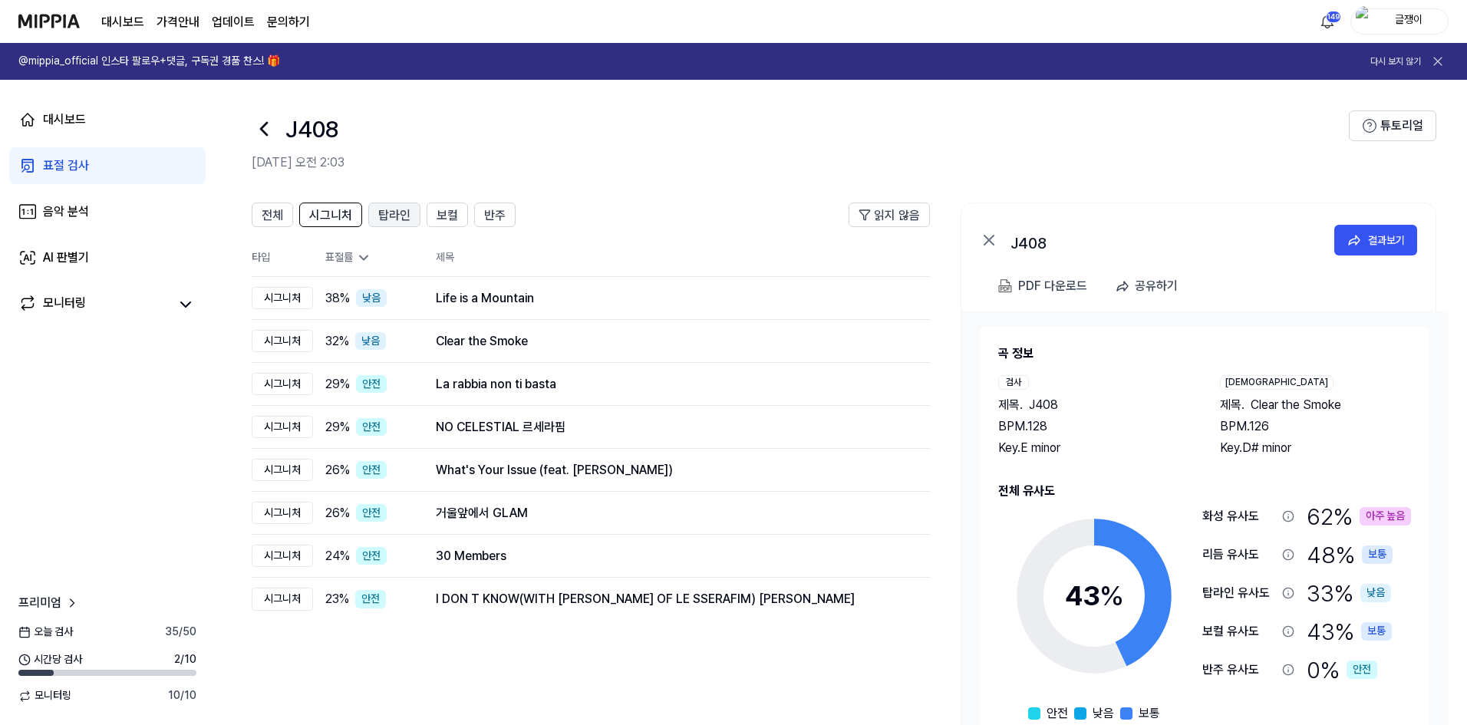
click at [388, 210] on span "탑라인" at bounding box center [394, 215] width 32 height 18
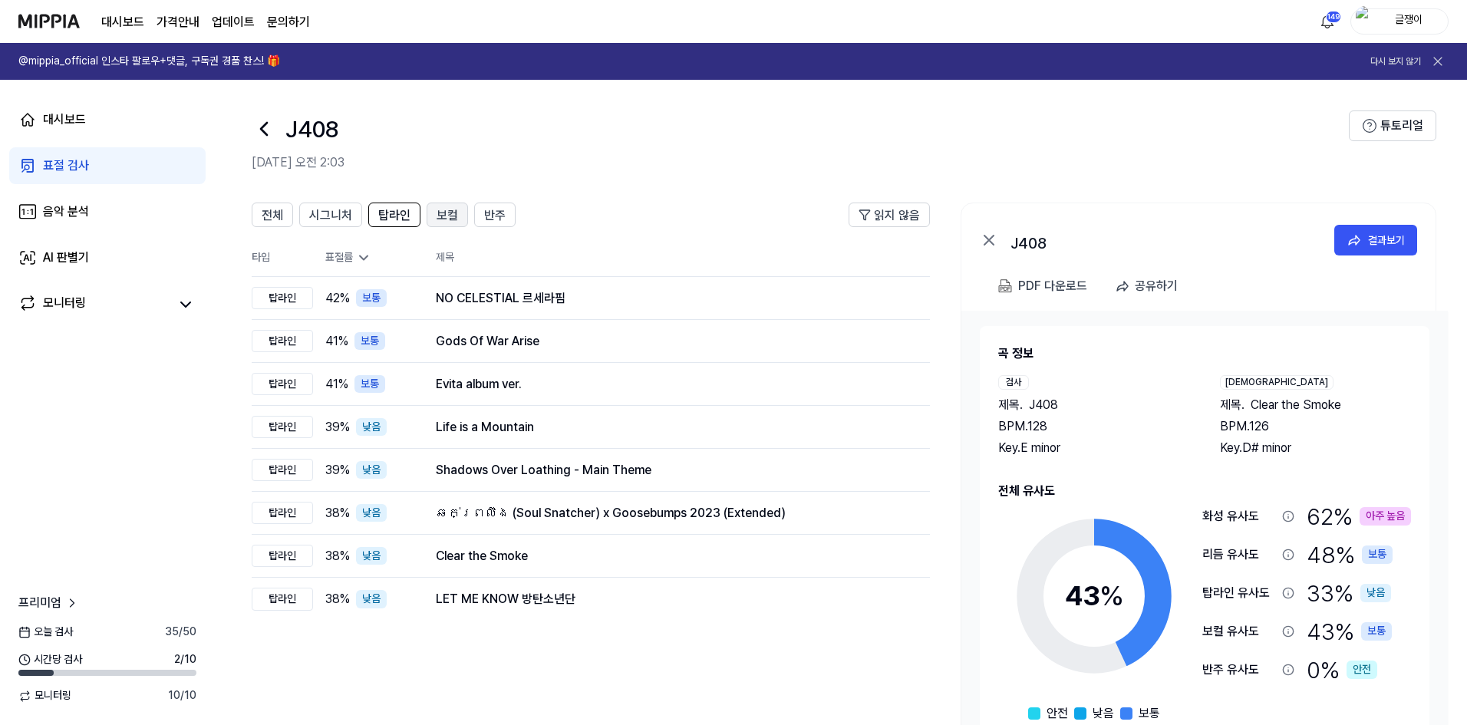
drag, startPoint x: 437, startPoint y: 213, endPoint x: 449, endPoint y: 212, distance: 12.4
click at [437, 213] on span "보컬" at bounding box center [447, 215] width 21 height 18
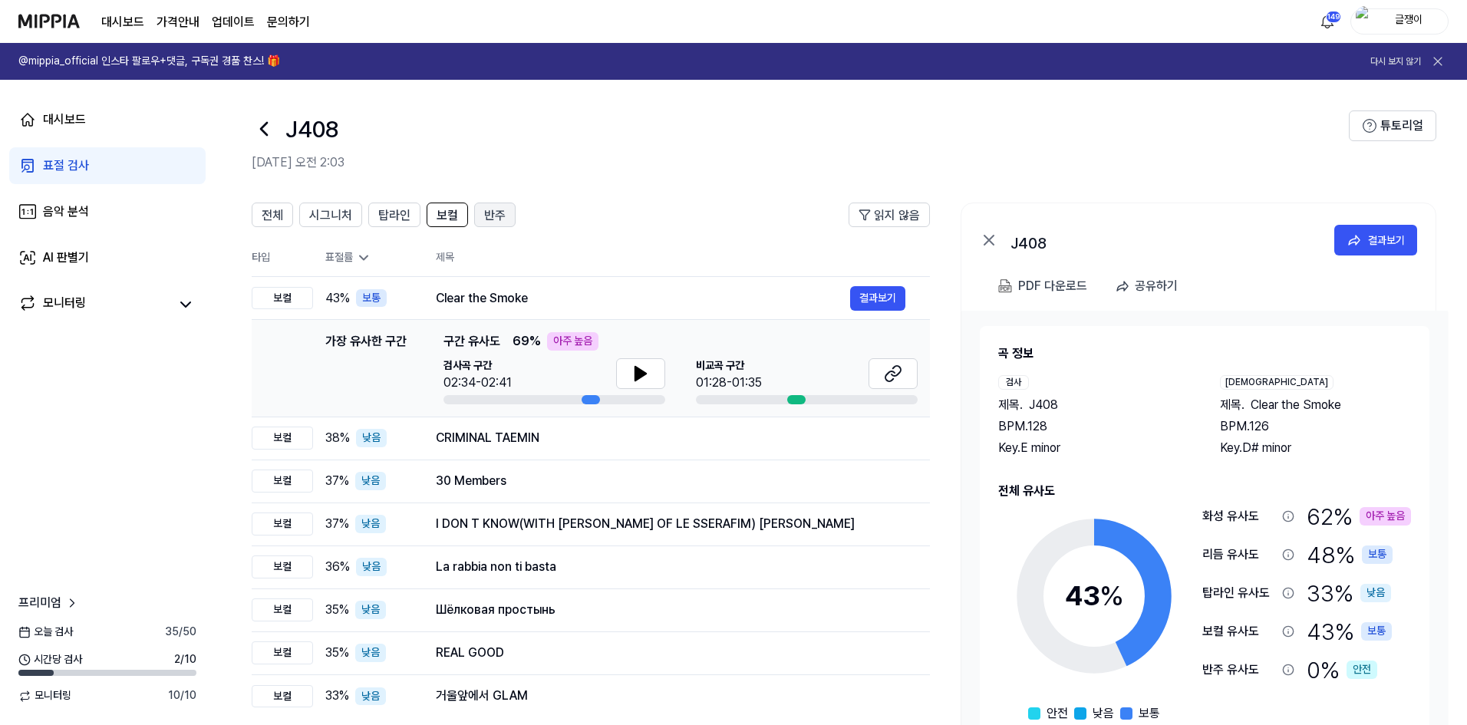
click at [499, 210] on span "반주" at bounding box center [494, 215] width 21 height 18
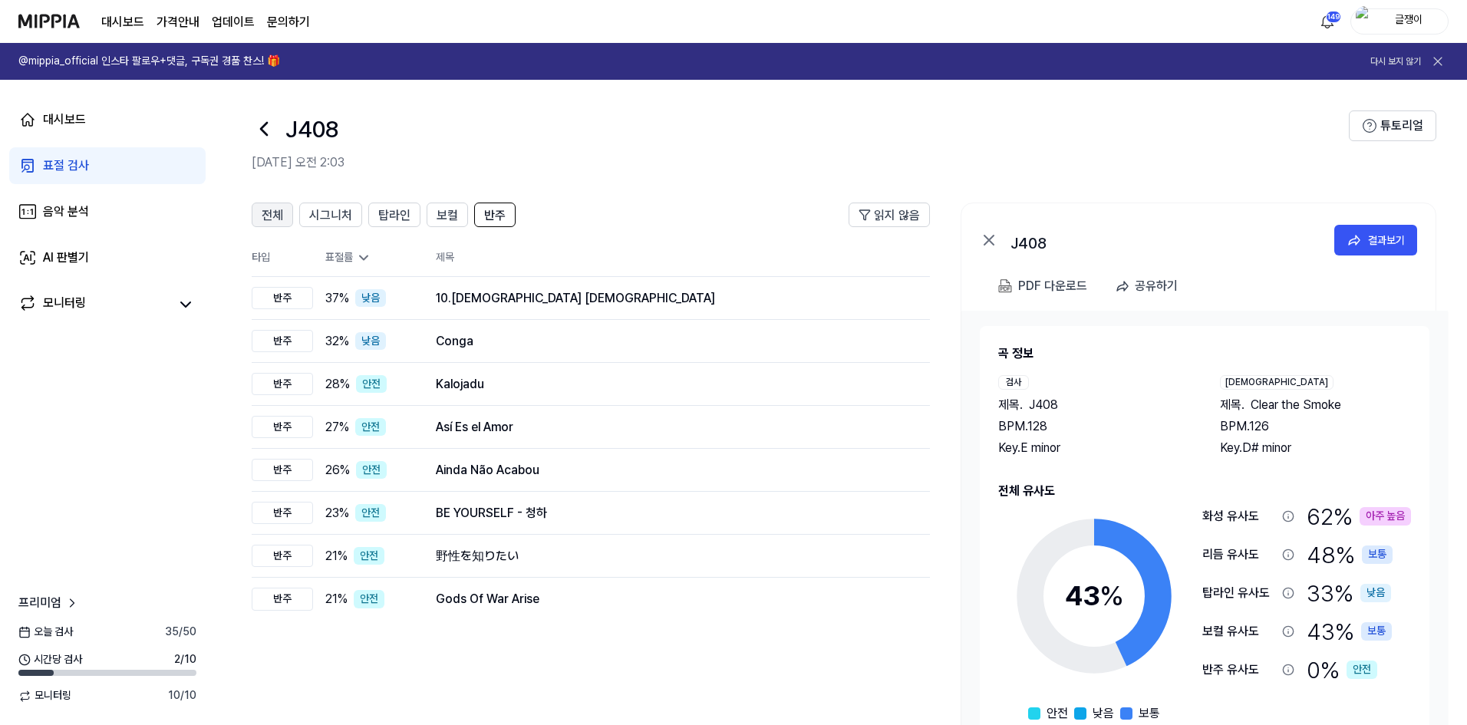
click at [280, 209] on span "전체" at bounding box center [272, 215] width 21 height 18
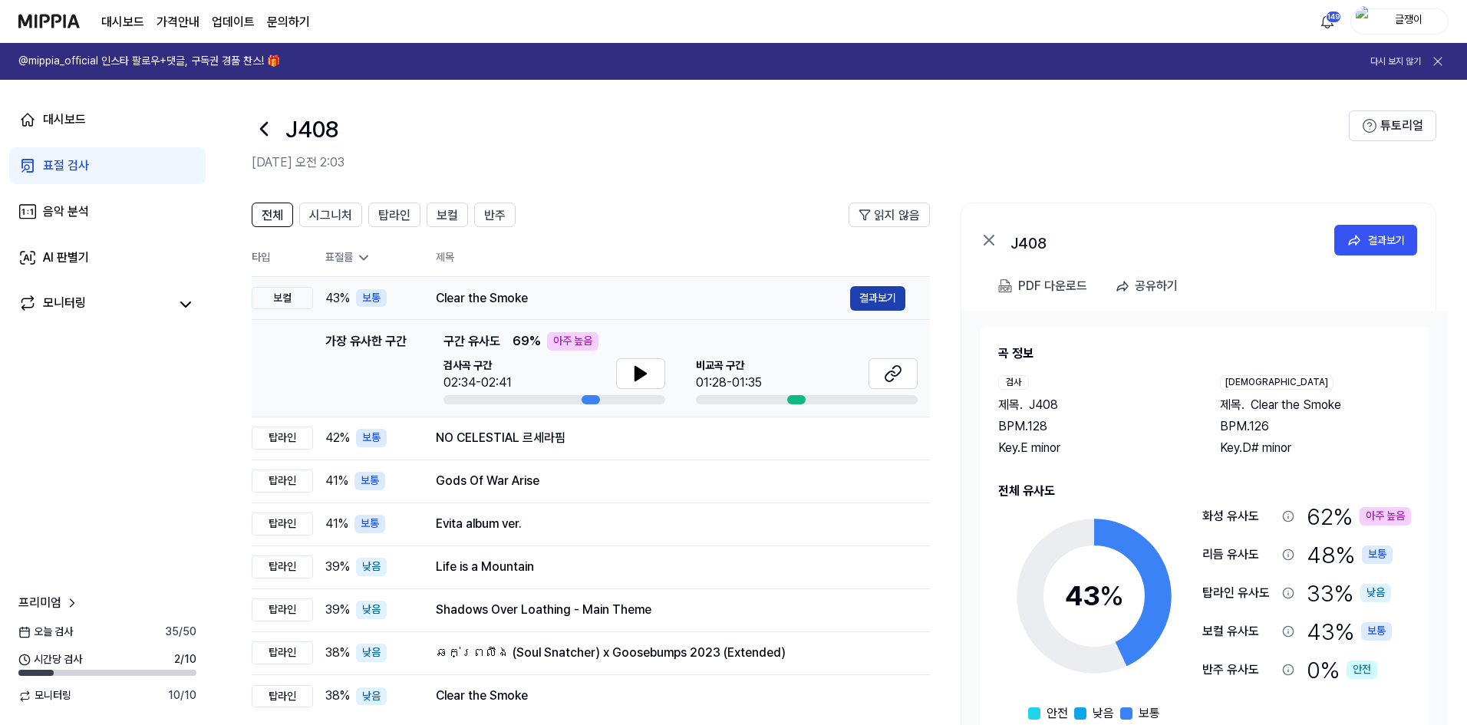
click at [869, 297] on button "결과보기" at bounding box center [877, 298] width 55 height 25
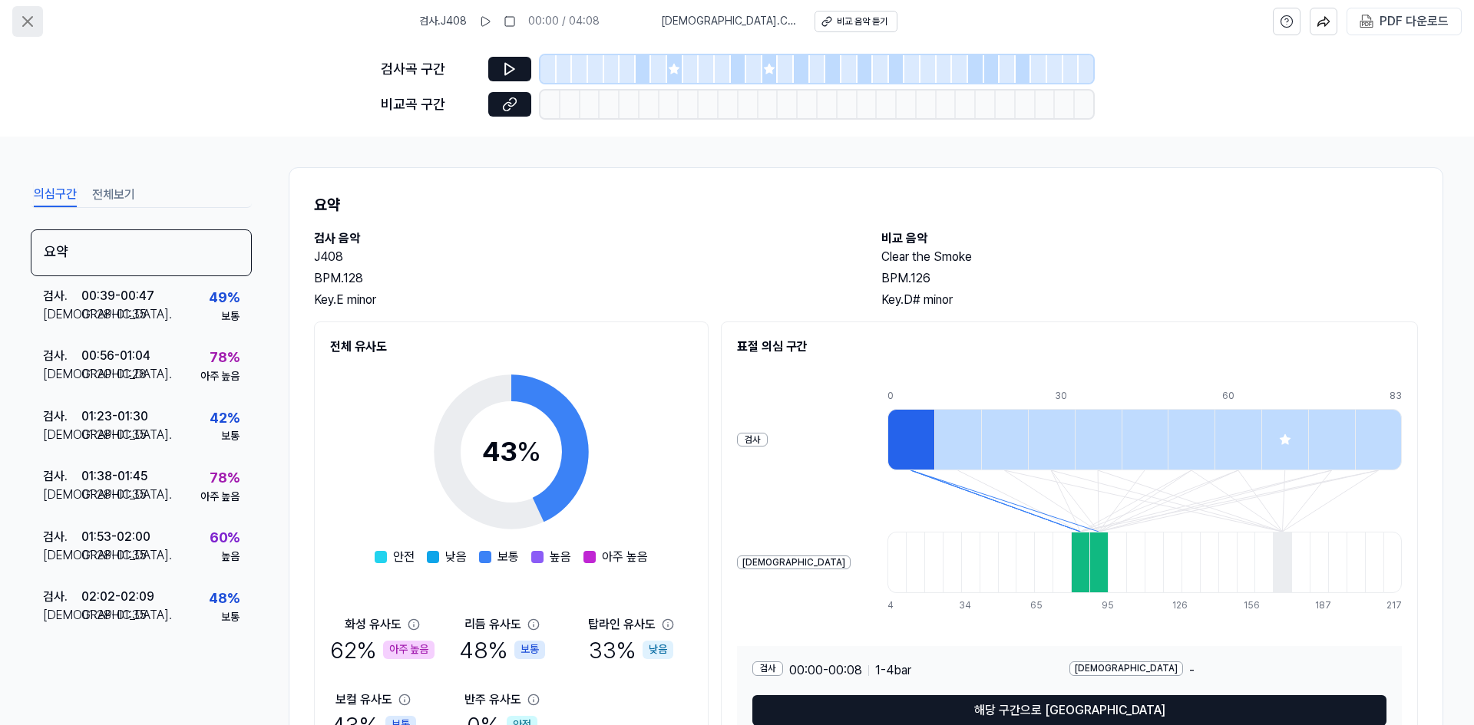
click at [31, 19] on icon at bounding box center [27, 21] width 9 height 9
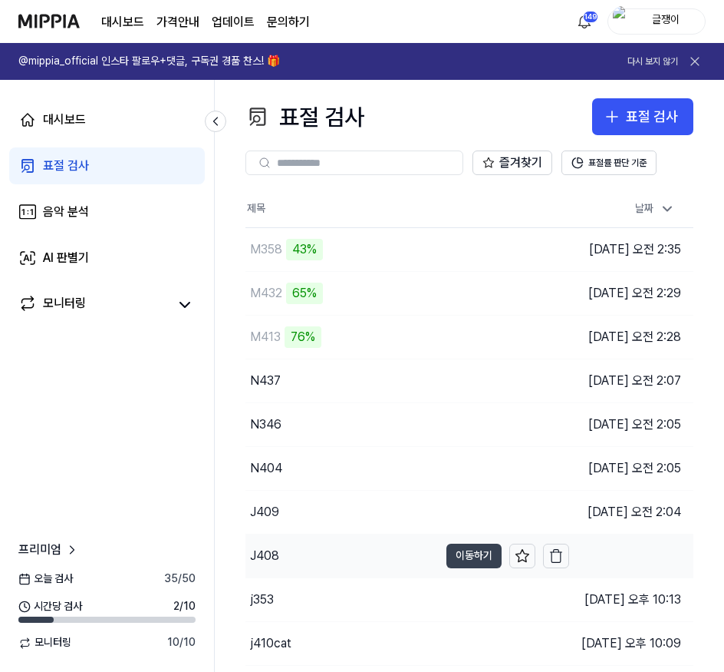
click at [447, 553] on button "이동하기" at bounding box center [474, 555] width 55 height 25
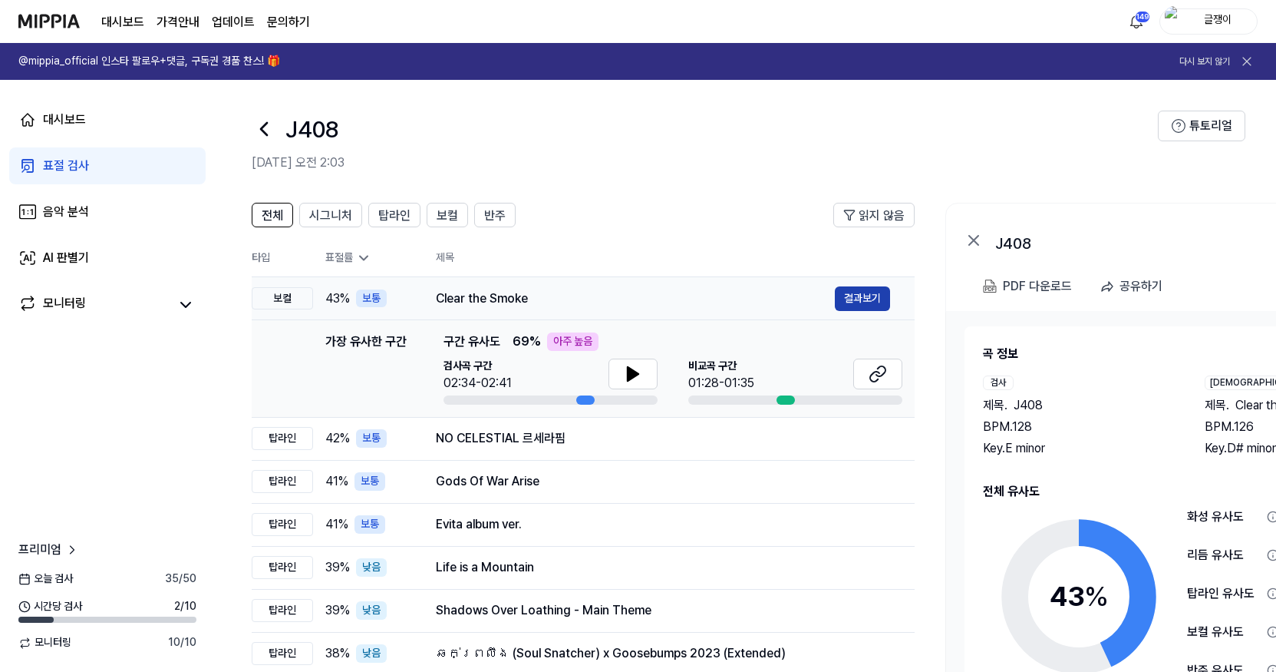
click at [856, 298] on button "결과보기" at bounding box center [862, 298] width 55 height 25
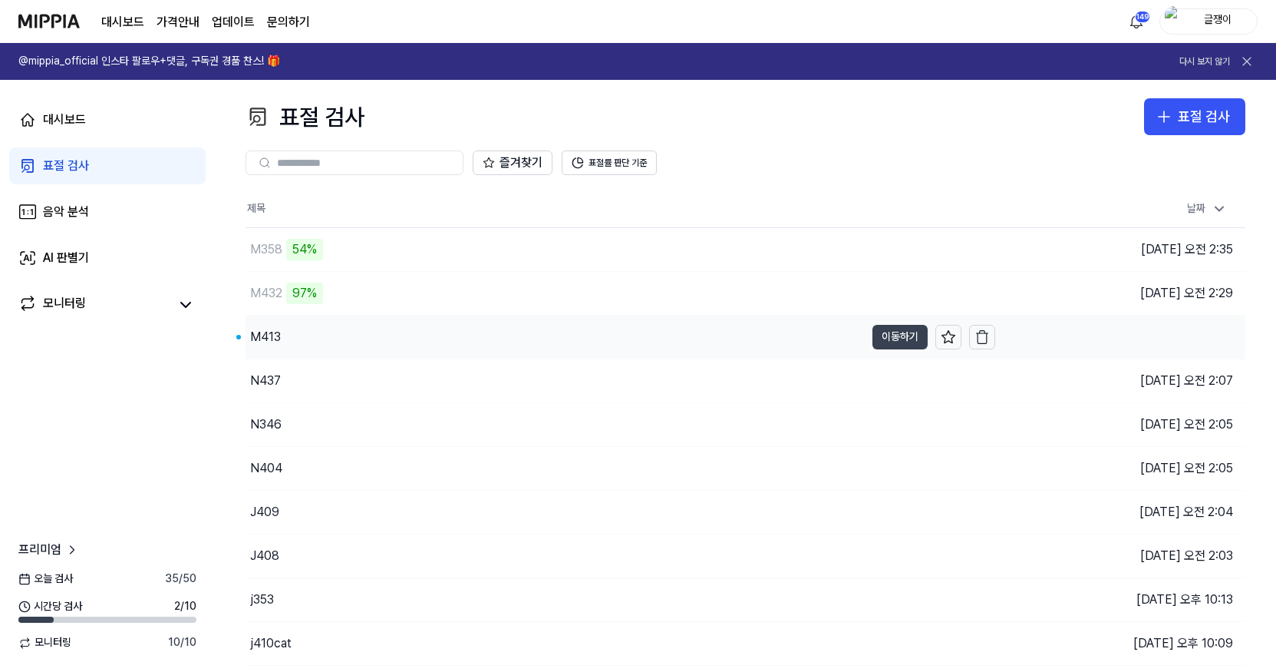
click at [889, 339] on button "이동하기" at bounding box center [900, 337] width 55 height 25
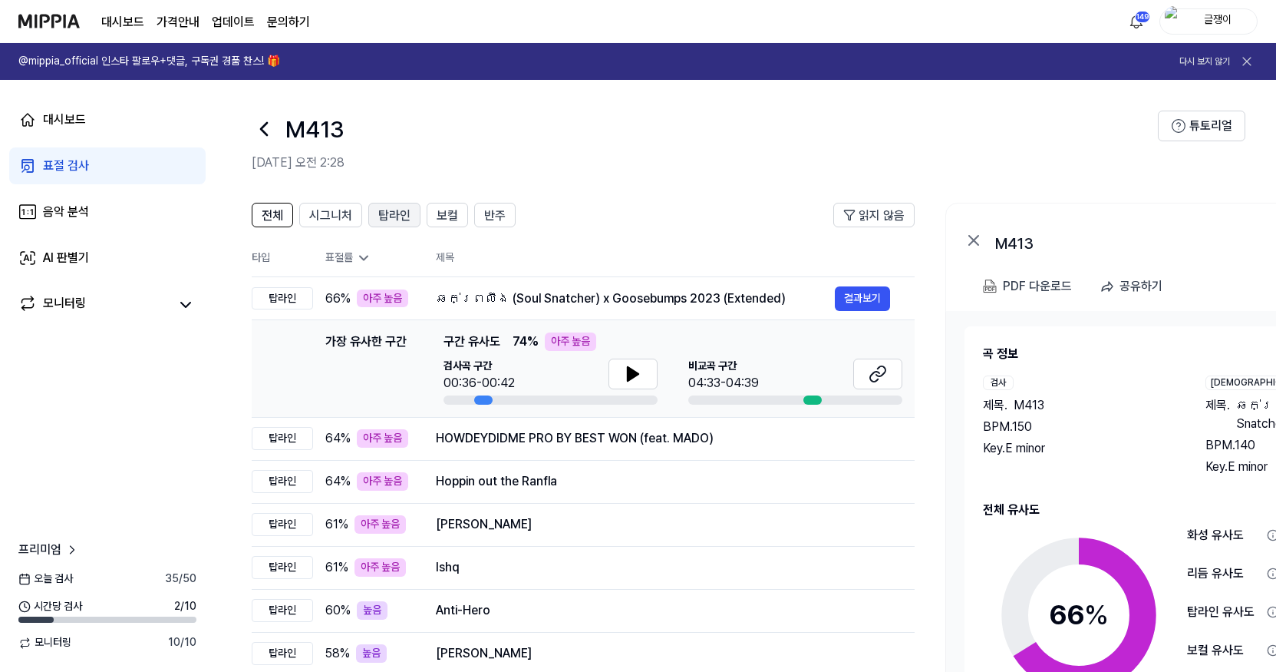
drag, startPoint x: 319, startPoint y: 216, endPoint x: 394, endPoint y: 221, distance: 75.4
click at [320, 217] on span "시그니처" at bounding box center [330, 215] width 43 height 18
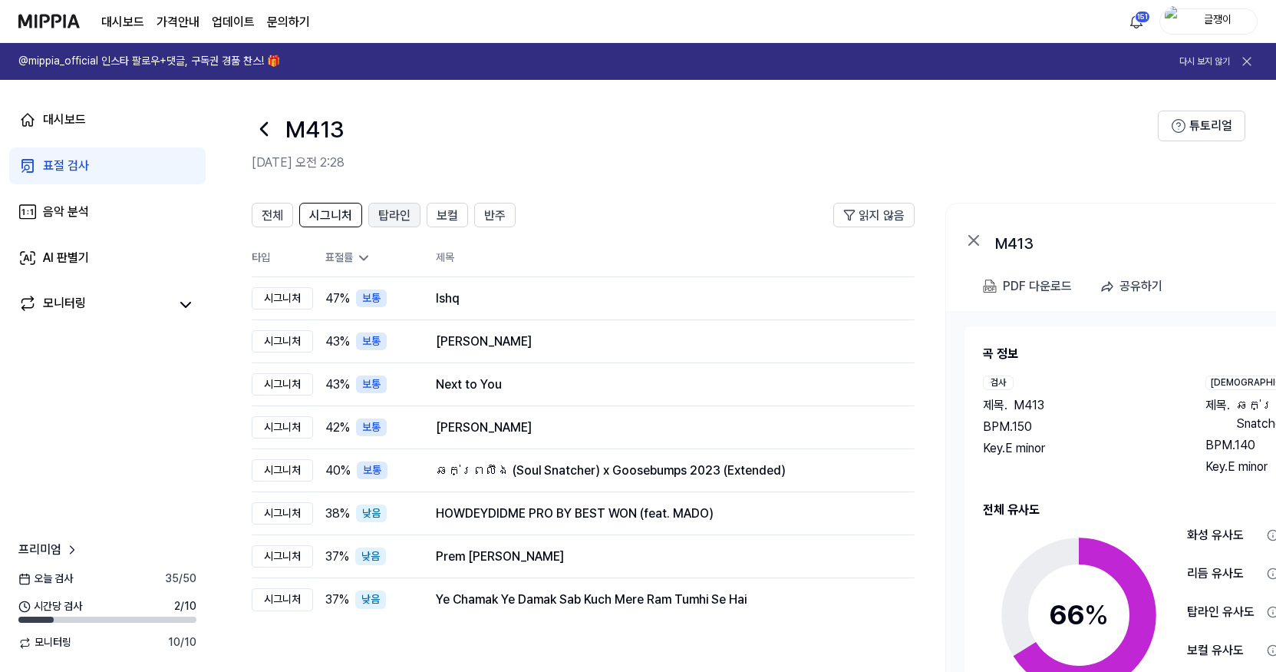
click at [394, 215] on span "탑라인" at bounding box center [394, 215] width 32 height 18
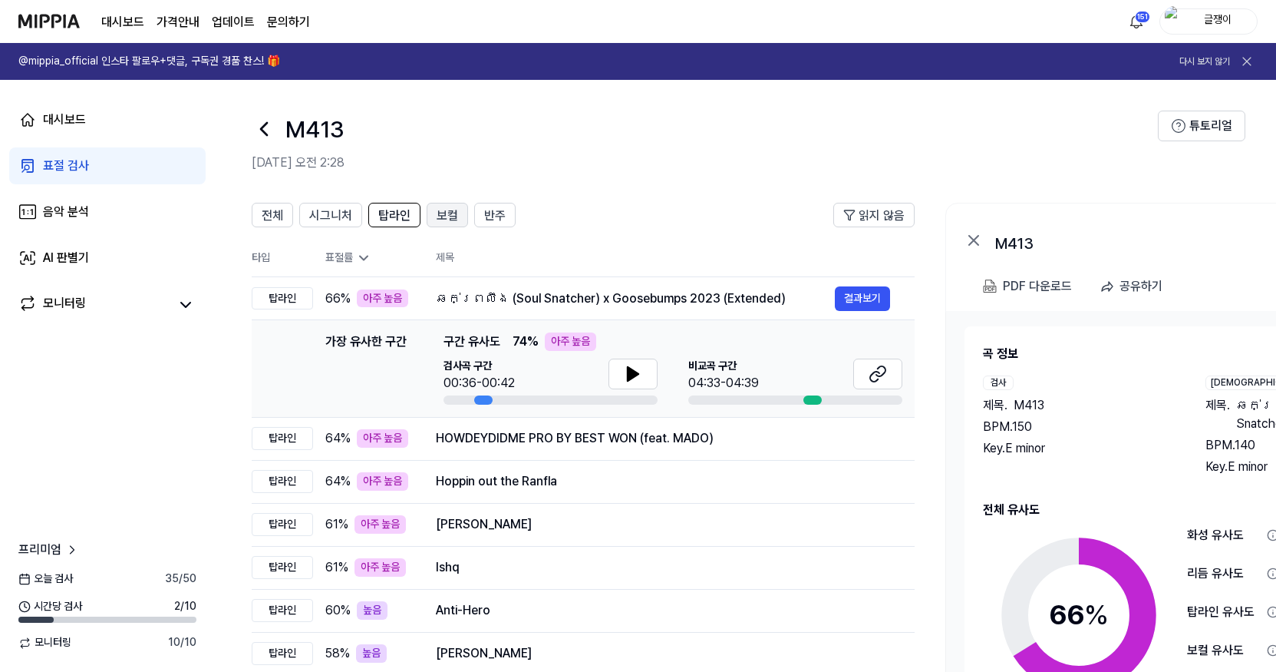
click at [437, 211] on span "보컬" at bounding box center [447, 215] width 21 height 18
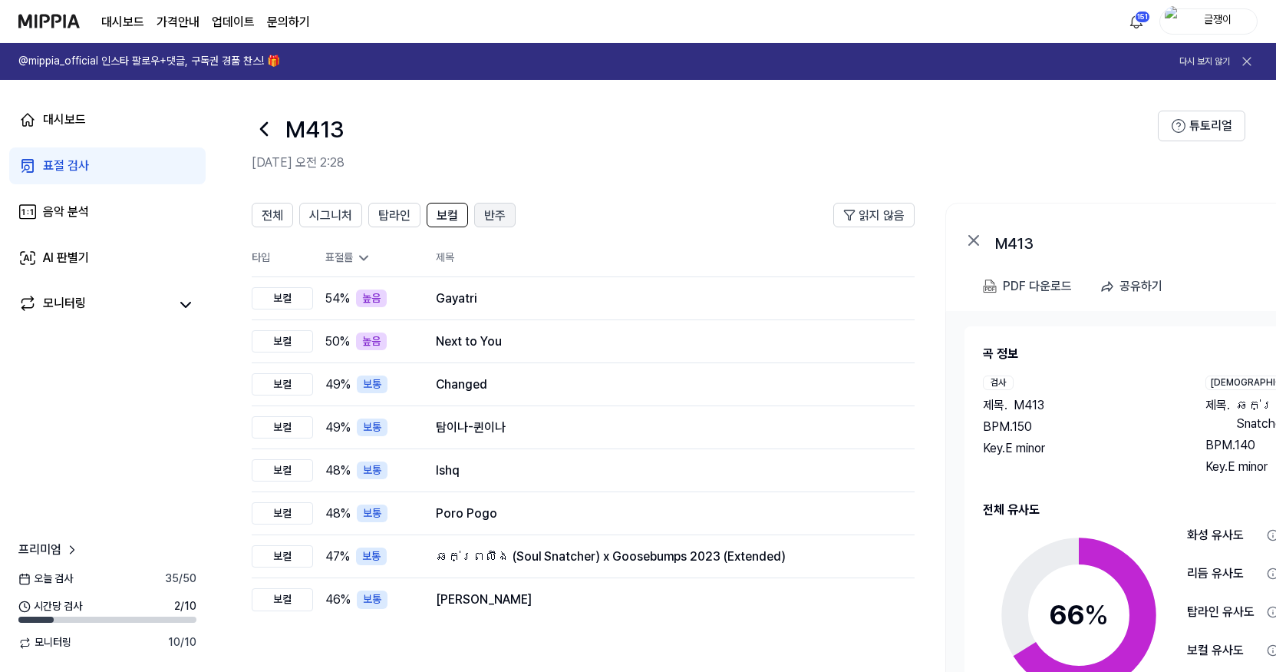
click at [491, 207] on span "반주" at bounding box center [494, 215] width 21 height 18
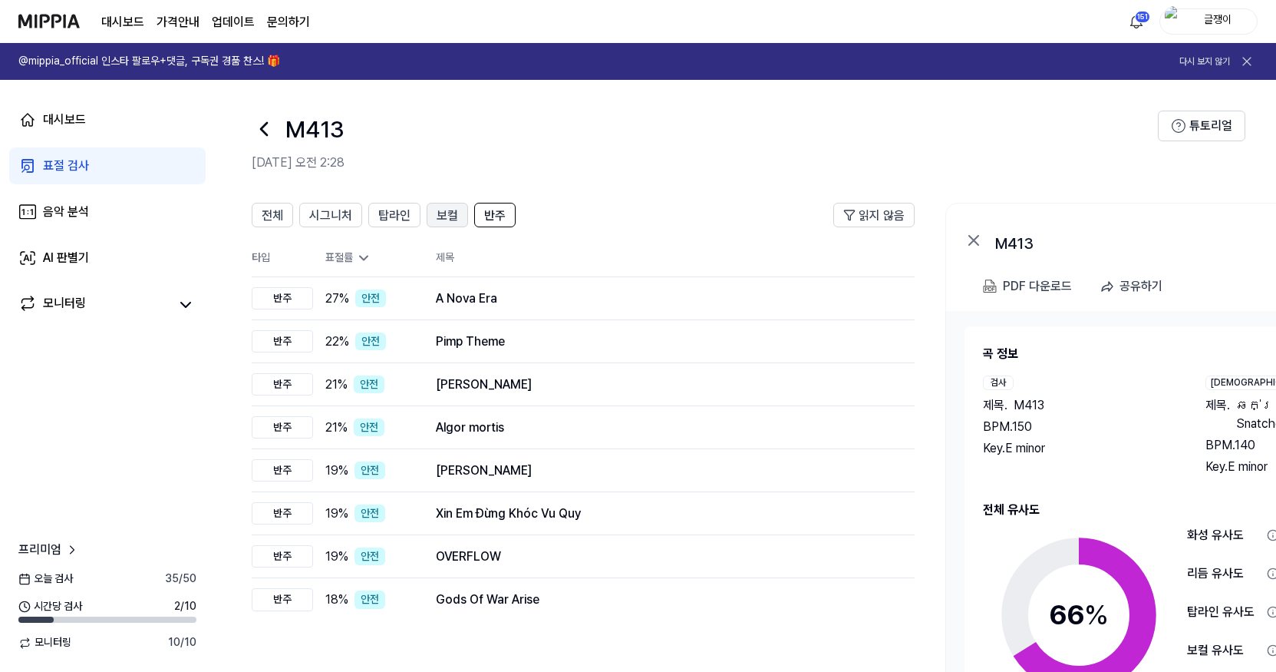
click at [450, 212] on span "보컬" at bounding box center [447, 215] width 21 height 18
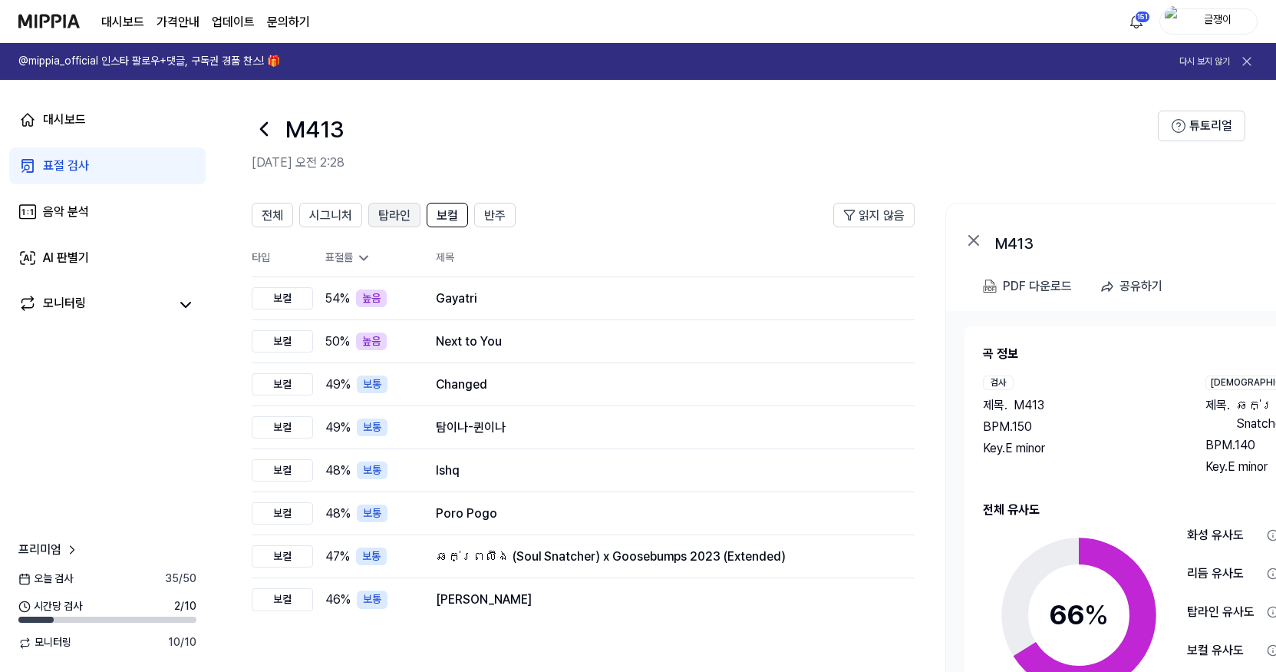
click at [401, 217] on span "탑라인" at bounding box center [394, 215] width 32 height 18
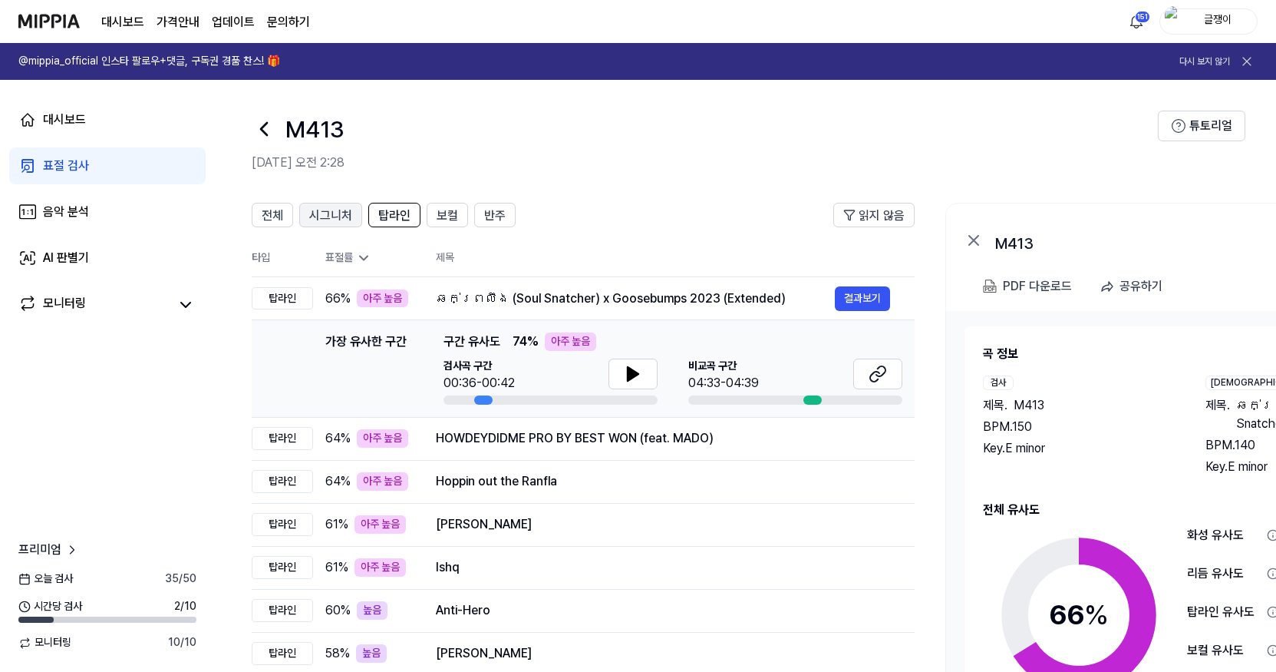
click at [329, 216] on span "시그니처" at bounding box center [330, 215] width 43 height 18
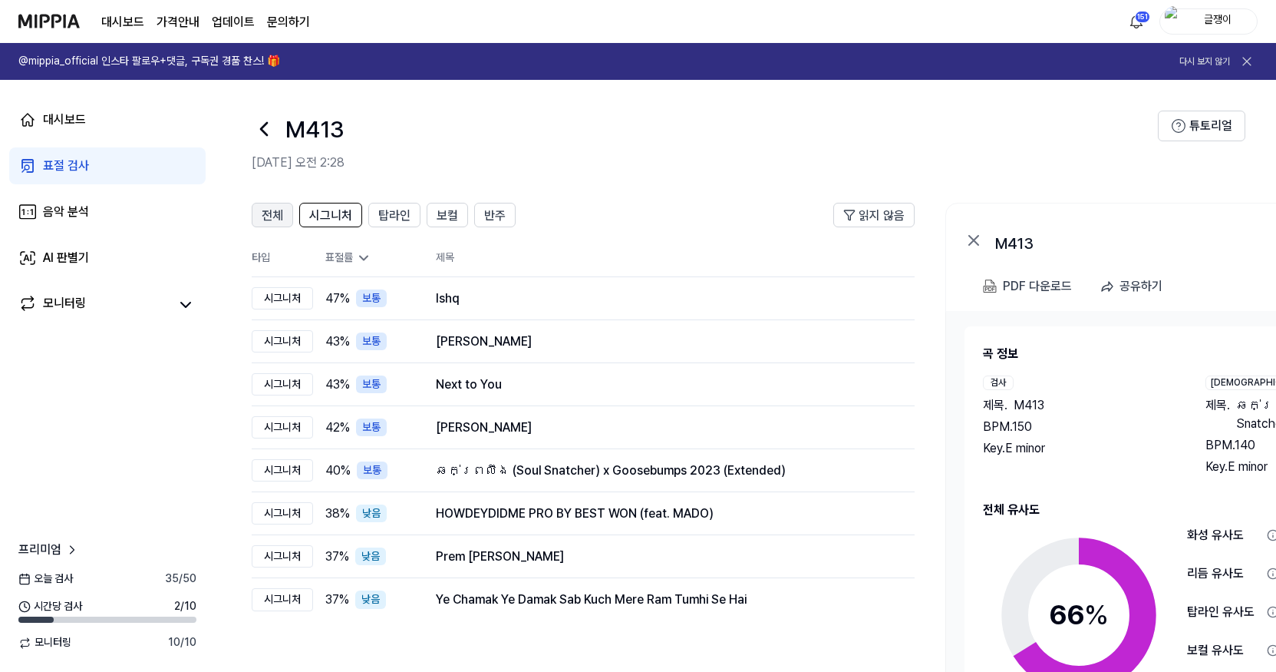
click at [285, 213] on button "전체" at bounding box center [272, 215] width 41 height 25
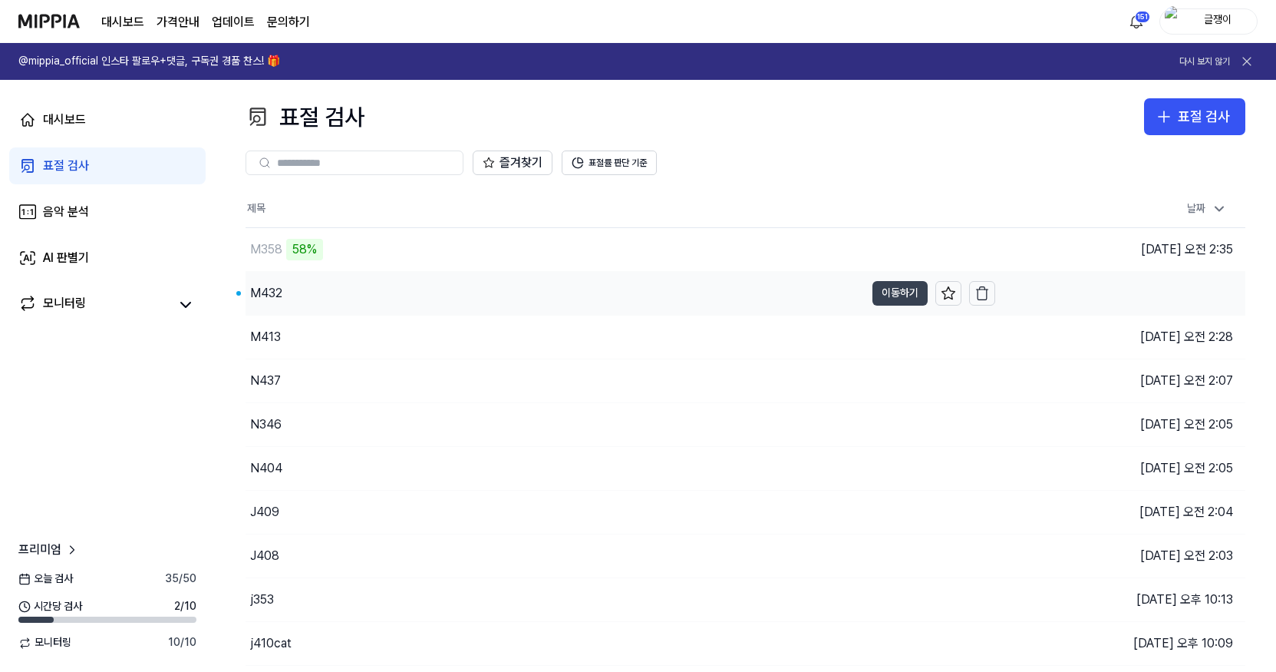
click at [881, 290] on button "이동하기" at bounding box center [900, 293] width 55 height 25
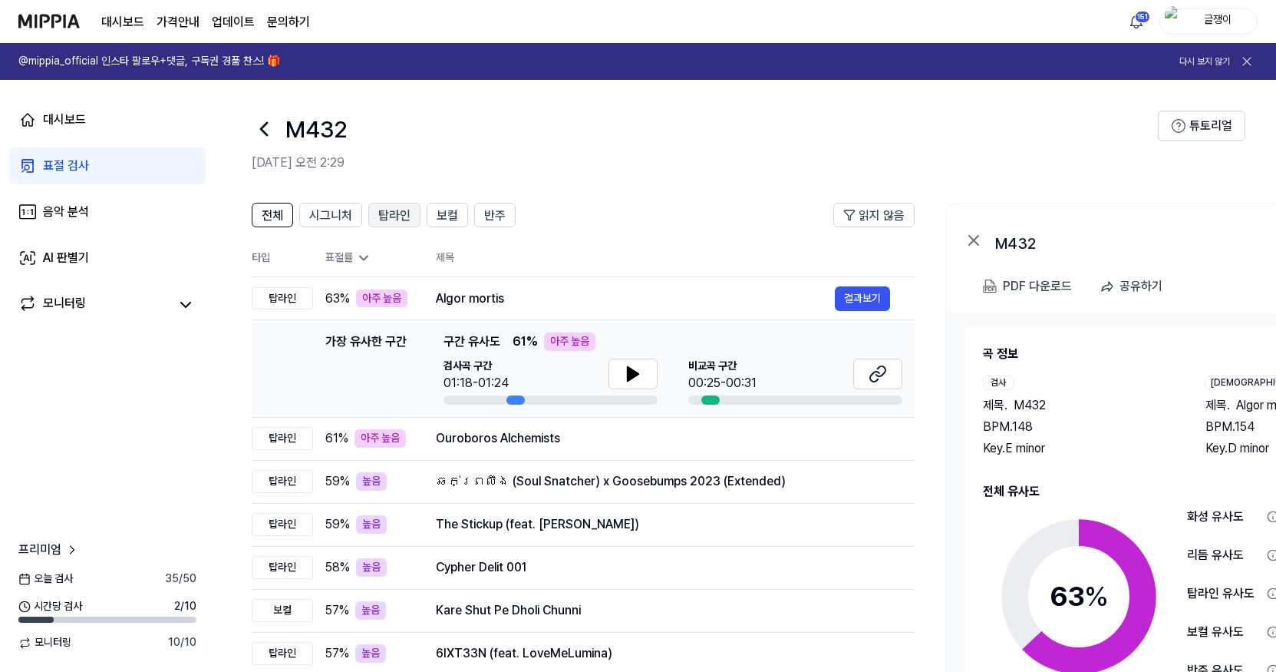
drag, startPoint x: 338, startPoint y: 216, endPoint x: 372, endPoint y: 215, distance: 34.5
click at [339, 215] on span "시그니처" at bounding box center [330, 215] width 43 height 18
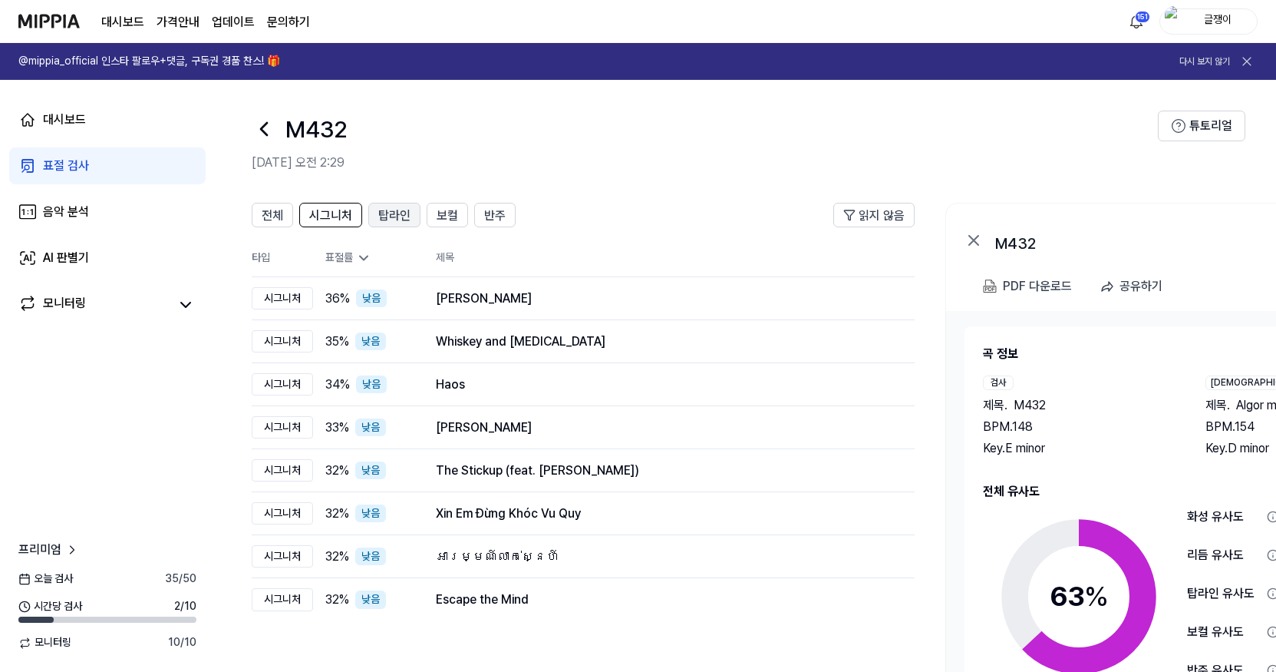
click at [382, 216] on span "탑라인" at bounding box center [394, 215] width 32 height 18
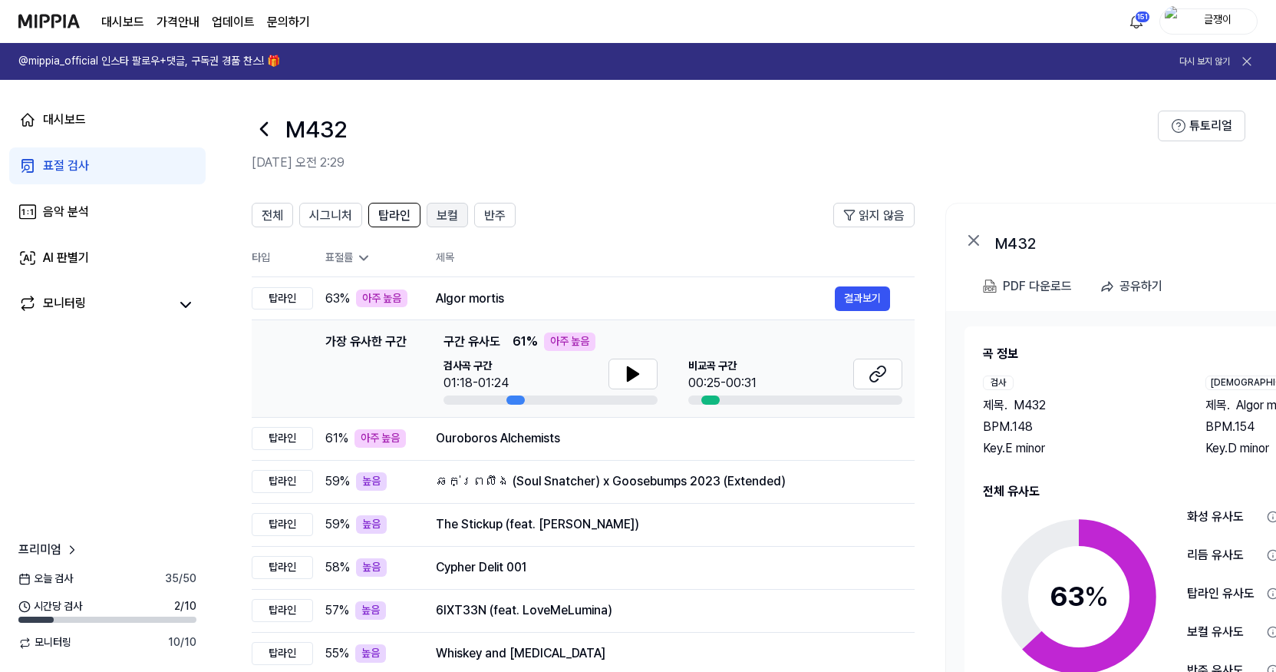
click at [439, 218] on span "보컬" at bounding box center [447, 215] width 21 height 18
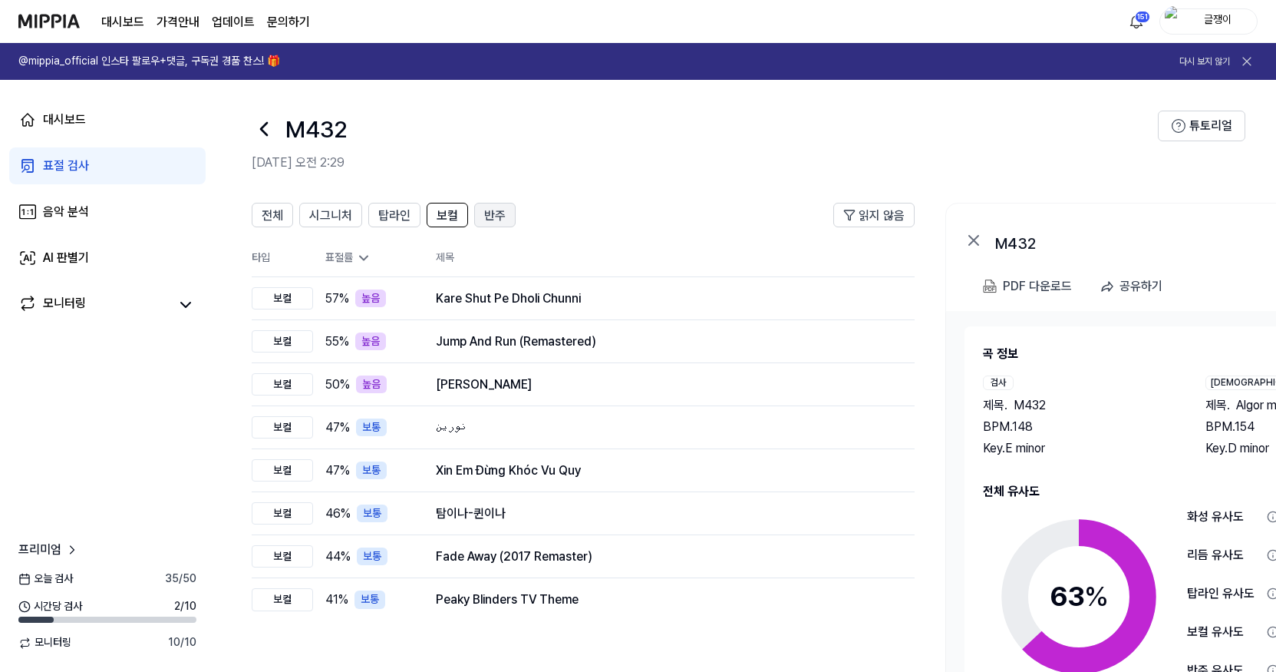
click at [504, 215] on button "반주" at bounding box center [494, 215] width 41 height 25
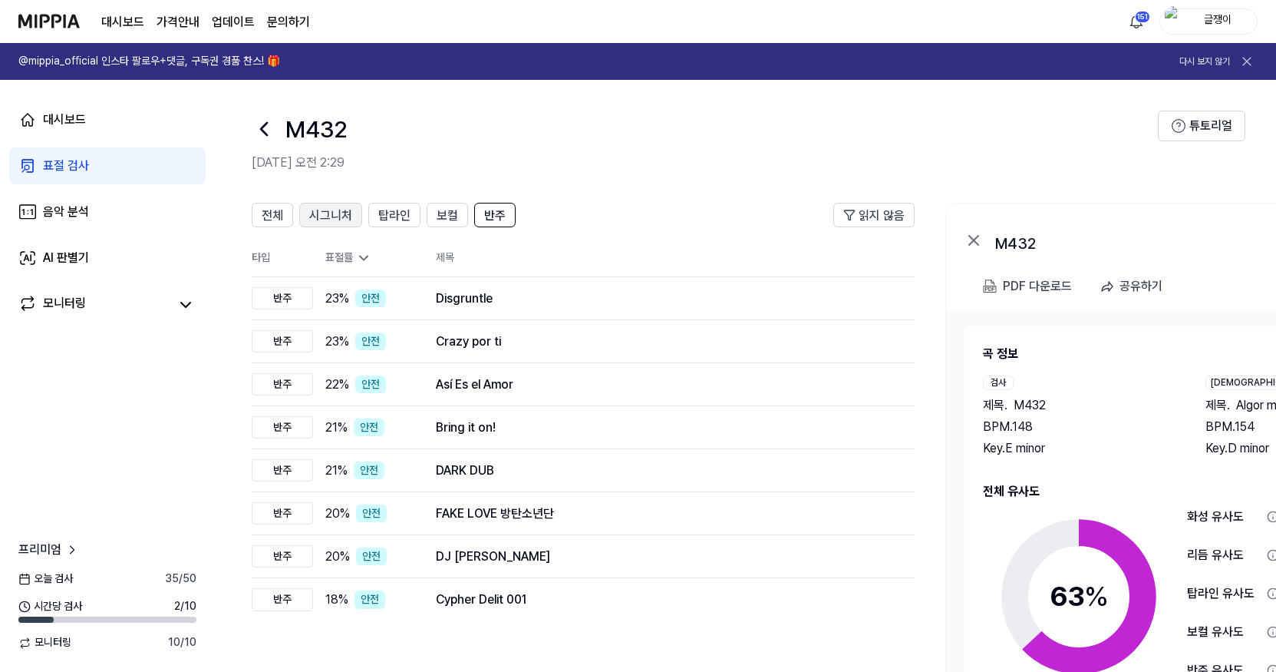
click at [327, 213] on span "시그니처" at bounding box center [330, 215] width 43 height 18
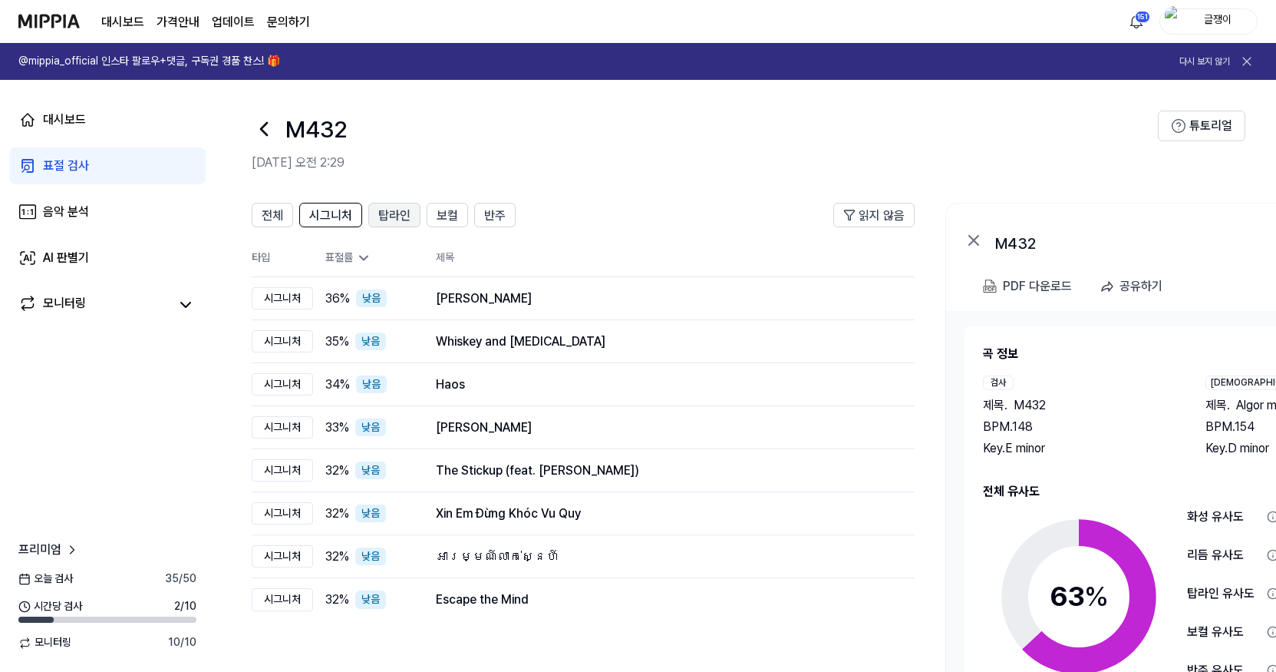
click at [399, 219] on span "탑라인" at bounding box center [394, 215] width 32 height 18
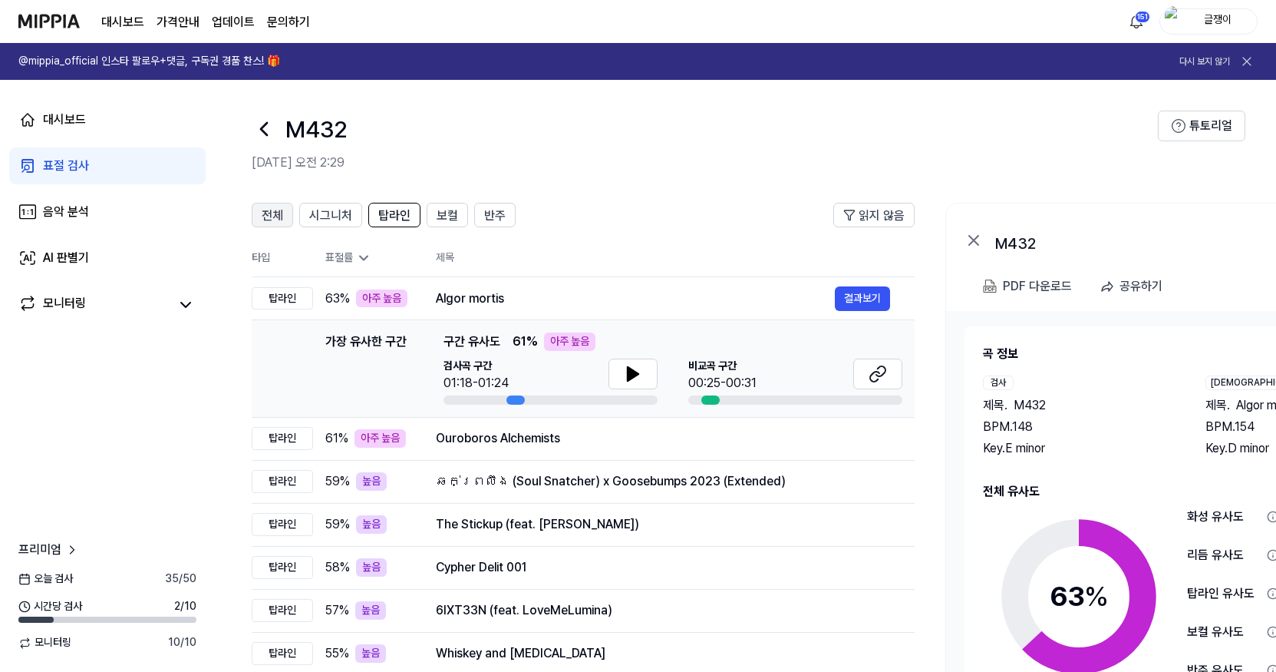
click at [272, 214] on span "전체" at bounding box center [272, 215] width 21 height 18
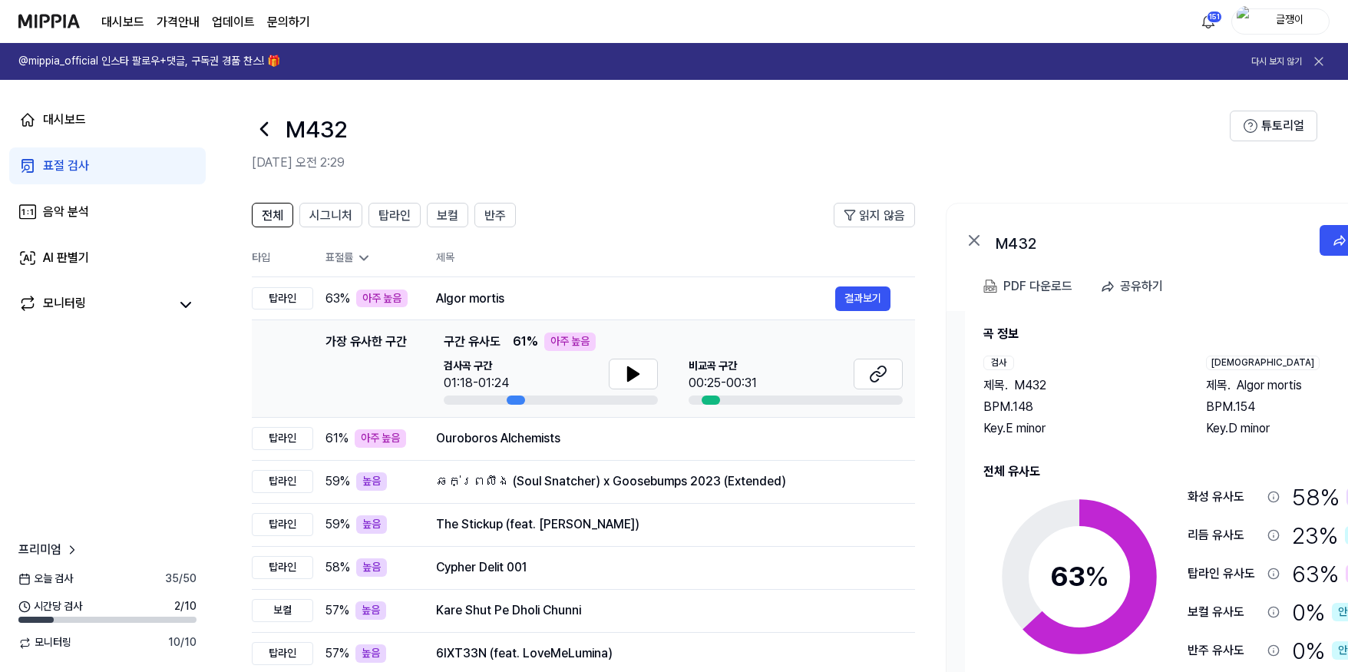
scroll to position [25, 0]
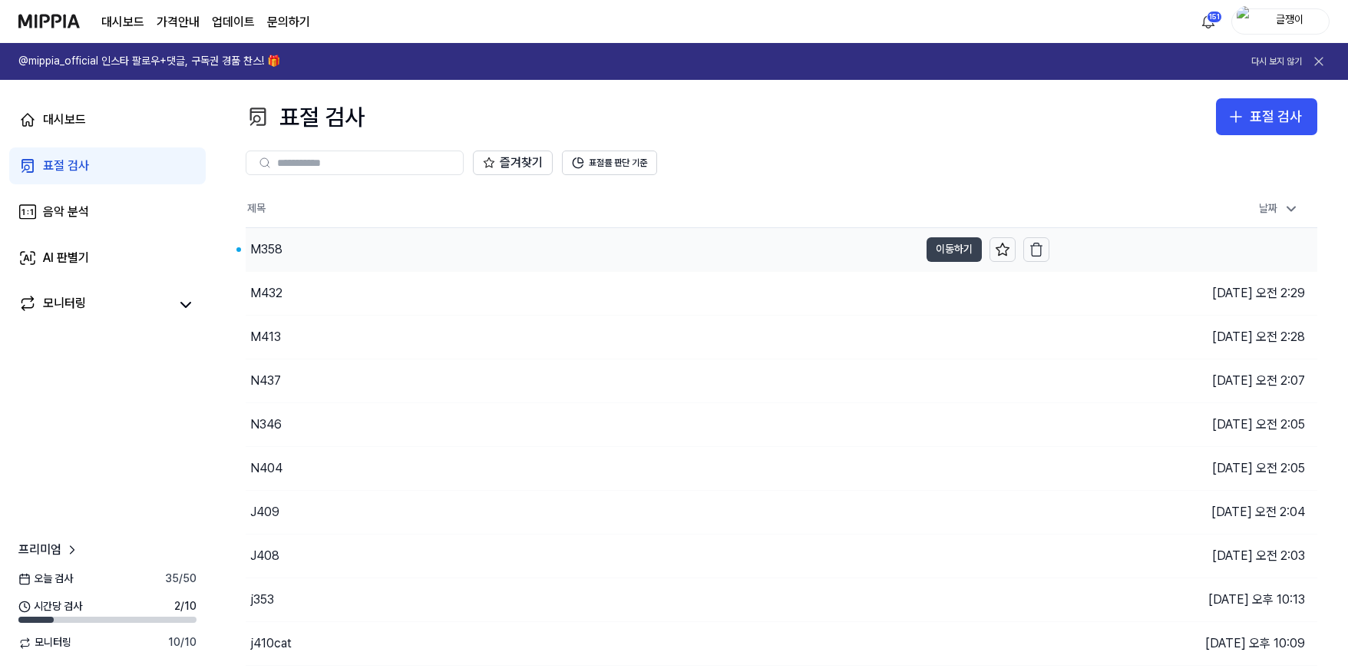
click at [937, 249] on button "이동하기" at bounding box center [953, 249] width 55 height 25
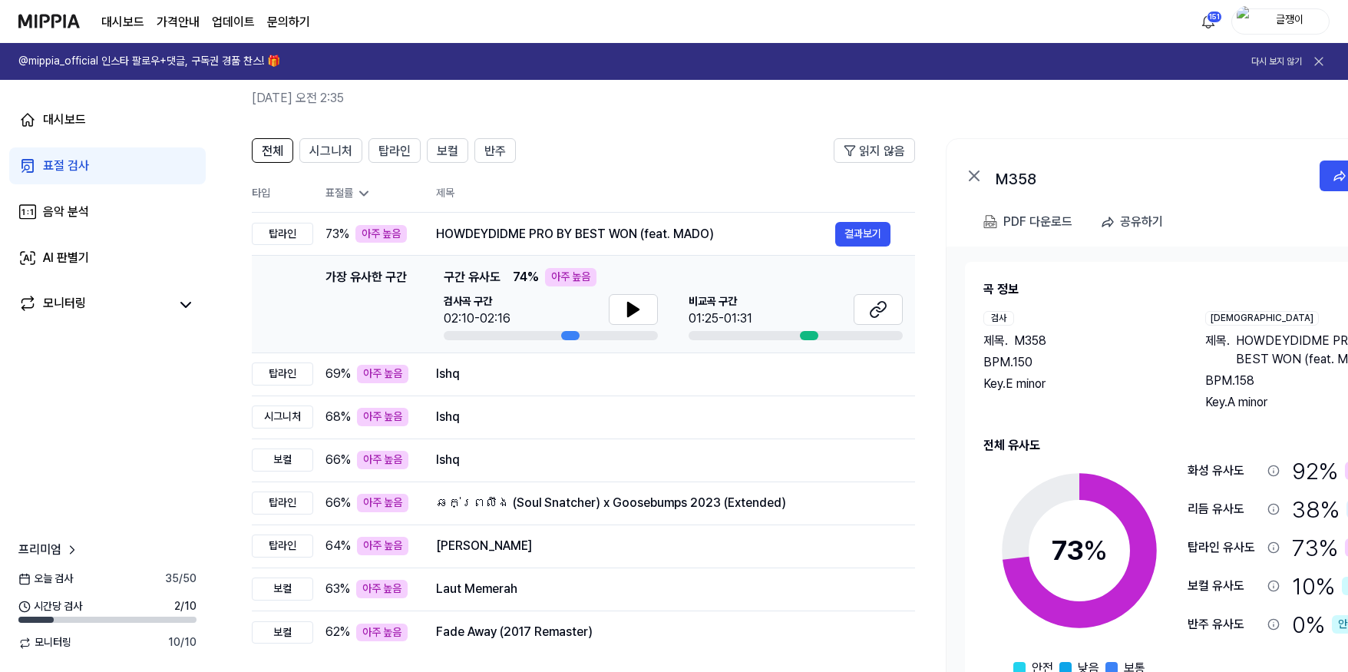
scroll to position [139, 0]
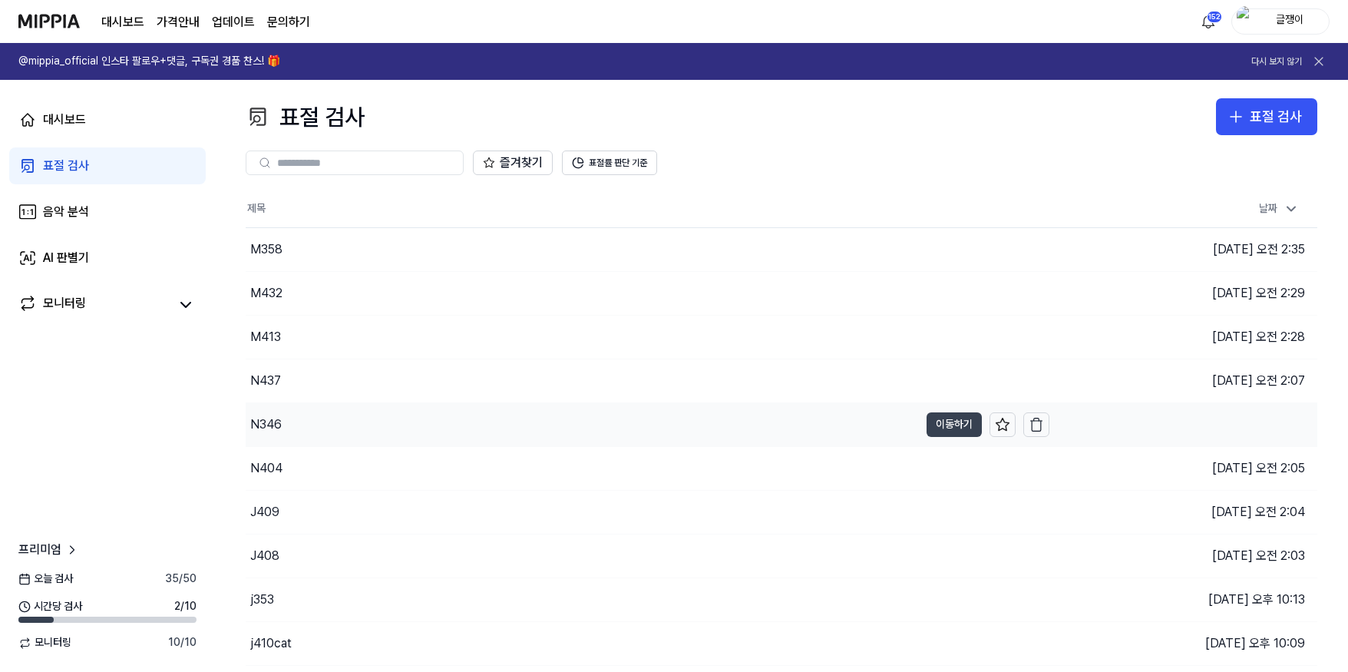
click at [932, 425] on button "이동하기" at bounding box center [953, 424] width 55 height 25
click at [927, 379] on button "이동하기" at bounding box center [953, 380] width 55 height 25
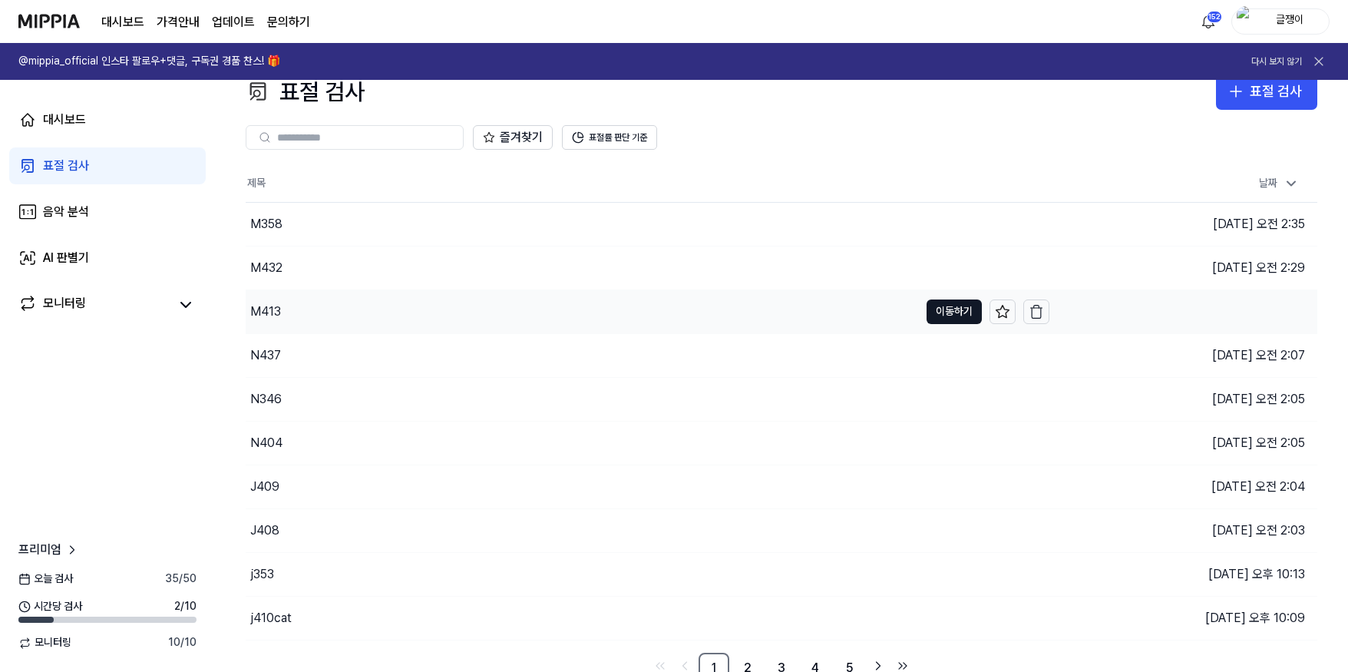
scroll to position [37, 0]
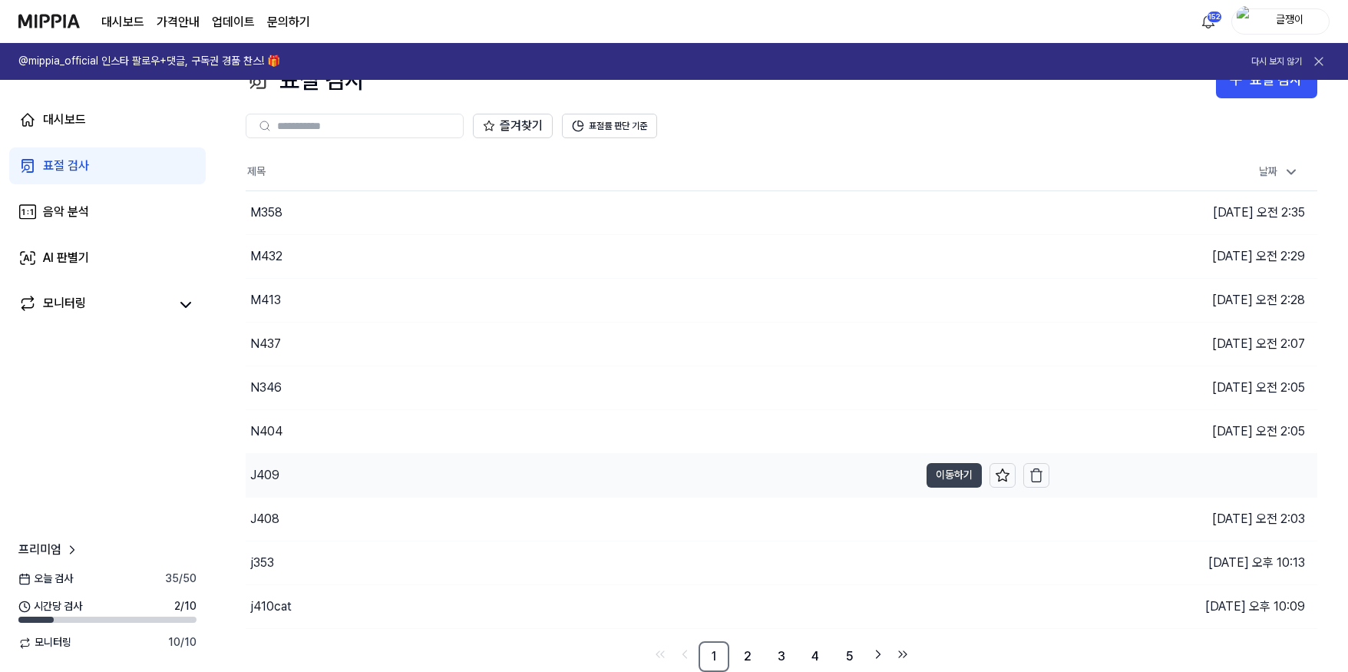
click at [949, 471] on button "이동하기" at bounding box center [953, 475] width 55 height 25
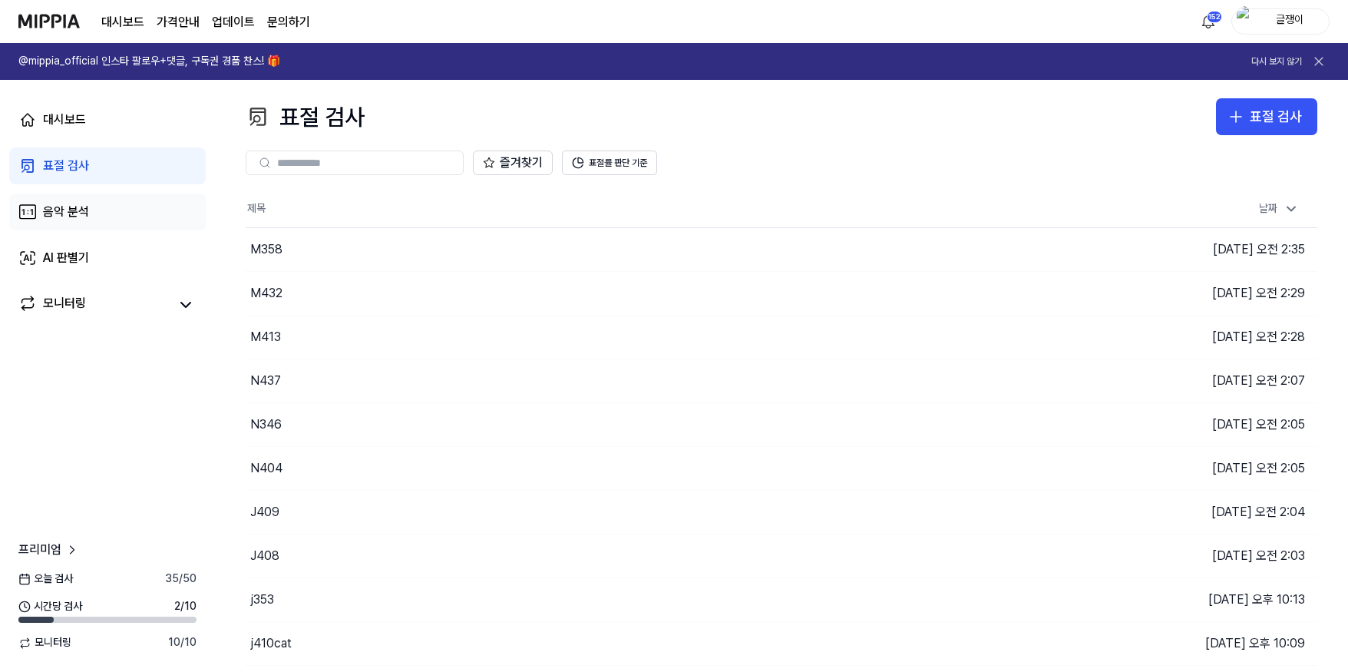
scroll to position [37, 0]
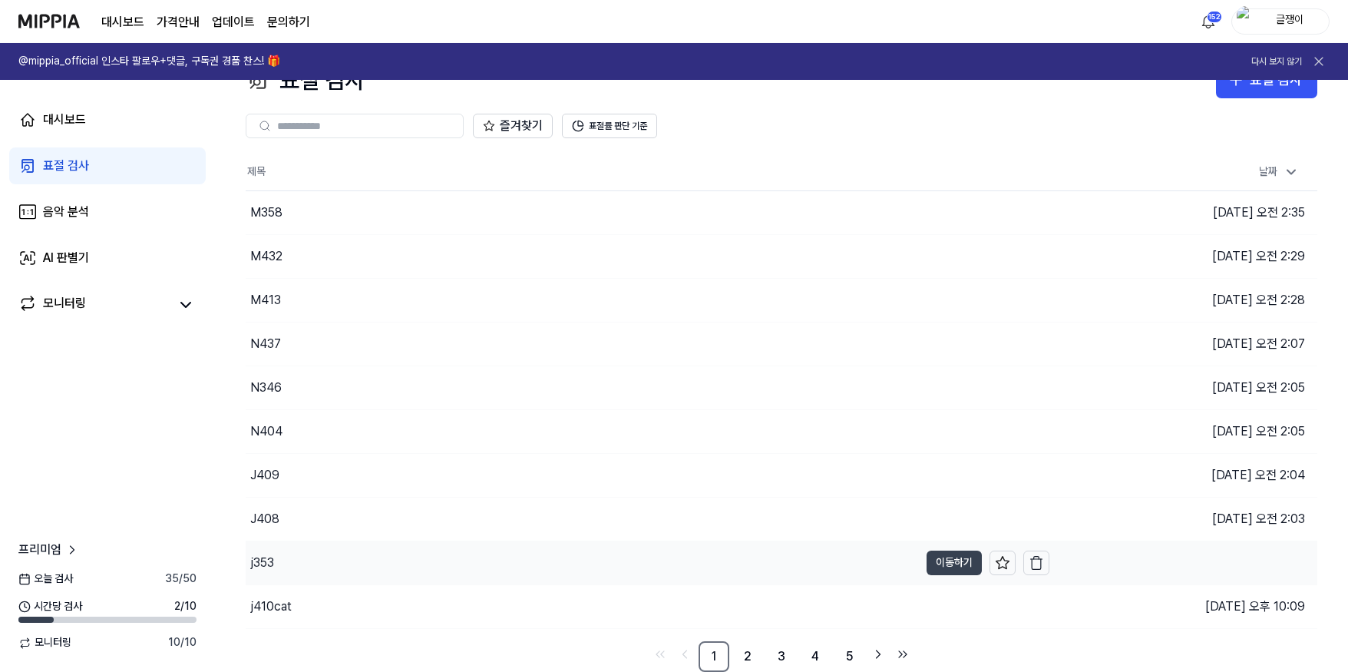
click at [952, 561] on button "이동하기" at bounding box center [953, 562] width 55 height 25
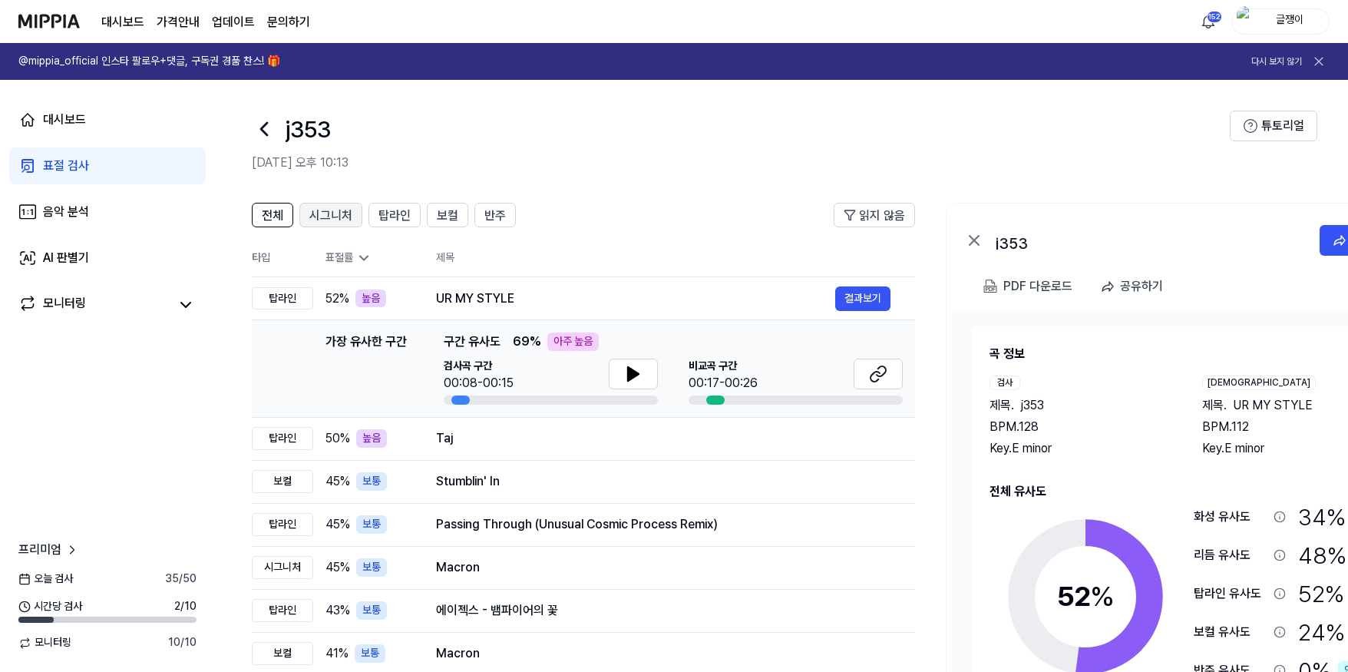
click at [312, 209] on span "시그니처" at bounding box center [330, 215] width 43 height 18
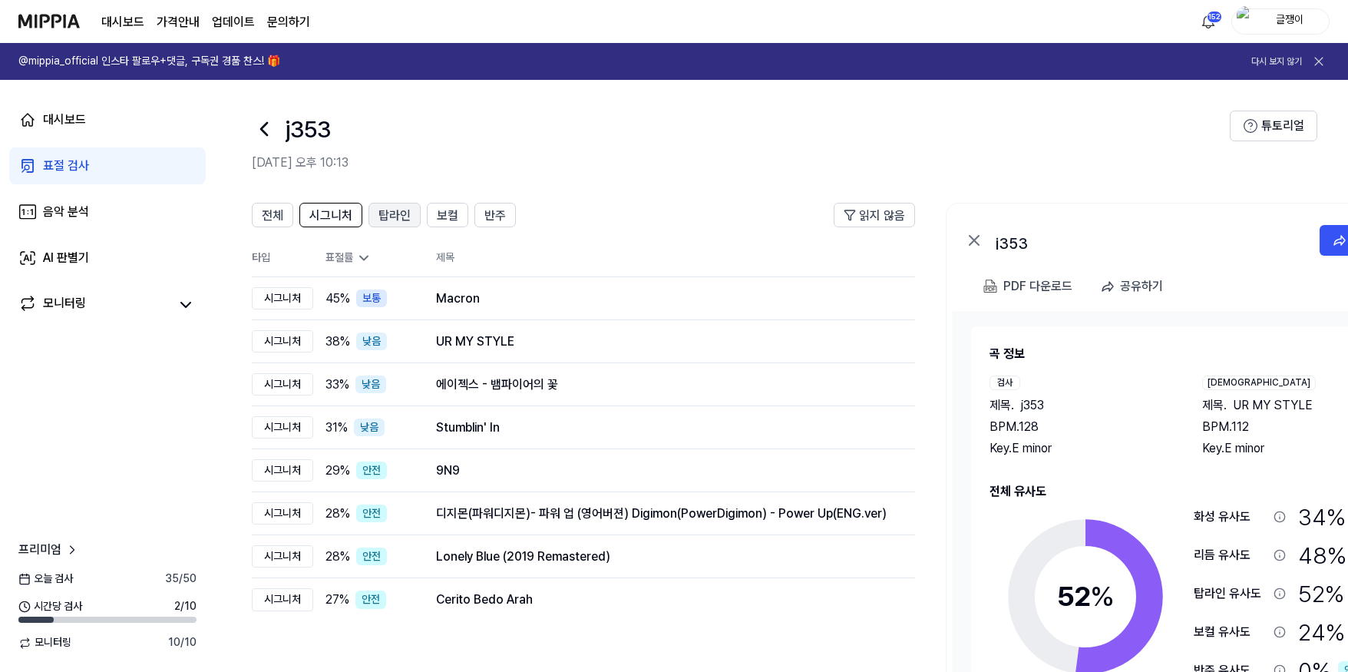
click at [399, 215] on span "탑라인" at bounding box center [394, 215] width 32 height 18
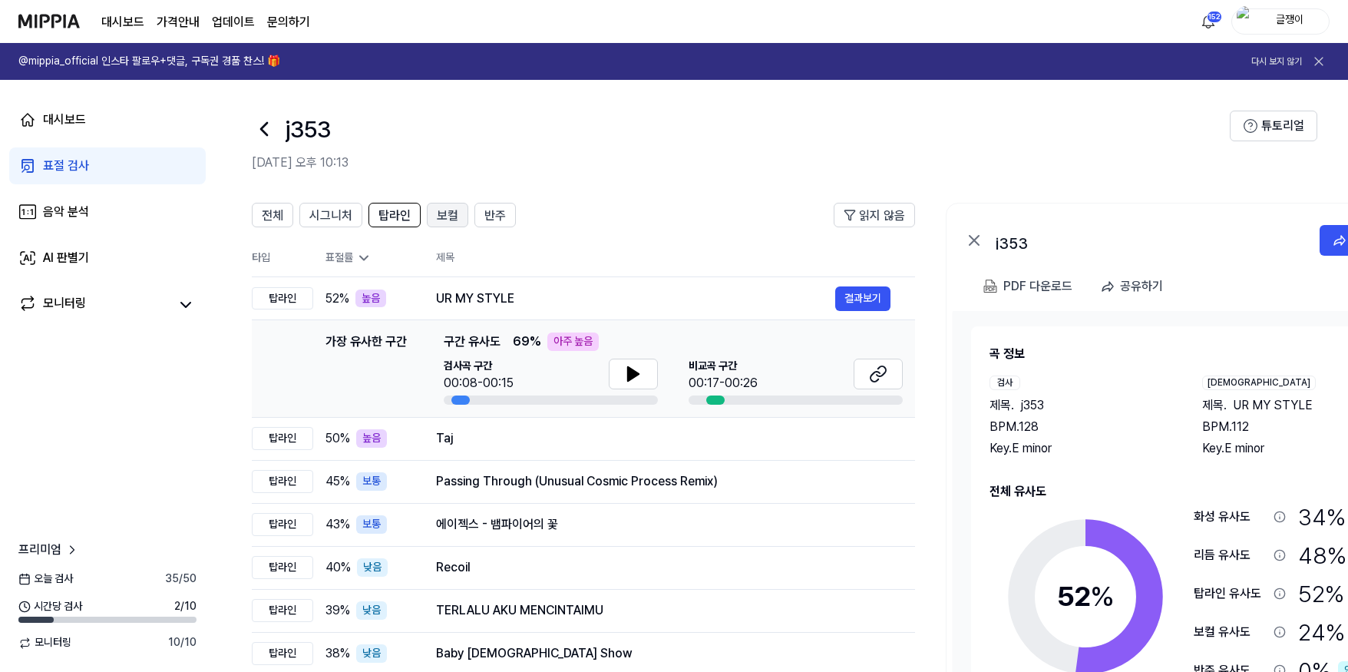
click at [452, 212] on span "보컬" at bounding box center [447, 215] width 21 height 18
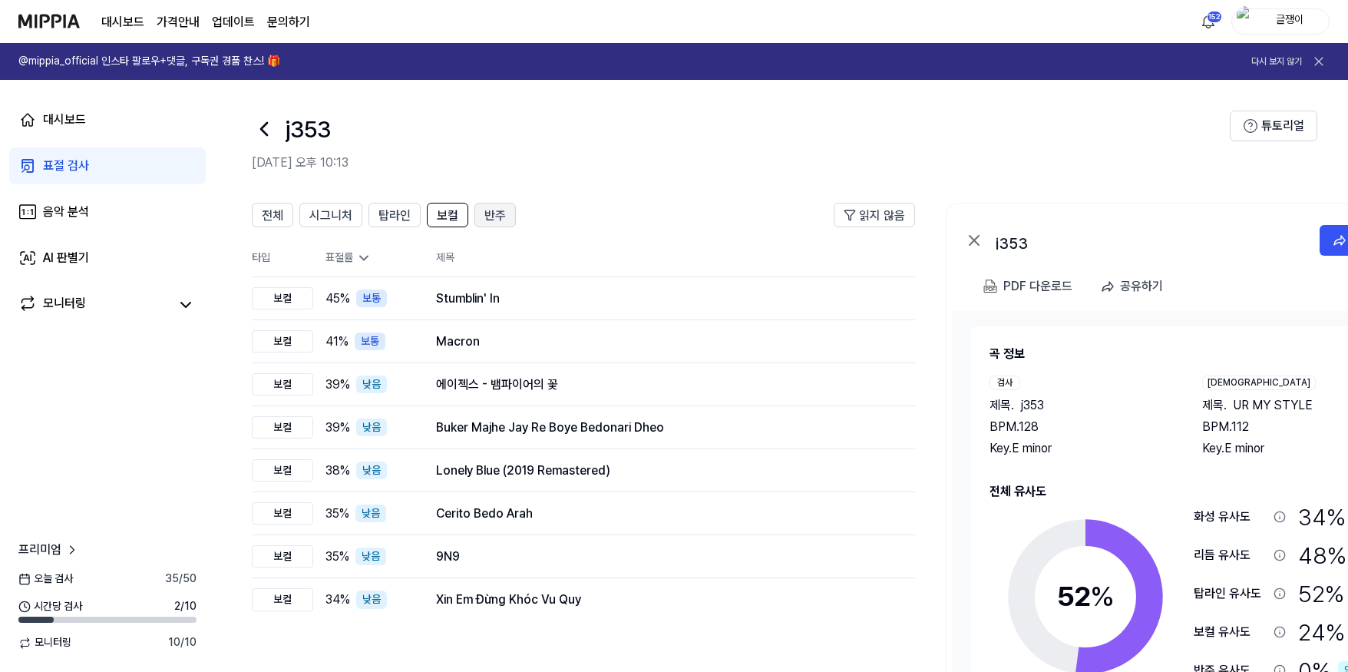
click at [498, 210] on span "반주" at bounding box center [494, 215] width 21 height 18
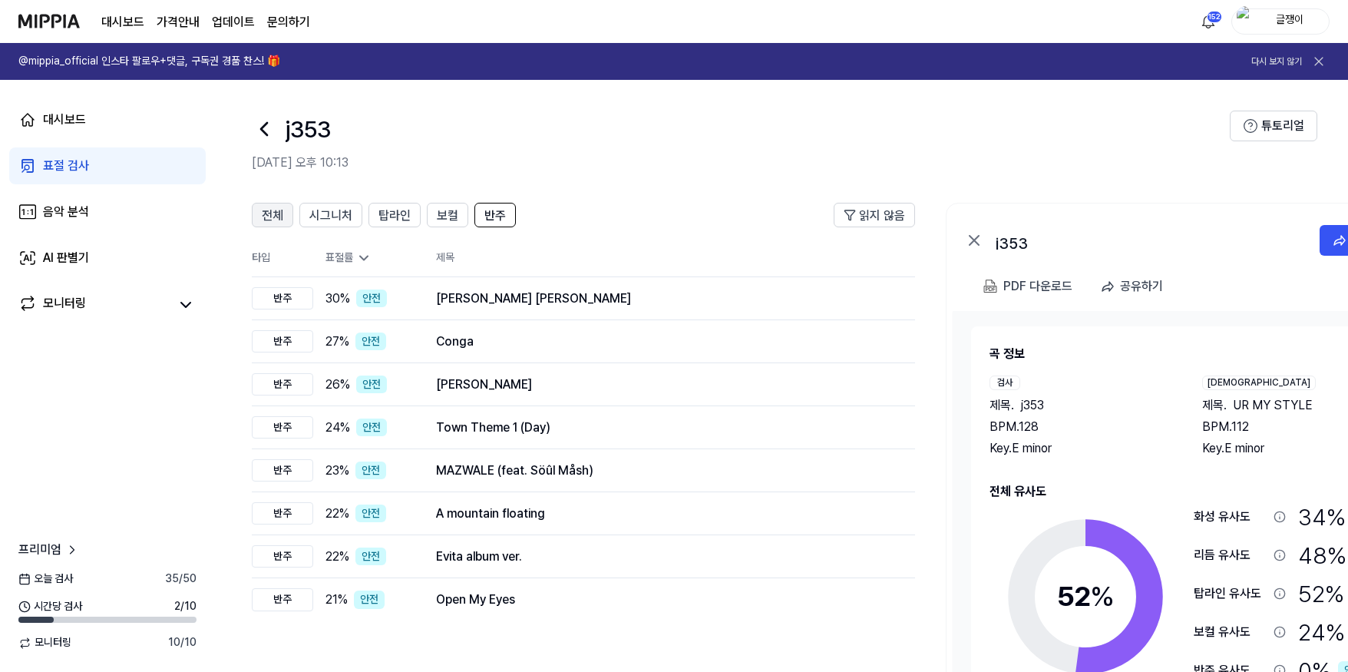
click at [270, 213] on span "전체" at bounding box center [272, 215] width 21 height 18
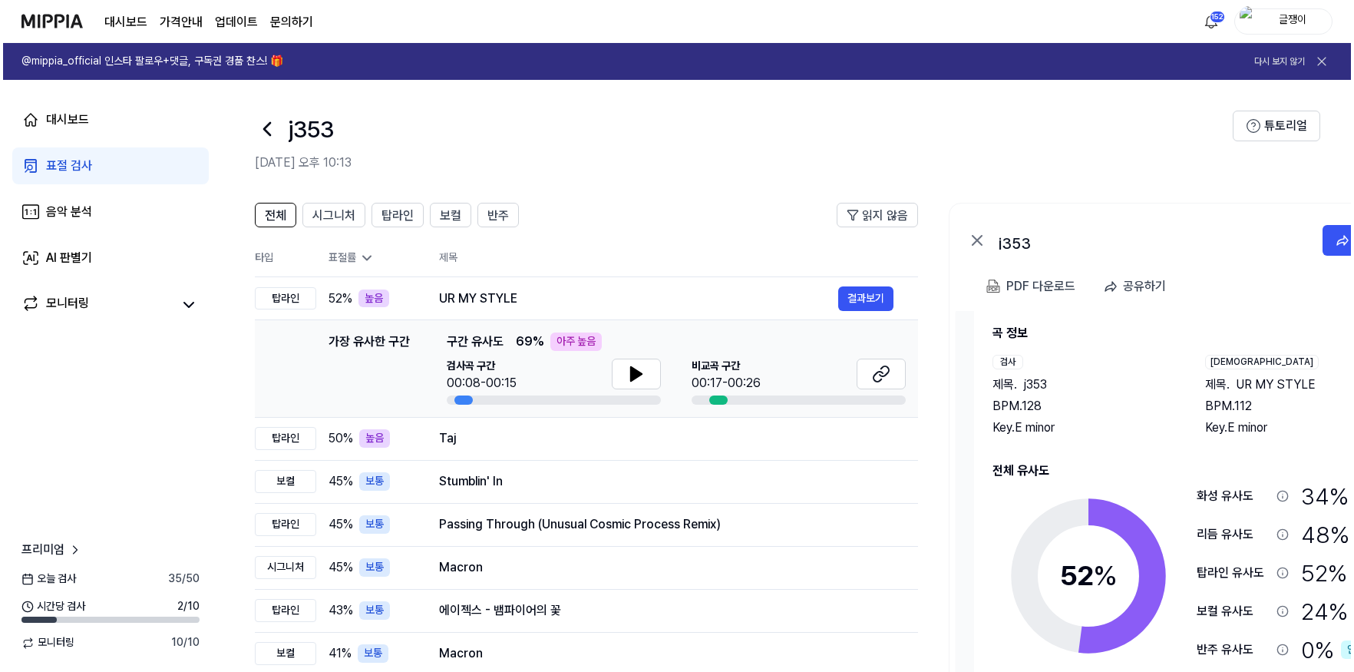
scroll to position [25, 0]
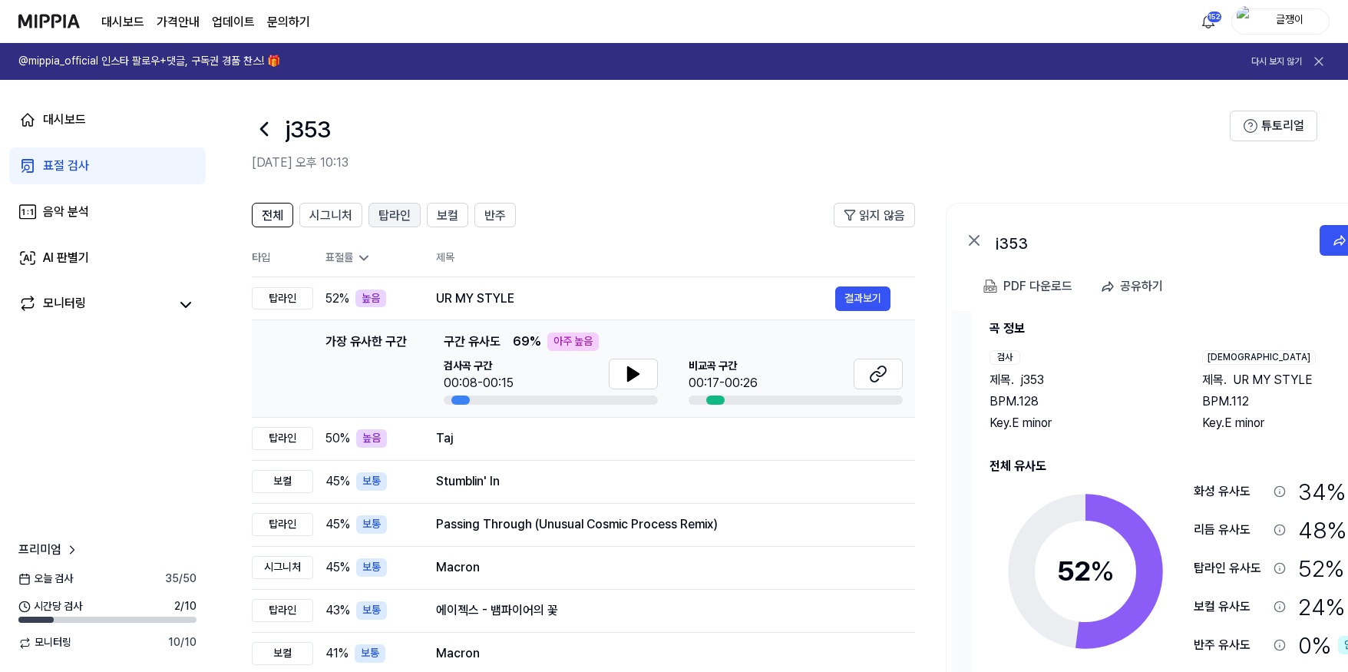
click at [400, 208] on span "탑라인" at bounding box center [394, 215] width 32 height 18
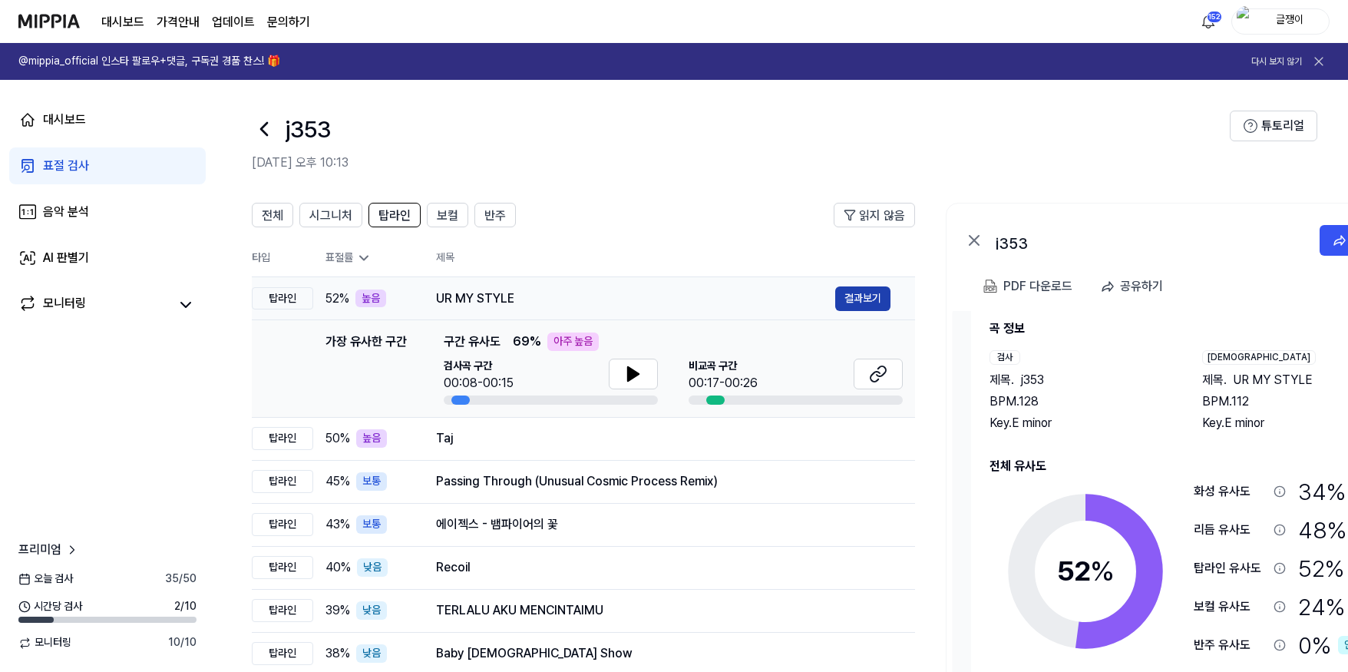
click at [860, 293] on button "결과보기" at bounding box center [862, 298] width 55 height 25
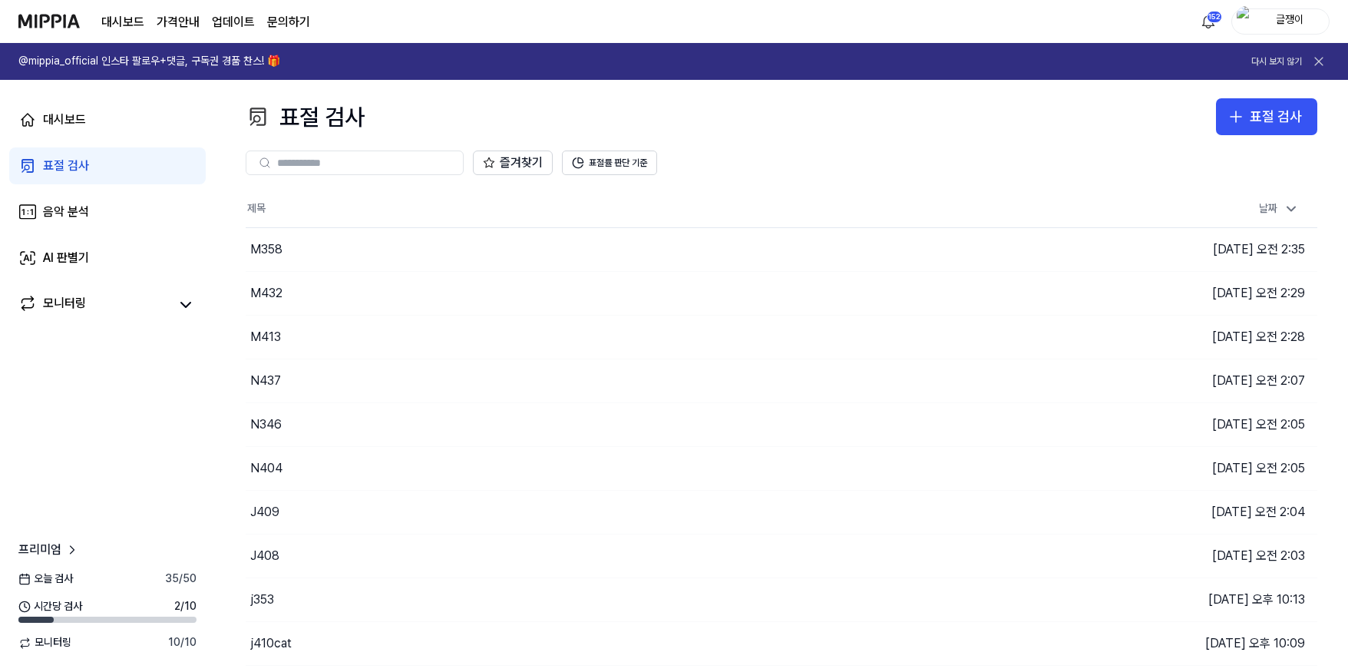
scroll to position [37, 0]
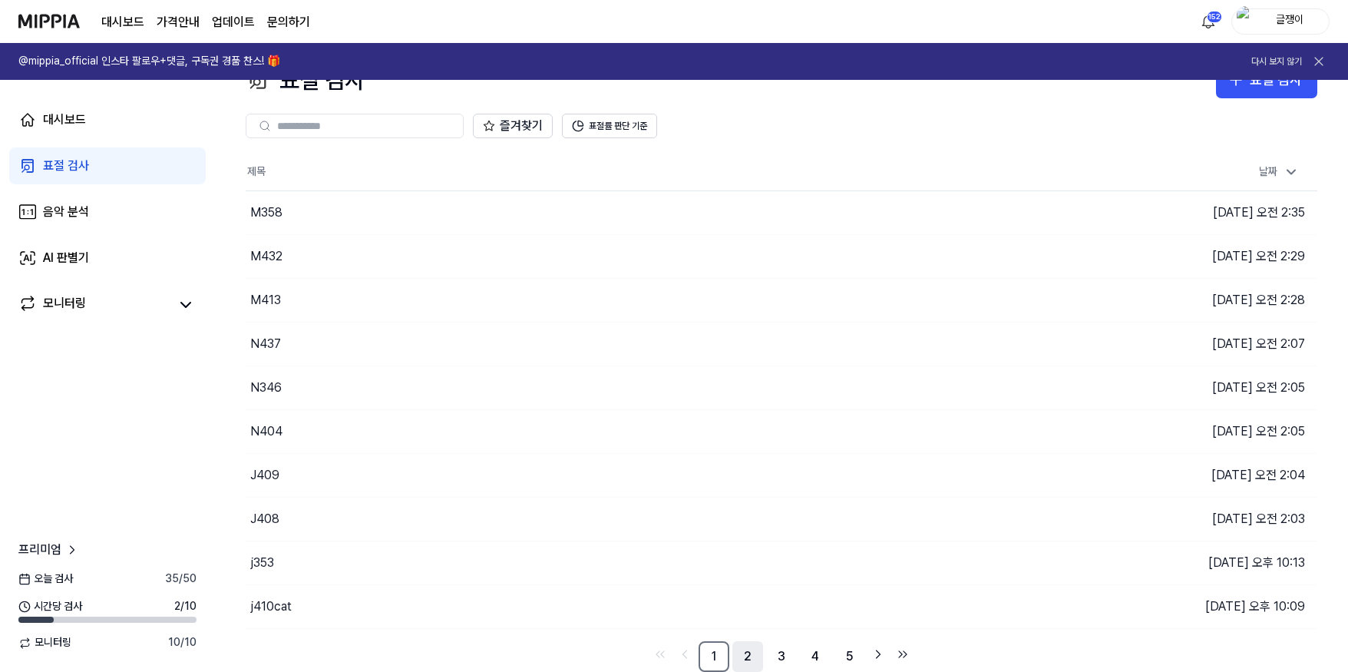
click at [746, 655] on link "2" at bounding box center [747, 656] width 31 height 31
click at [720, 651] on link "1" at bounding box center [713, 656] width 31 height 31
click at [939, 562] on button "이동하기" at bounding box center [953, 562] width 55 height 25
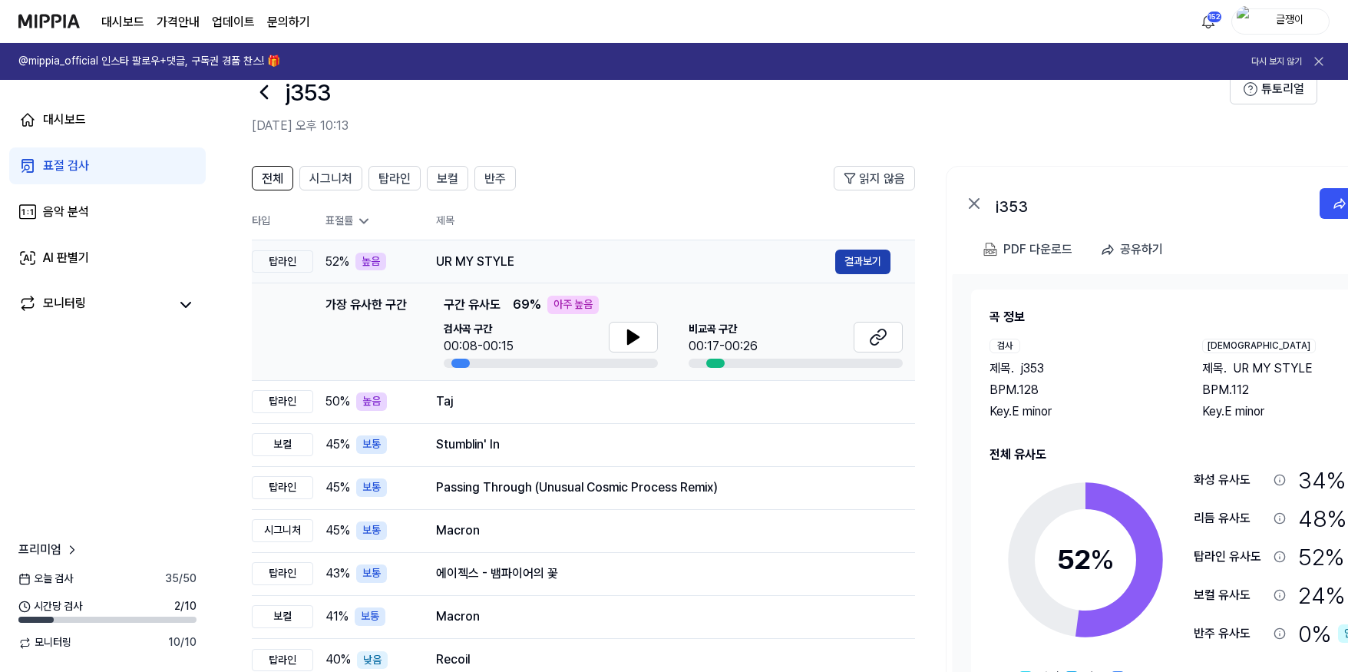
click at [846, 254] on button "결과보기" at bounding box center [862, 261] width 55 height 25
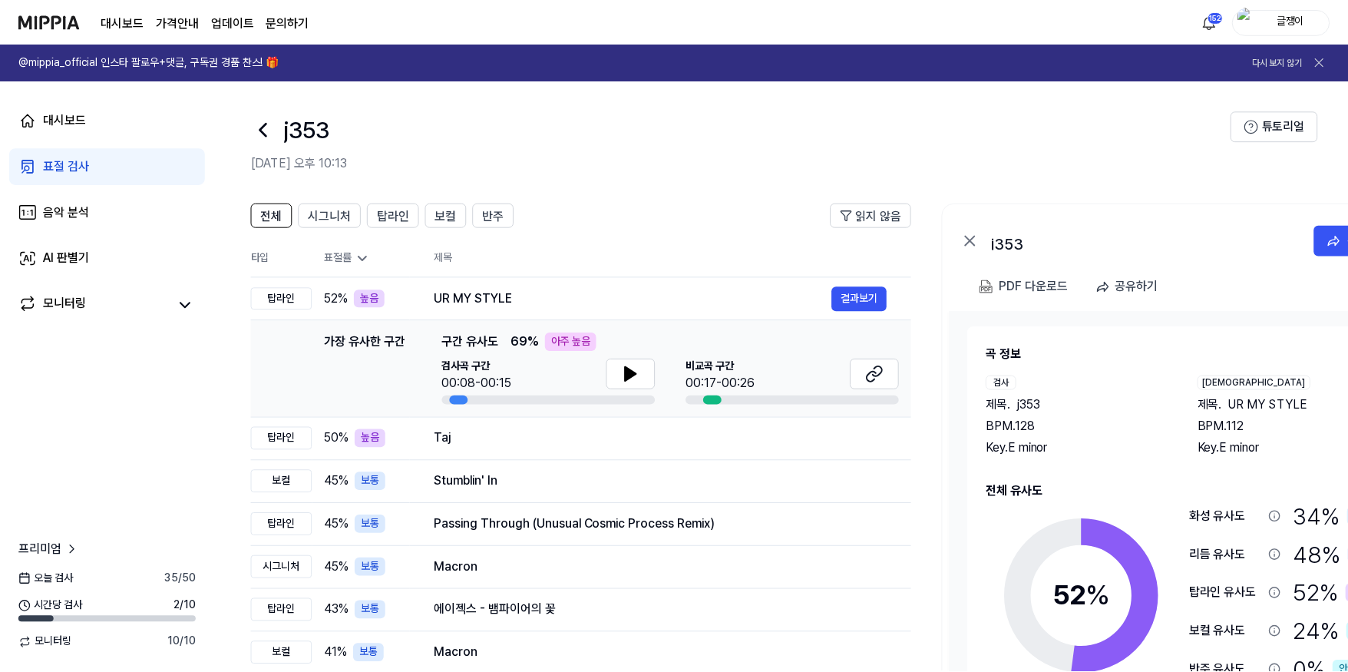
scroll to position [37, 0]
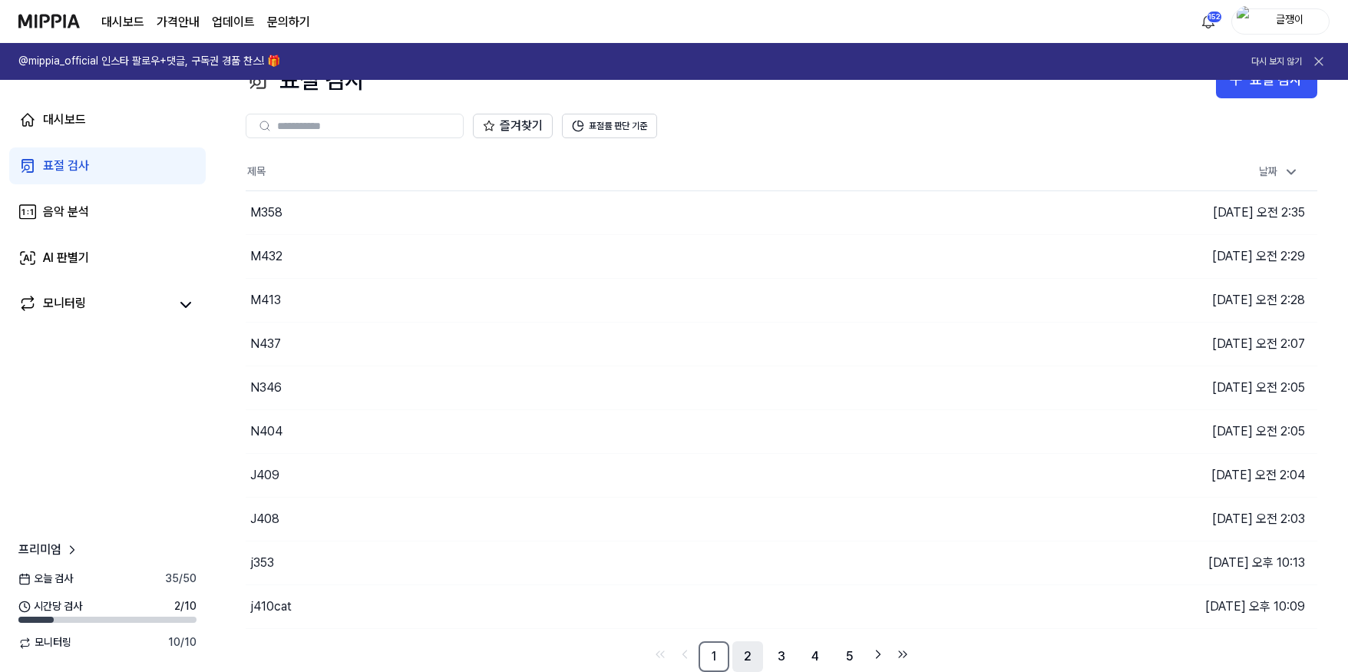
click at [744, 653] on link "2" at bounding box center [747, 656] width 31 height 31
click at [718, 647] on link "1" at bounding box center [713, 656] width 31 height 31
